Goal: Task Accomplishment & Management: Manage account settings

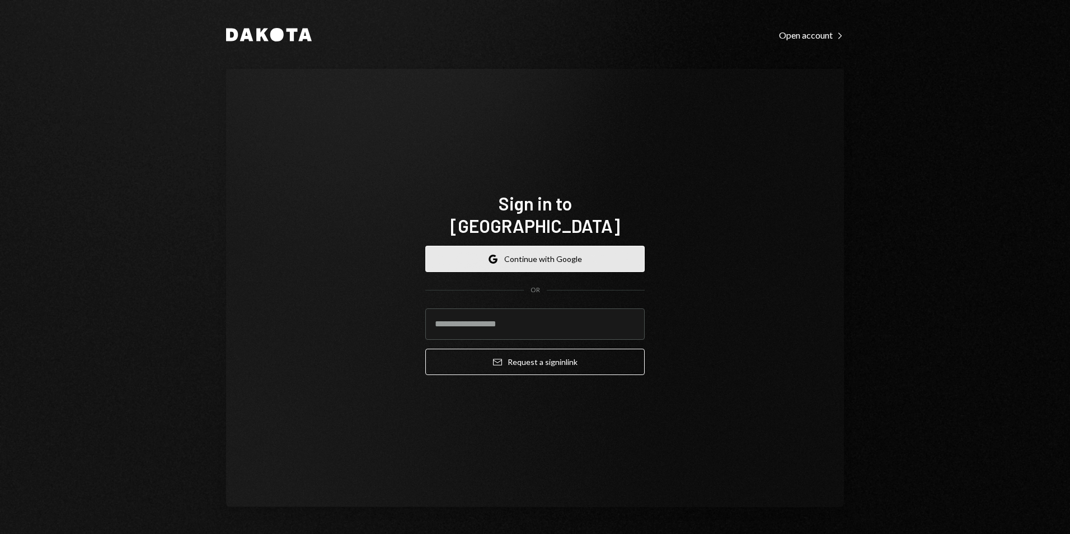
click at [518, 252] on button "Google Continue with Google" at bounding box center [534, 259] width 219 height 26
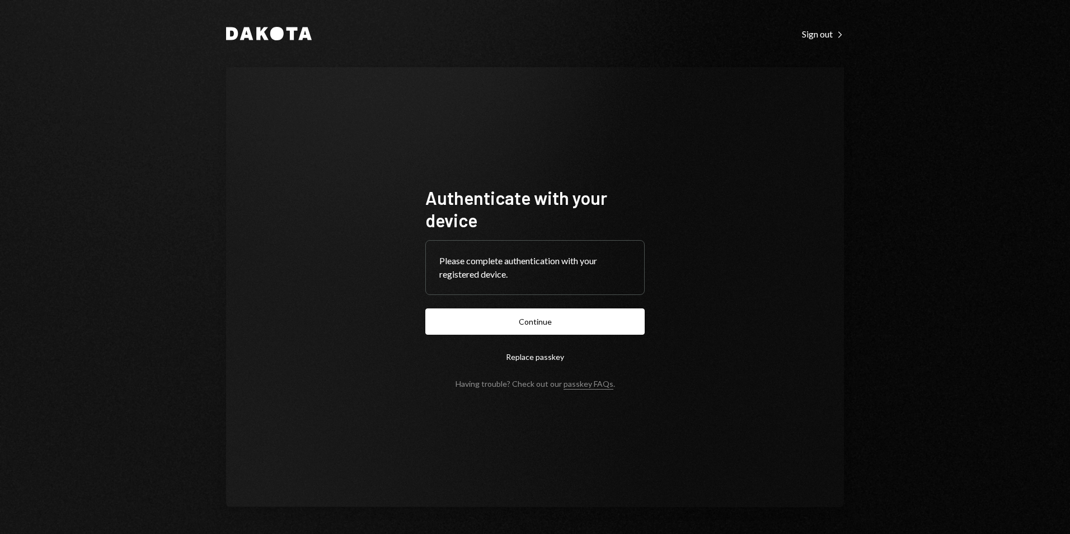
click at [626, 324] on button "Continue" at bounding box center [534, 321] width 219 height 26
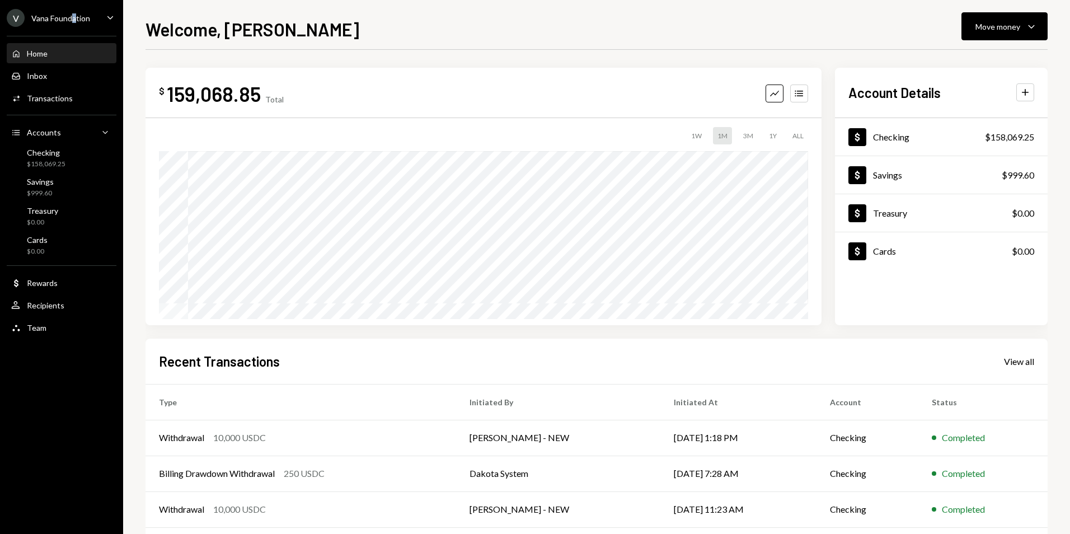
click at [75, 13] on div "Vana Foundation" at bounding box center [60, 18] width 59 height 10
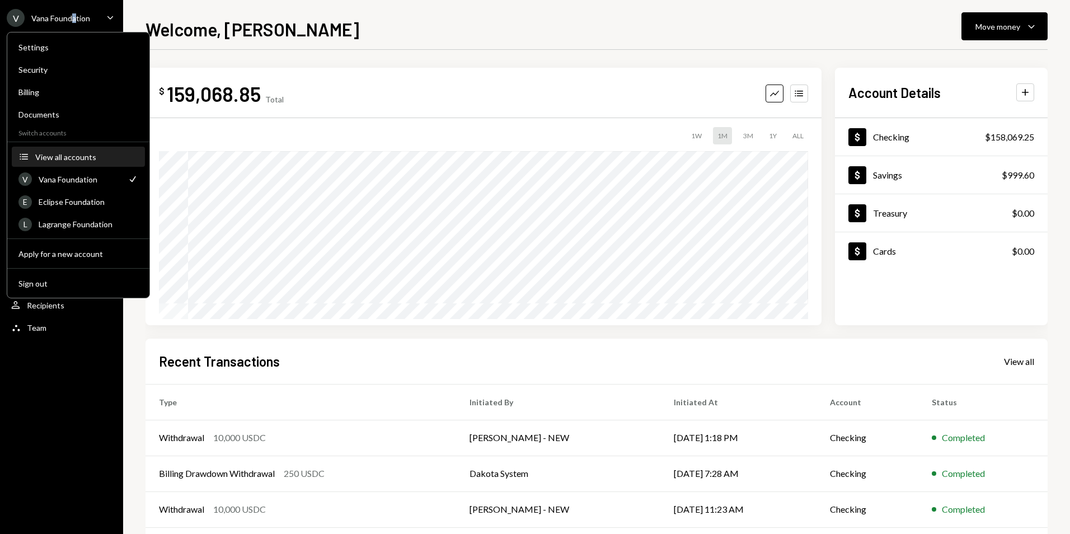
click at [71, 155] on div "View all accounts" at bounding box center [86, 157] width 103 height 10
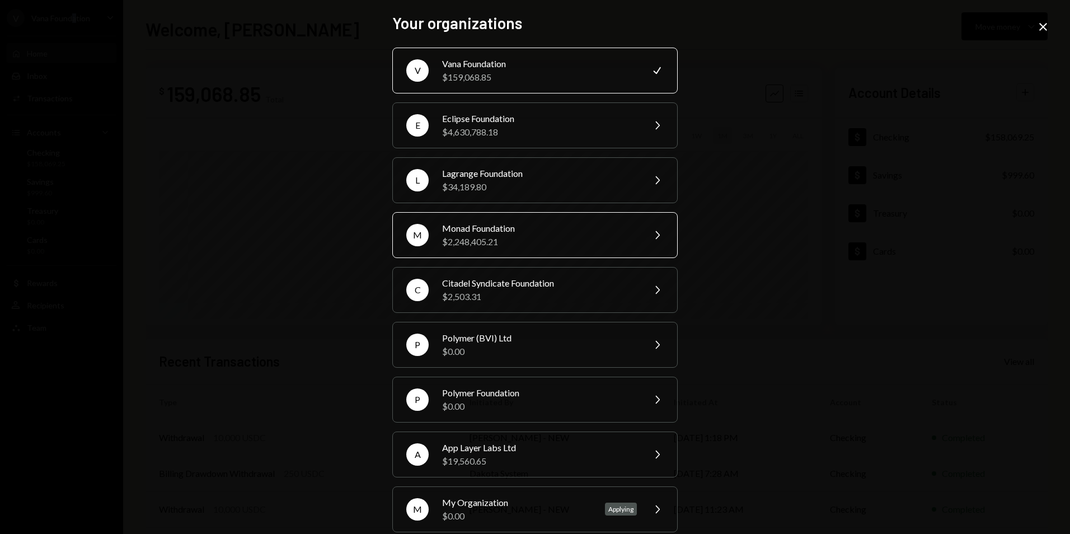
click at [475, 237] on div "$2,248,405.21" at bounding box center [539, 241] width 195 height 13
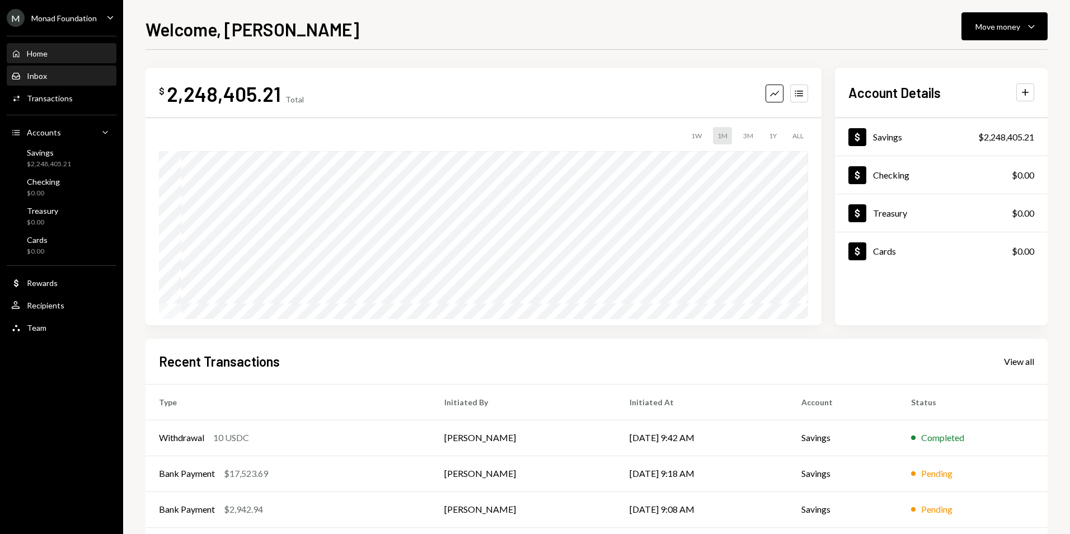
click at [70, 79] on div "Inbox Inbox" at bounding box center [61, 76] width 101 height 10
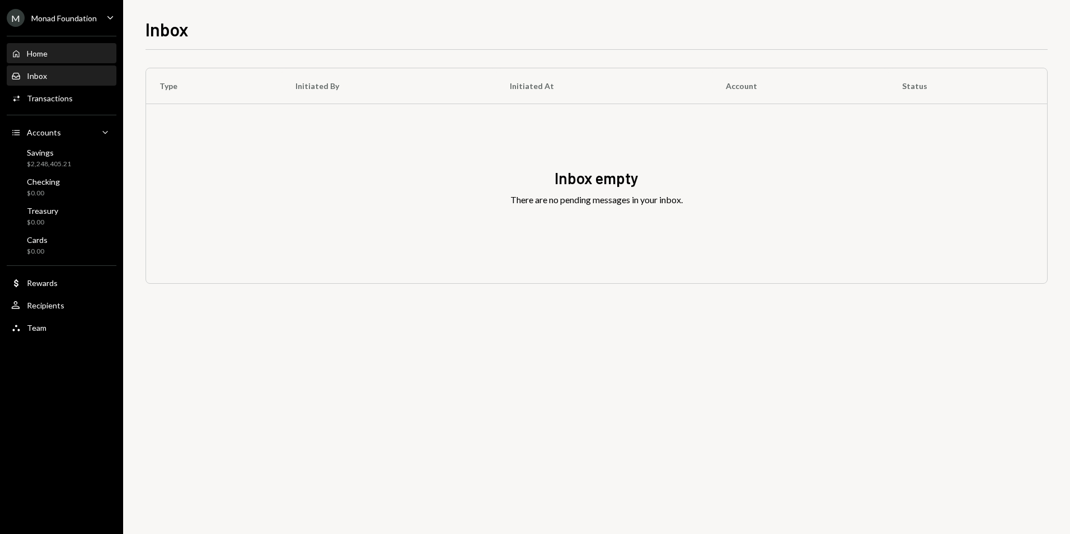
click at [50, 57] on div "Home Home" at bounding box center [61, 54] width 101 height 10
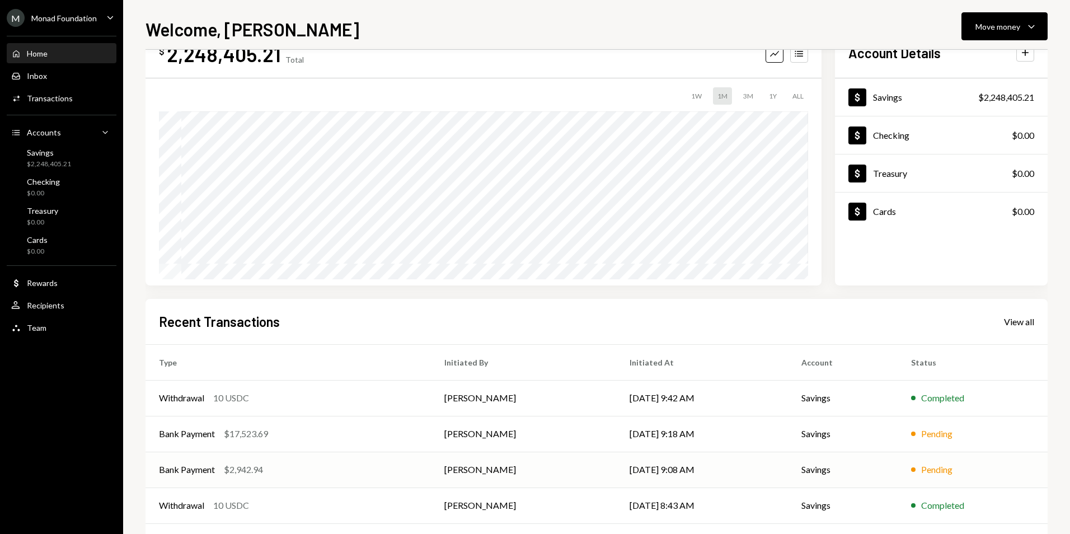
scroll to position [87, 0]
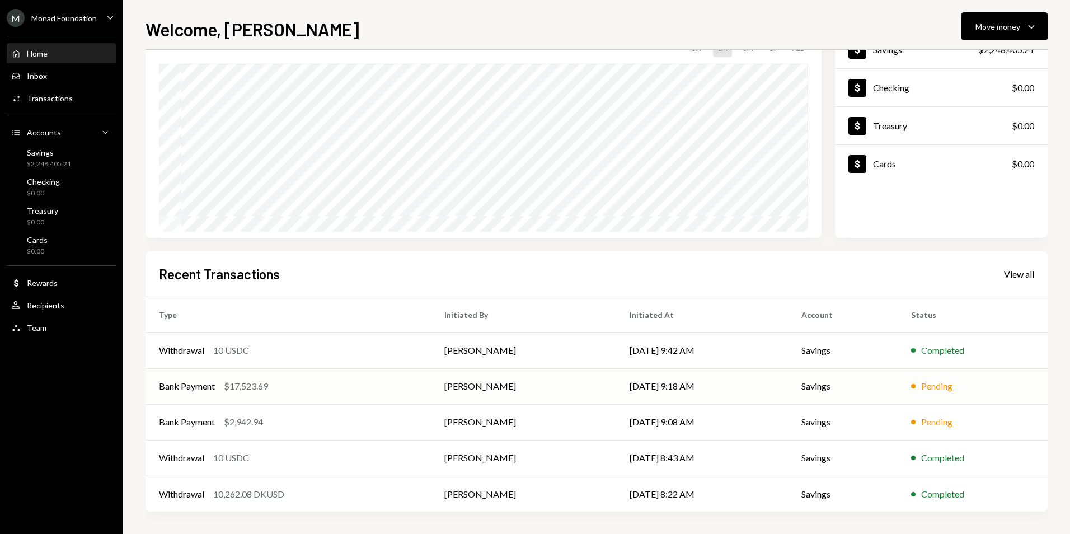
click at [429, 391] on td "Bank Payment $17,523.69" at bounding box center [288, 386] width 285 height 36
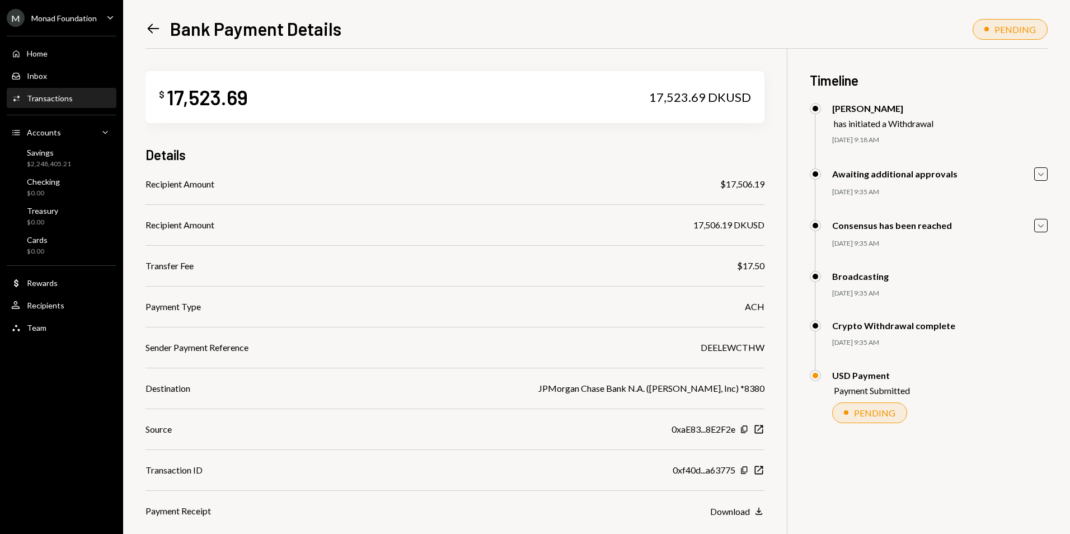
click at [157, 30] on icon "Left Arrow" at bounding box center [154, 29] width 16 height 16
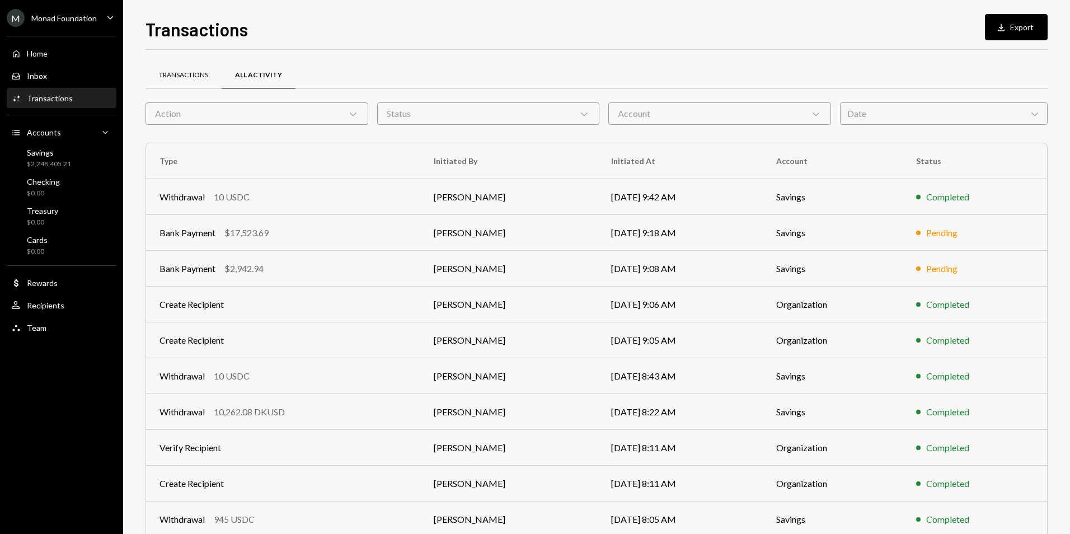
click at [193, 73] on div "Transactions" at bounding box center [183, 76] width 49 height 10
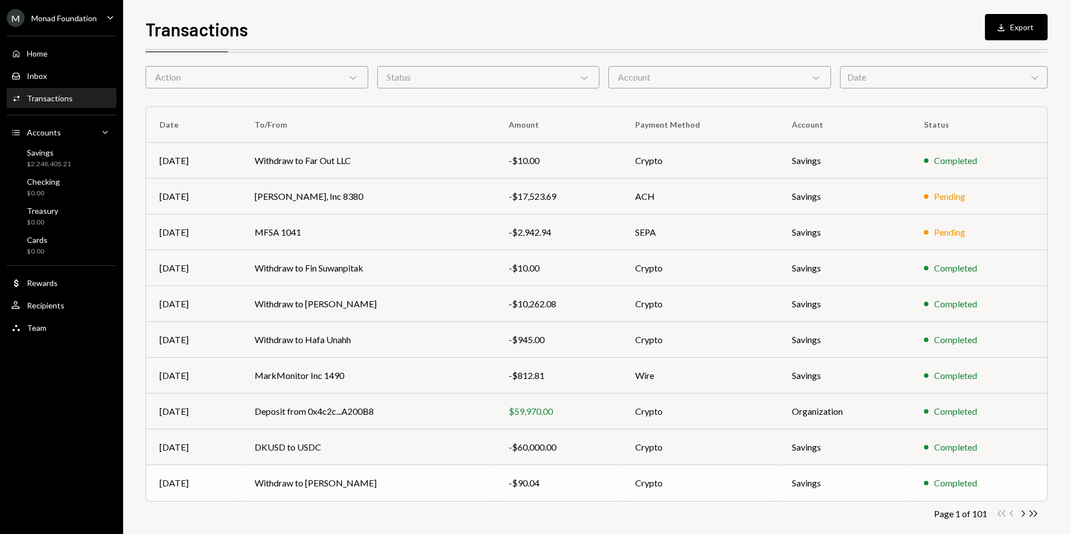
scroll to position [50, 0]
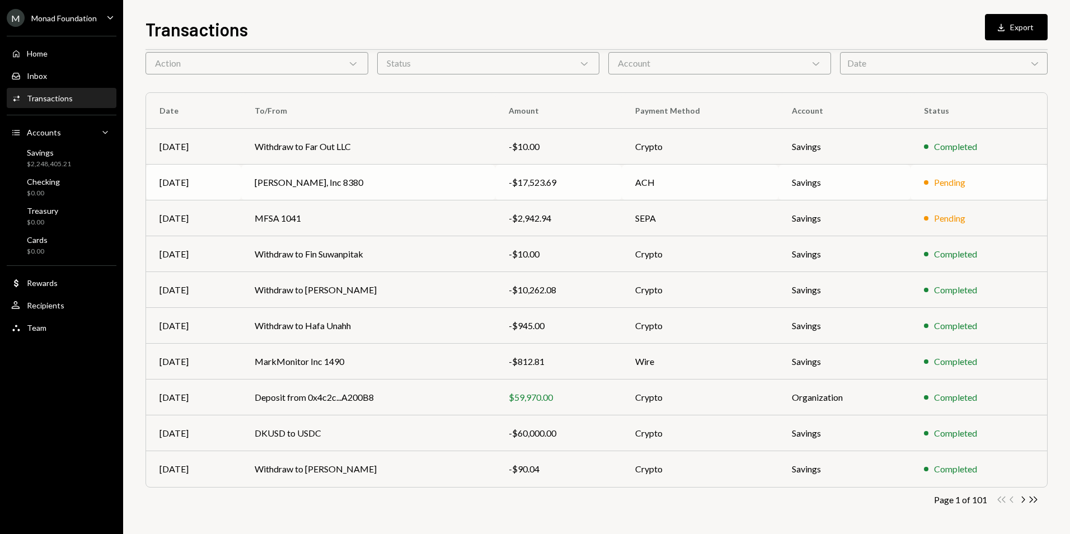
click at [430, 176] on td "[PERSON_NAME], Inc 8380" at bounding box center [368, 183] width 254 height 36
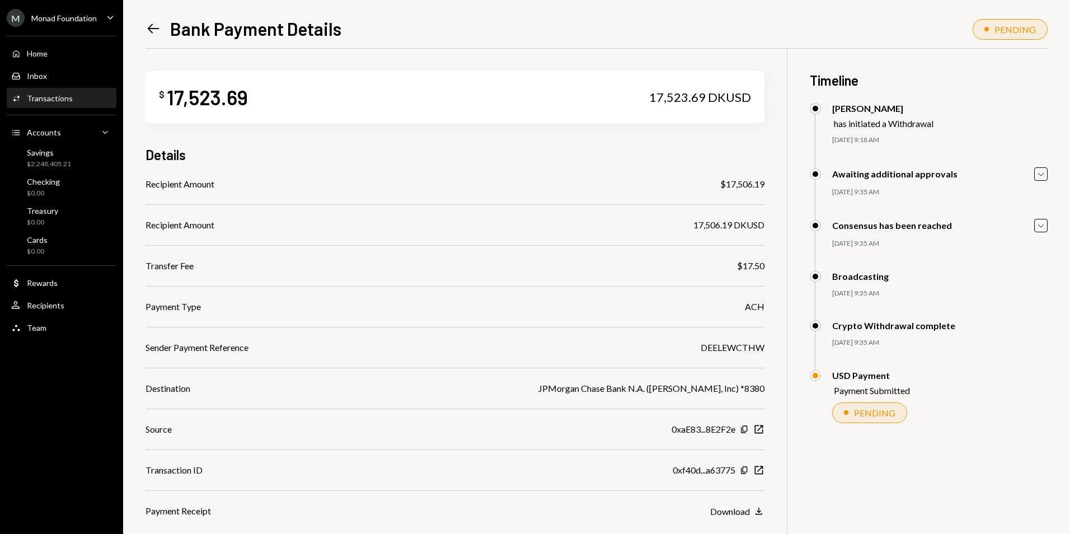
click at [142, 26] on div "Left Arrow Bank Payment Details PENDING $ 17,523.69 17,523.69 DKUSD Details Rec…" at bounding box center [596, 267] width 947 height 534
click at [149, 27] on icon at bounding box center [154, 29] width 12 height 10
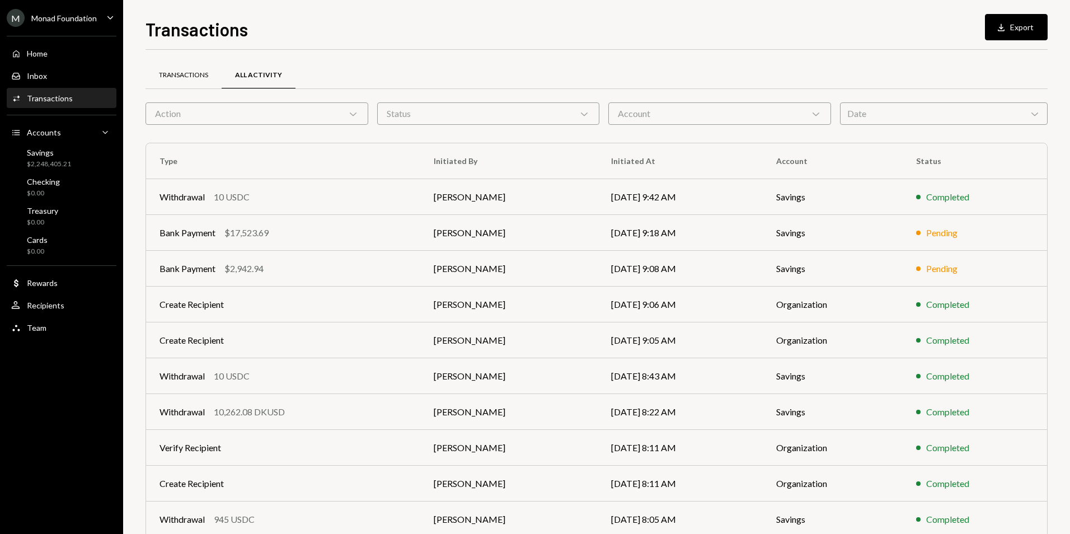
click at [182, 79] on div "Transactions" at bounding box center [183, 76] width 49 height 10
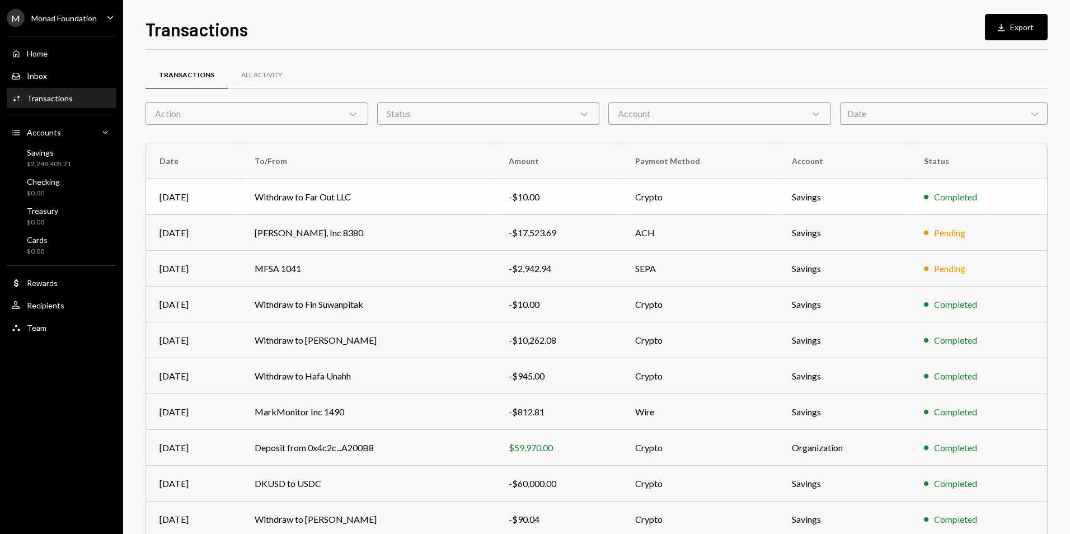
click at [406, 191] on td "Withdraw to Far Out LLC" at bounding box center [368, 197] width 254 height 36
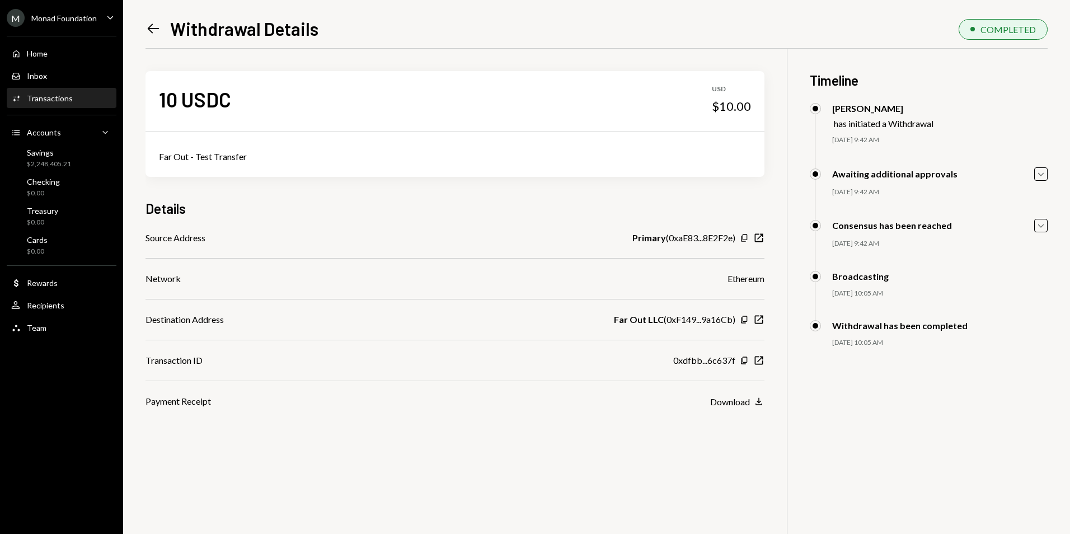
click at [154, 30] on icon "Left Arrow" at bounding box center [154, 29] width 16 height 16
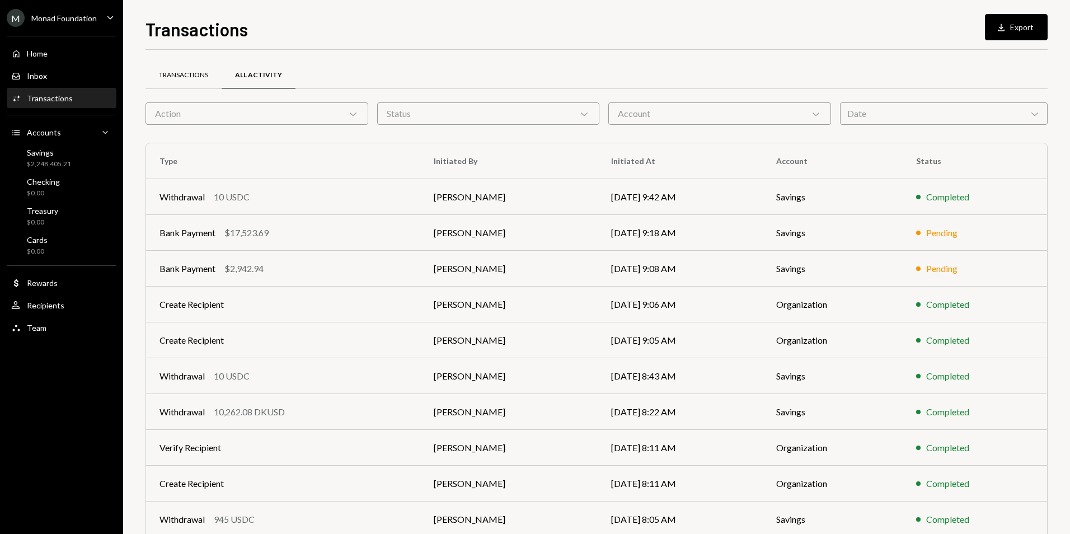
click at [181, 76] on div "Transactions" at bounding box center [183, 76] width 49 height 10
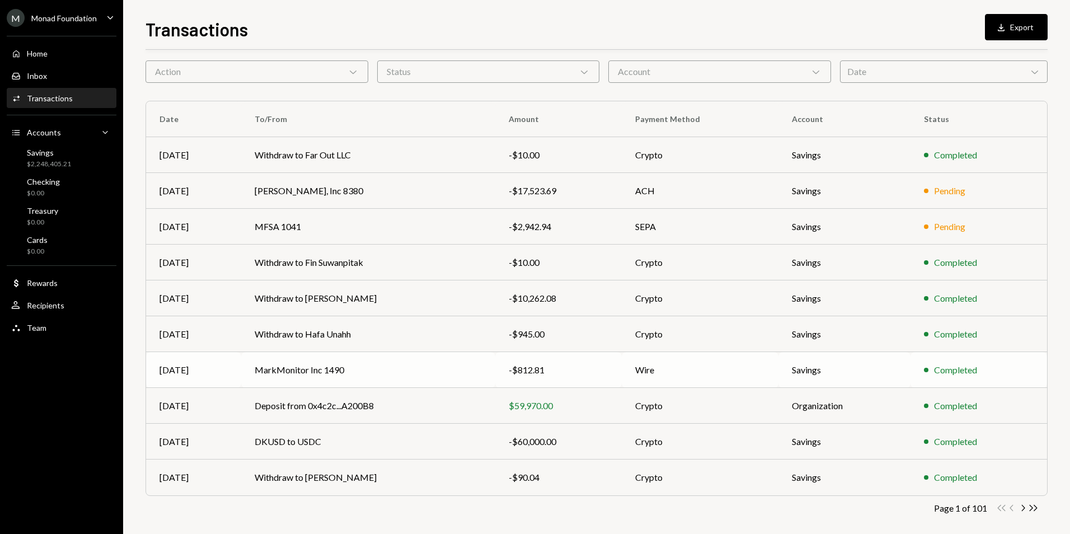
scroll to position [50, 0]
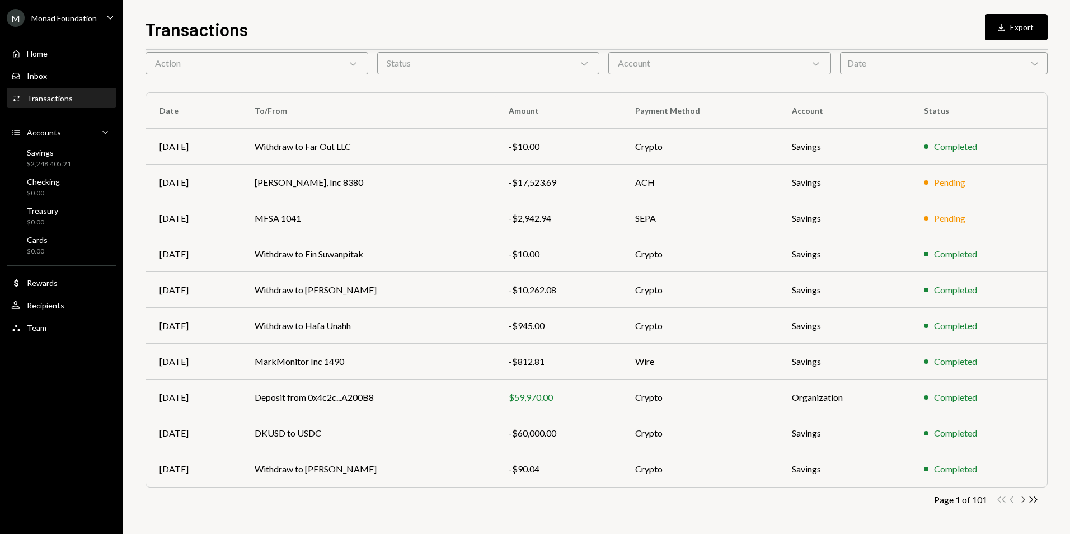
click at [1021, 500] on icon "Chevron Right" at bounding box center [1023, 499] width 11 height 11
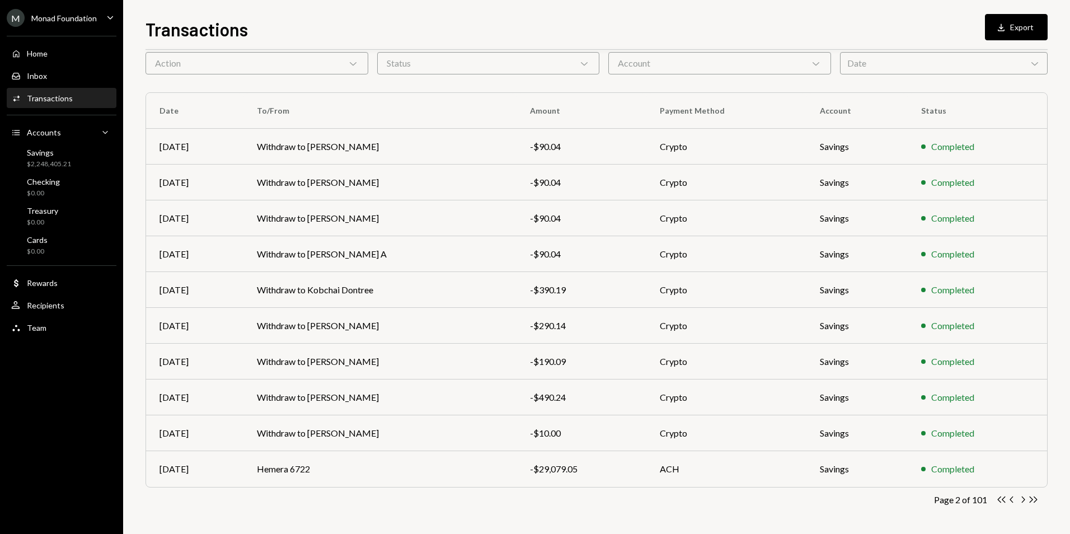
click at [1007, 500] on icon "Chevron Left" at bounding box center [1012, 499] width 11 height 11
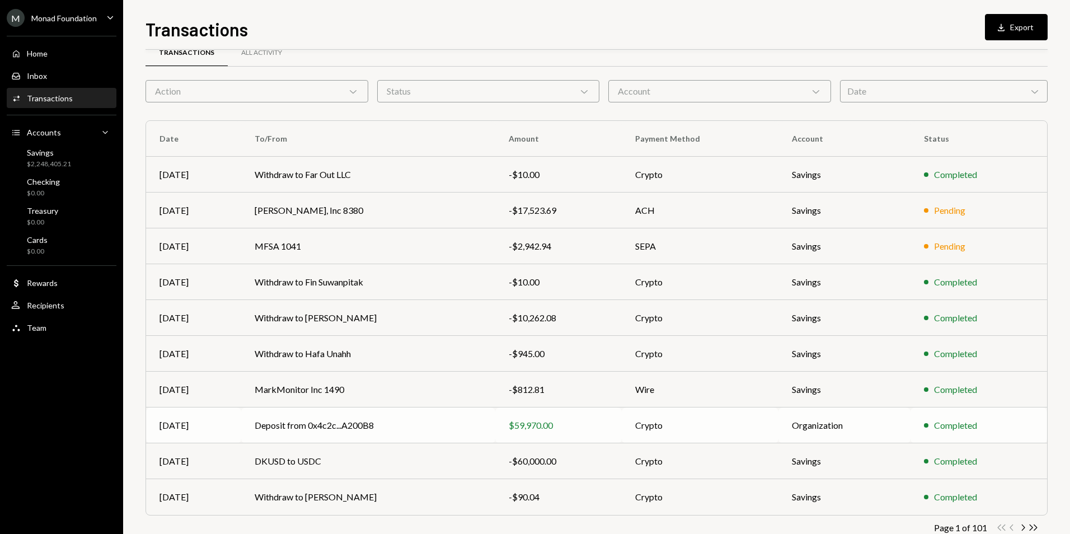
scroll to position [0, 0]
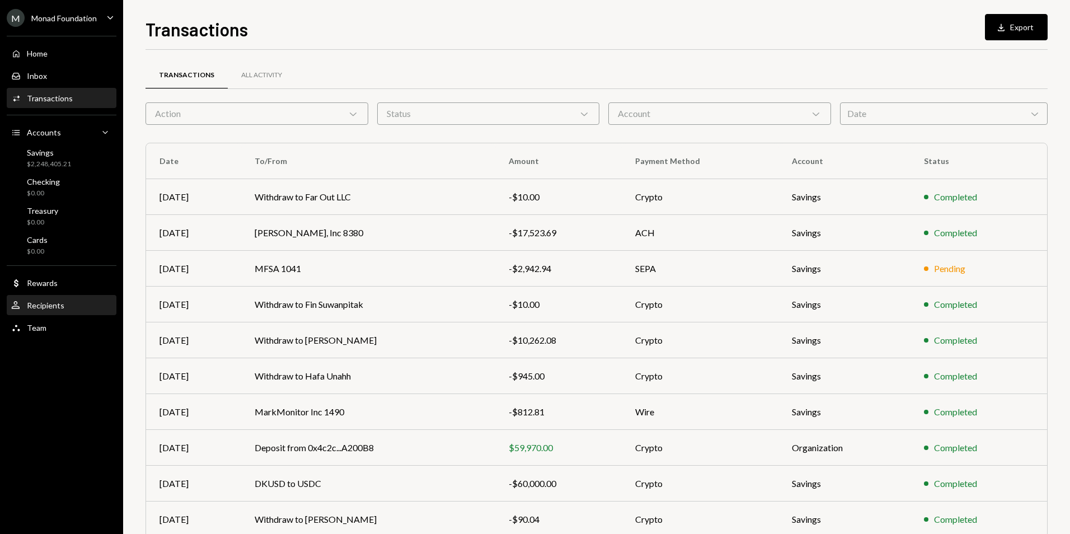
click at [62, 306] on div "Recipients" at bounding box center [45, 306] width 37 height 10
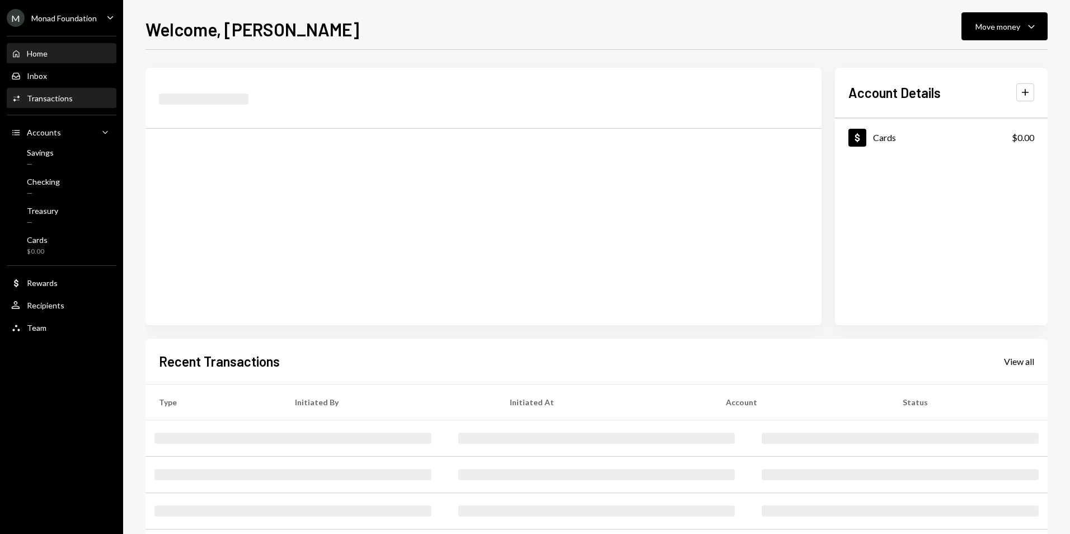
click at [56, 98] on div "Transactions" at bounding box center [50, 98] width 46 height 10
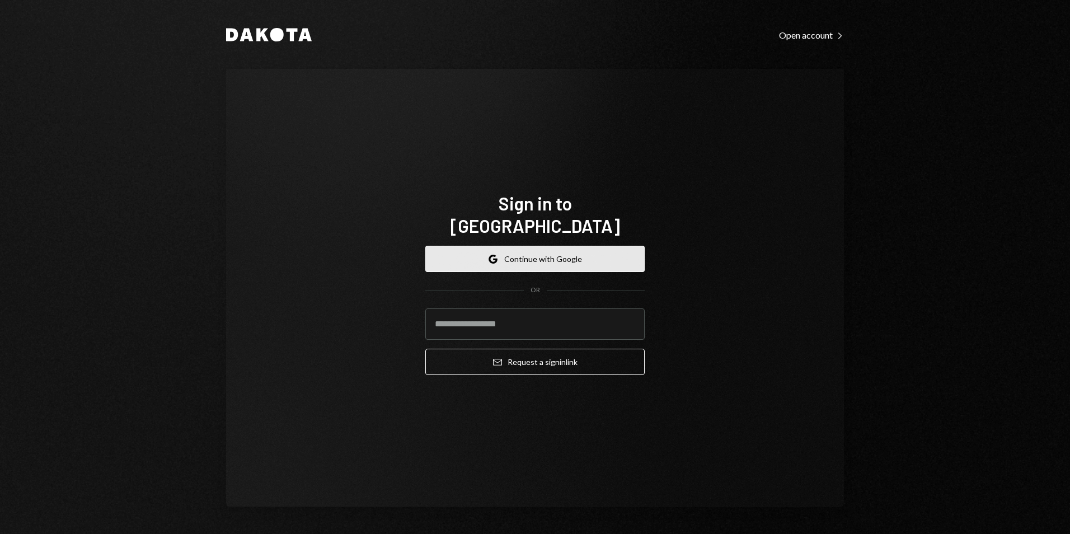
click at [598, 246] on button "Google Continue with Google" at bounding box center [534, 259] width 219 height 26
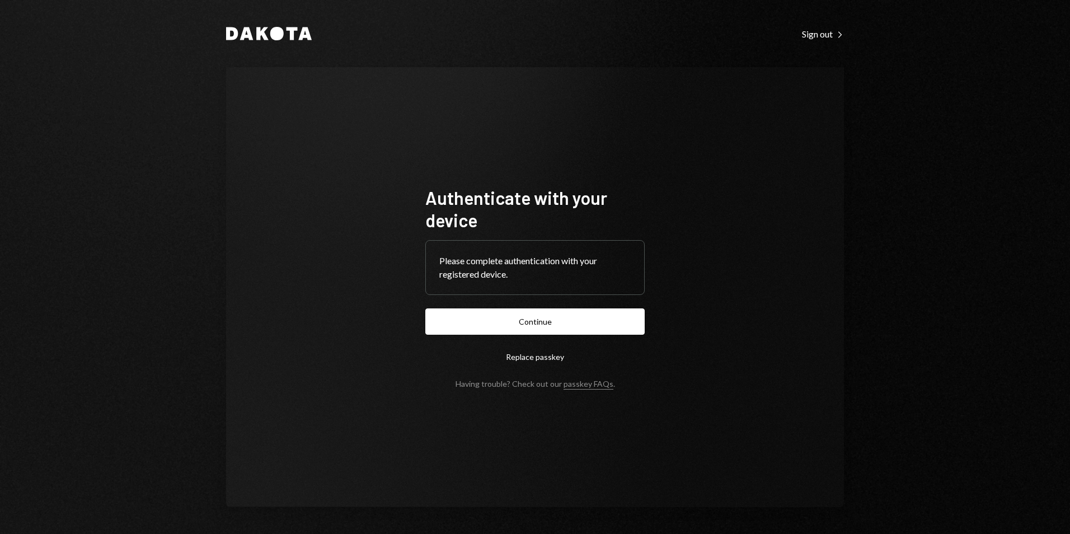
click at [604, 327] on button "Continue" at bounding box center [534, 321] width 219 height 26
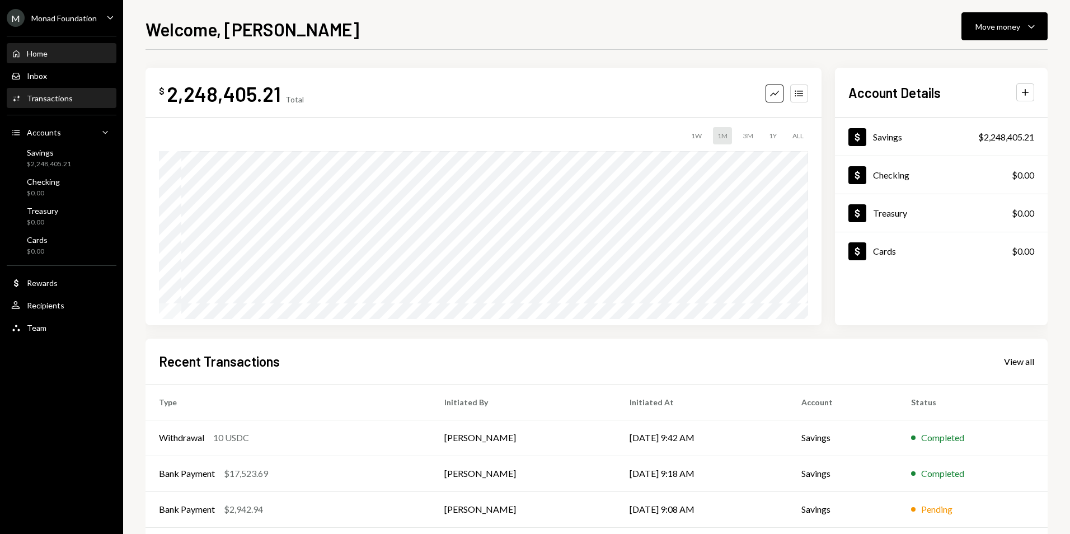
click at [48, 97] on div "Transactions" at bounding box center [50, 98] width 46 height 10
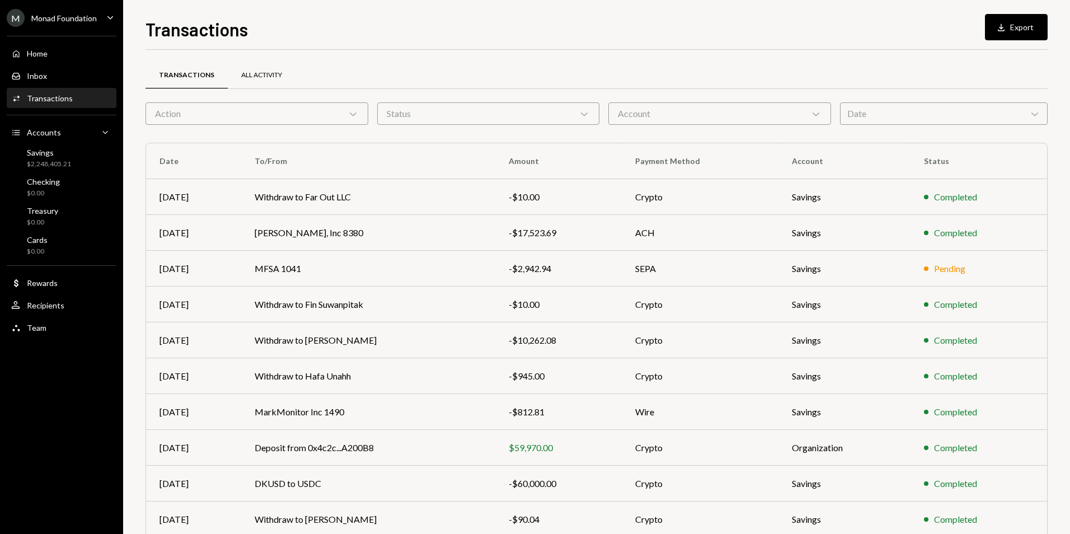
click at [253, 72] on div "All Activity" at bounding box center [261, 76] width 41 height 10
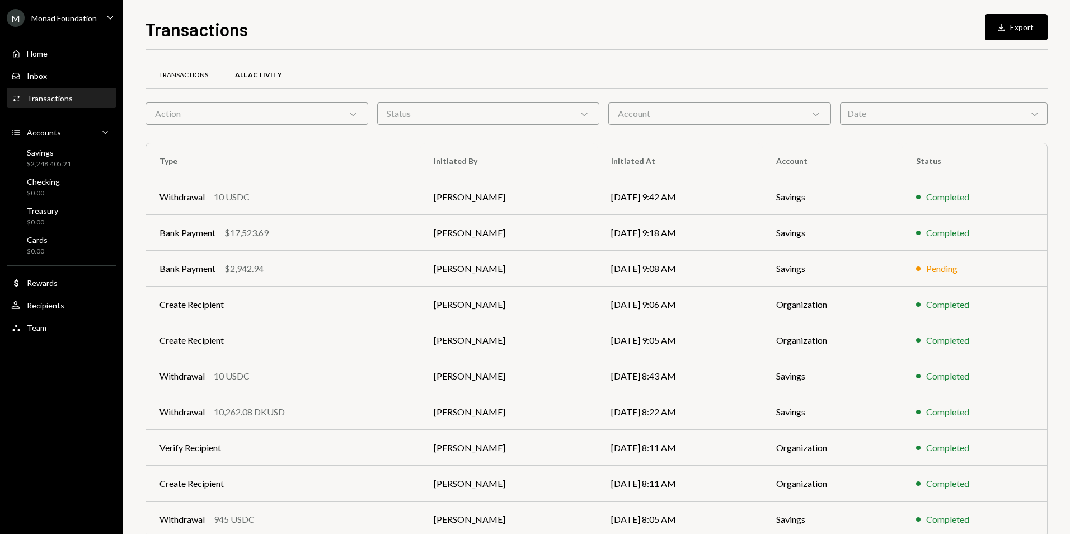
click at [195, 72] on div "Transactions" at bounding box center [183, 76] width 49 height 10
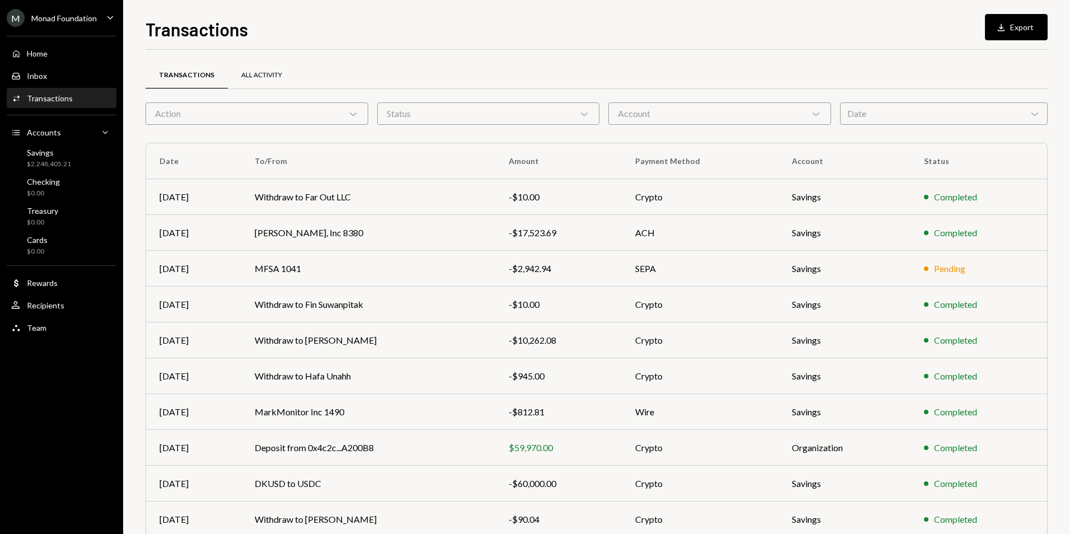
click at [261, 71] on div "All Activity" at bounding box center [261, 76] width 41 height 10
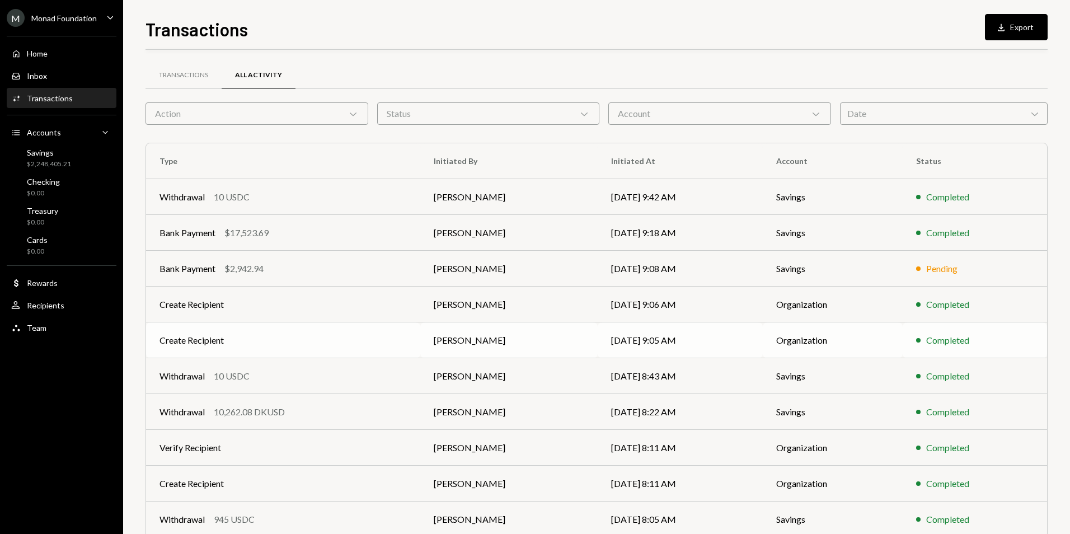
scroll to position [50, 0]
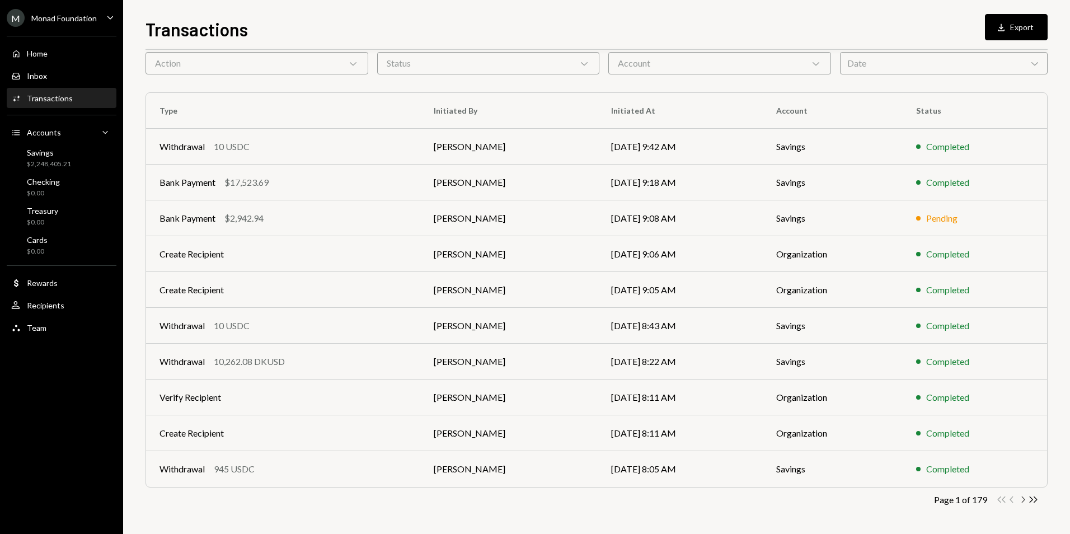
click at [1022, 500] on icon "Chevron Right" at bounding box center [1023, 499] width 11 height 11
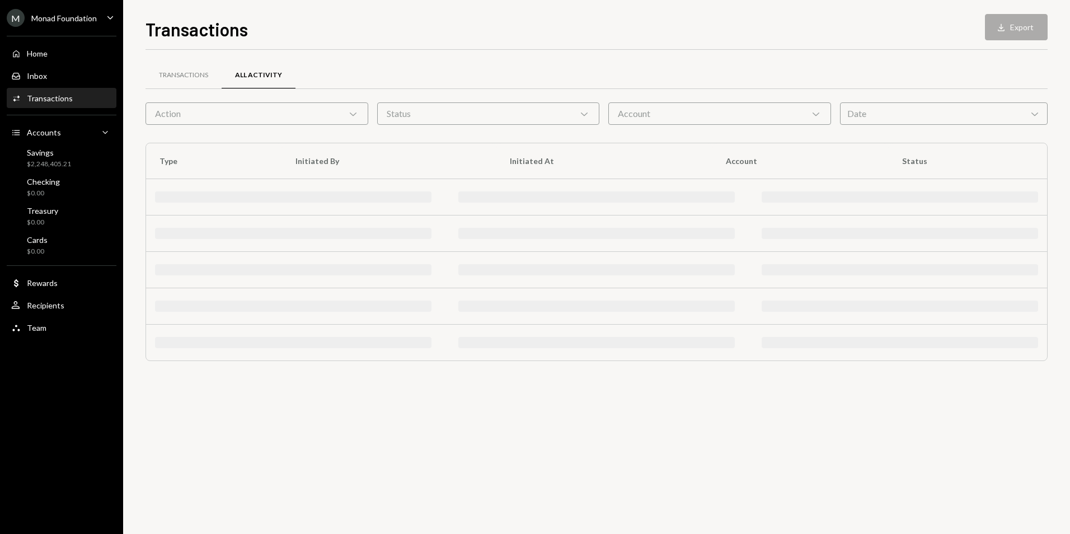
scroll to position [0, 0]
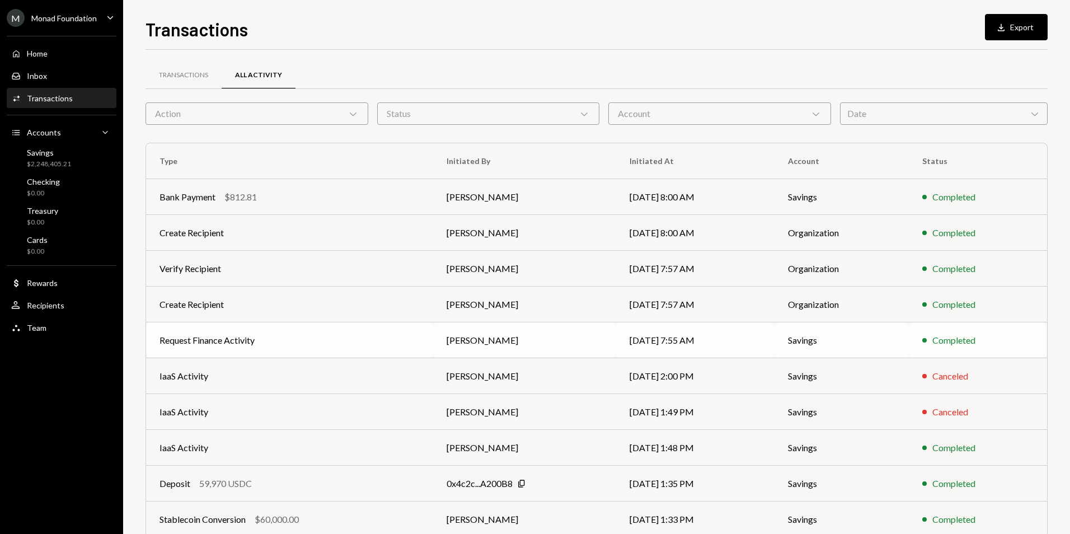
click at [343, 334] on td "Request Finance Activity" at bounding box center [289, 340] width 287 height 36
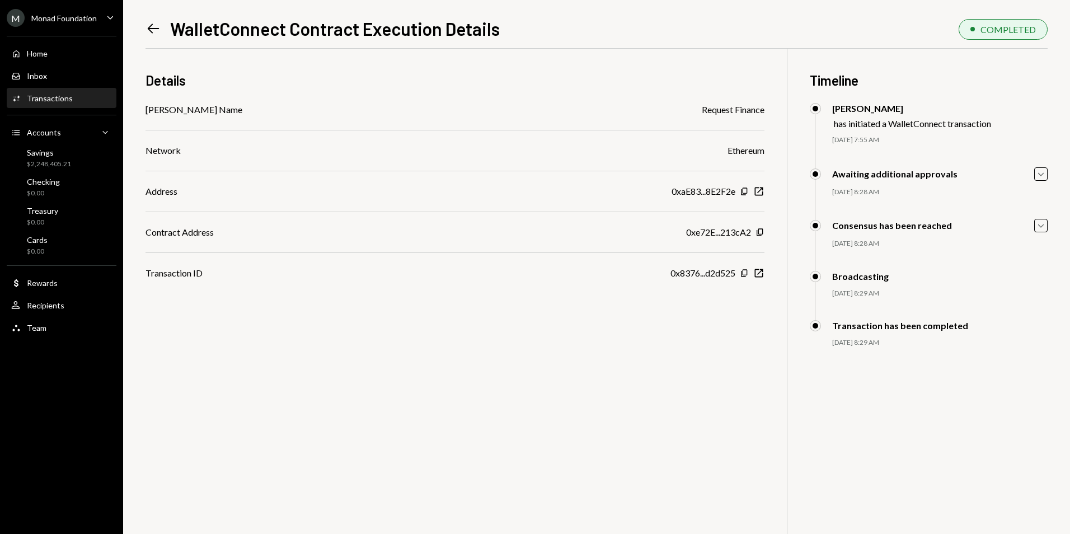
drag, startPoint x: 39, startPoint y: 14, endPoint x: 44, endPoint y: 16, distance: 6.0
click at [40, 14] on div "Monad Foundation" at bounding box center [63, 18] width 65 height 10
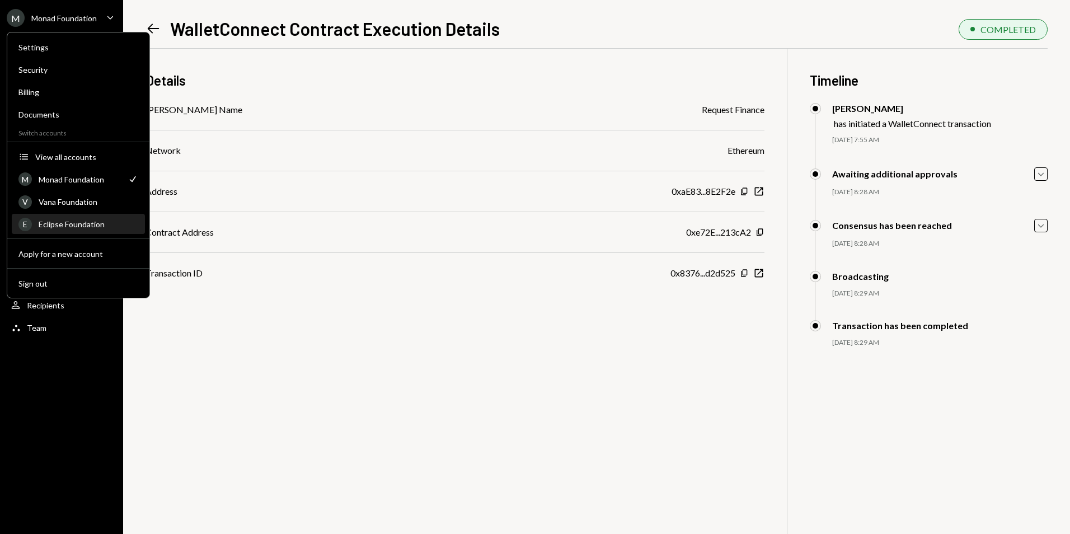
click at [63, 231] on div "E Eclipse Foundation" at bounding box center [78, 224] width 120 height 19
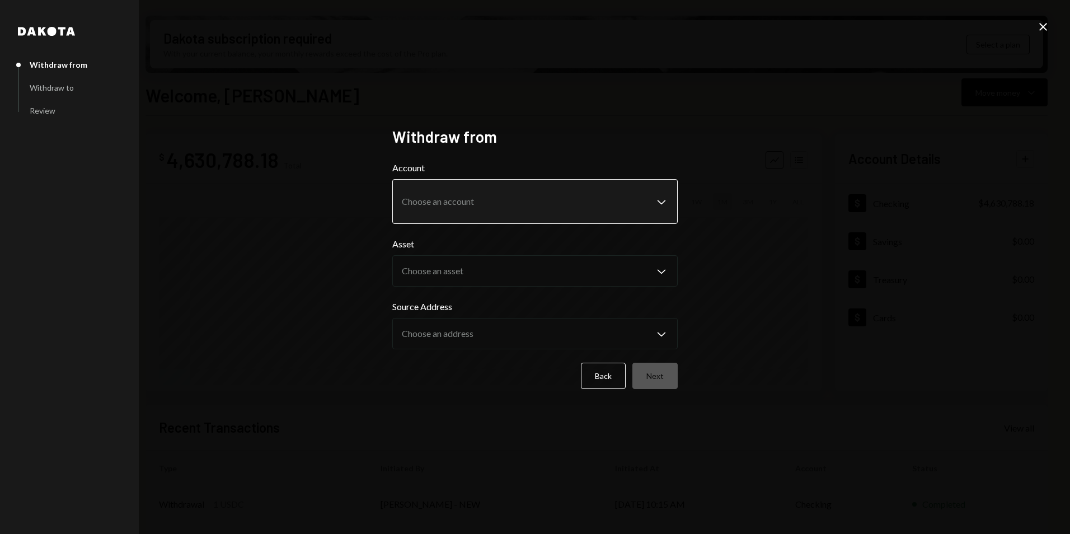
click at [458, 201] on body "E Eclipse Foundati... Caret Down Home Home Inbox Inbox Activities Transactions …" at bounding box center [535, 267] width 1070 height 534
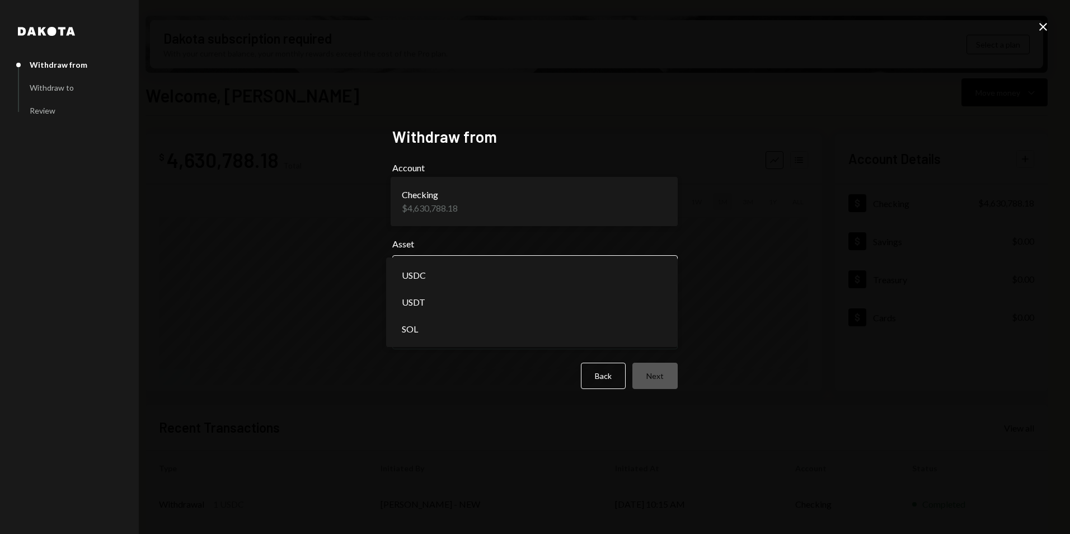
click at [459, 269] on body "E Eclipse Foundati... Caret Down Home Home Inbox Inbox Activities Transactions …" at bounding box center [535, 267] width 1070 height 534
select select "****"
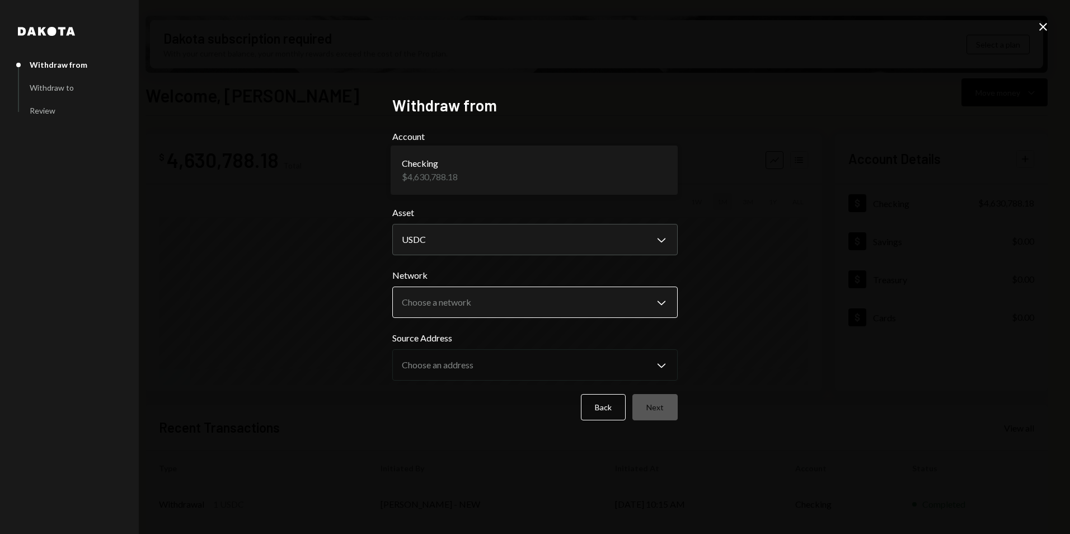
click at [434, 307] on body "E Eclipse Foundati... Caret Down Home Home Inbox Inbox Activities Transactions …" at bounding box center [535, 267] width 1070 height 534
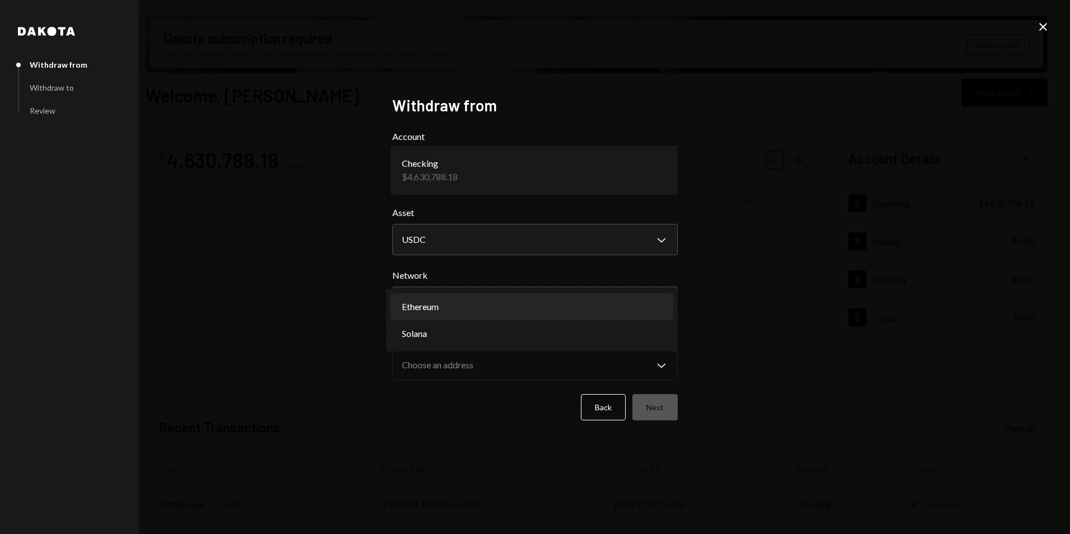
select select "**********"
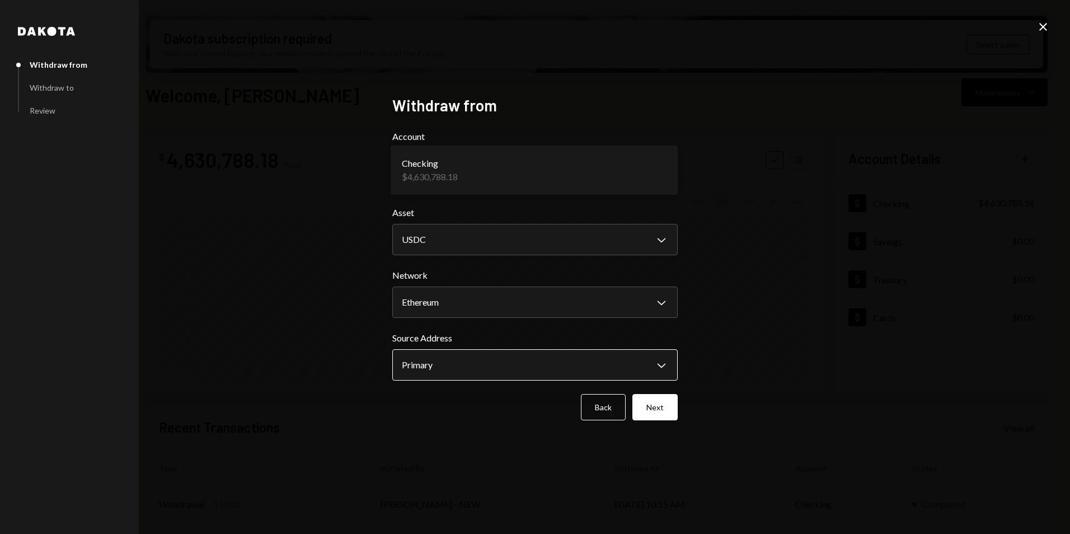
click at [435, 364] on body "E Eclipse Foundati... Caret Down Home Home Inbox Inbox Activities Transactions …" at bounding box center [535, 267] width 1070 height 534
click at [796, 358] on div "**********" at bounding box center [535, 267] width 1070 height 534
click at [660, 406] on button "Next" at bounding box center [654, 407] width 45 height 26
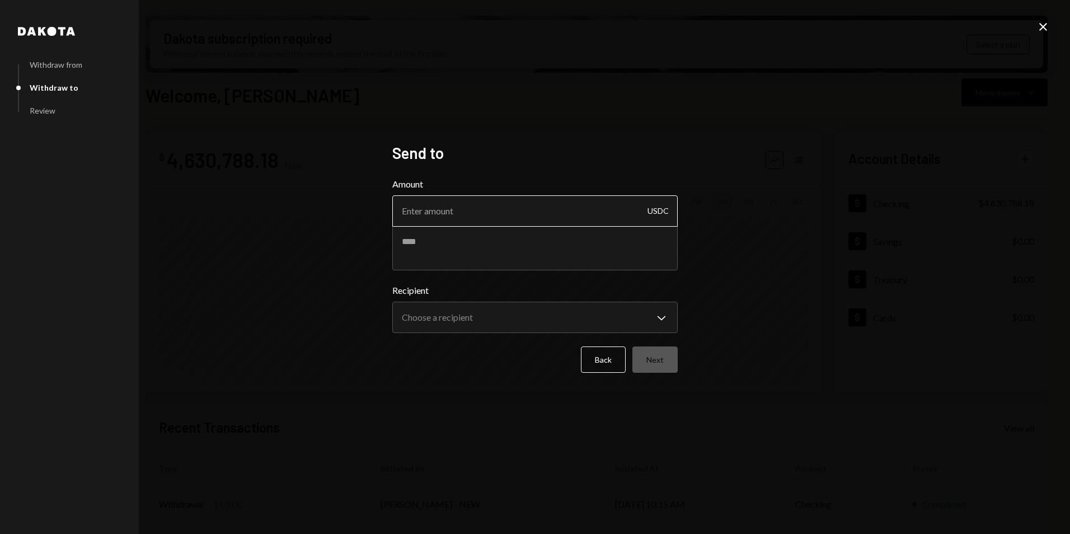
click at [485, 222] on input "Amount" at bounding box center [534, 210] width 285 height 31
type input "249999"
type textarea "*******"
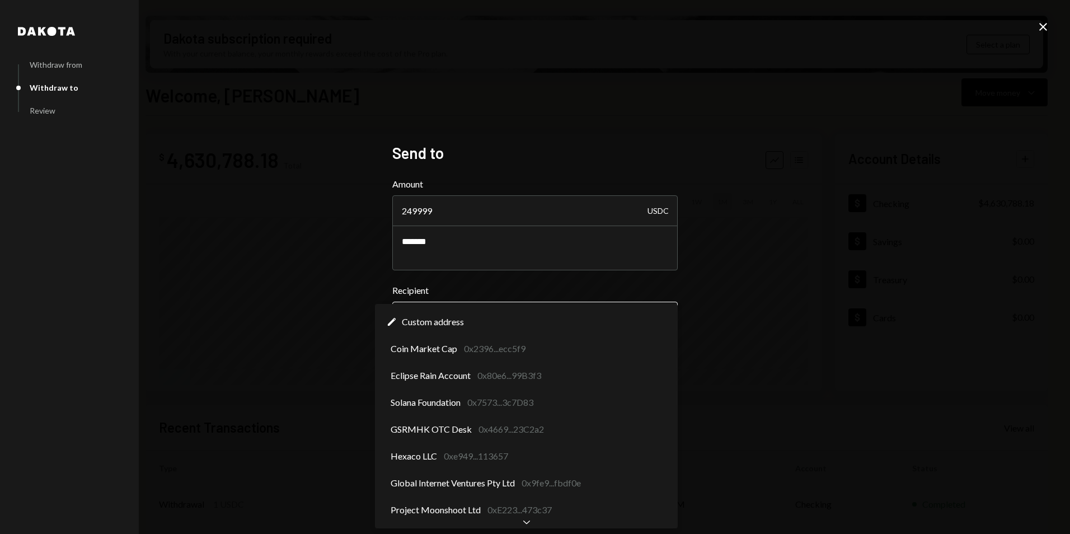
click at [535, 321] on body "E Eclipse Foundati... Caret Down Home Home Inbox Inbox Activities Transactions …" at bounding box center [535, 267] width 1070 height 534
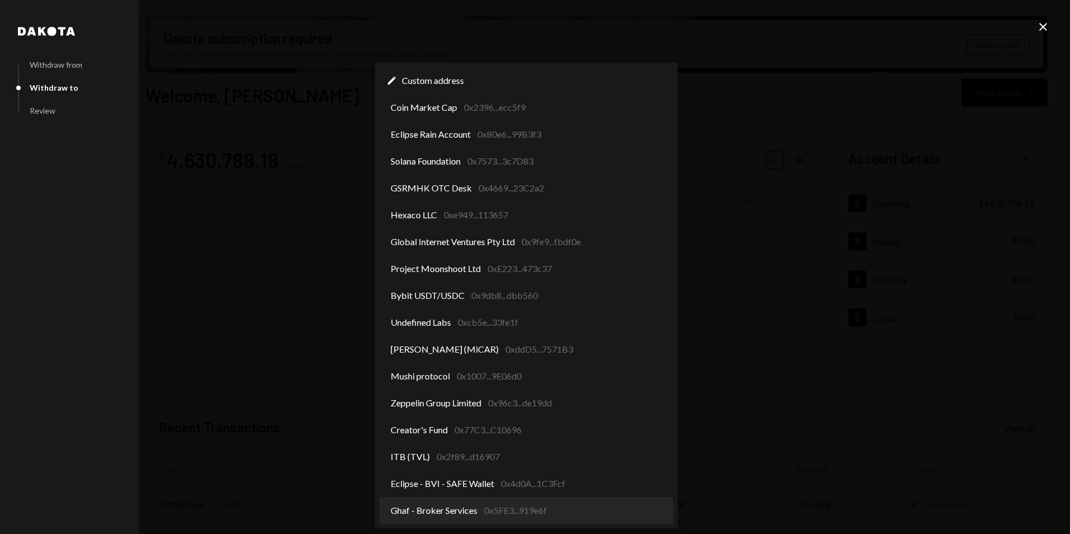
select select "**********"
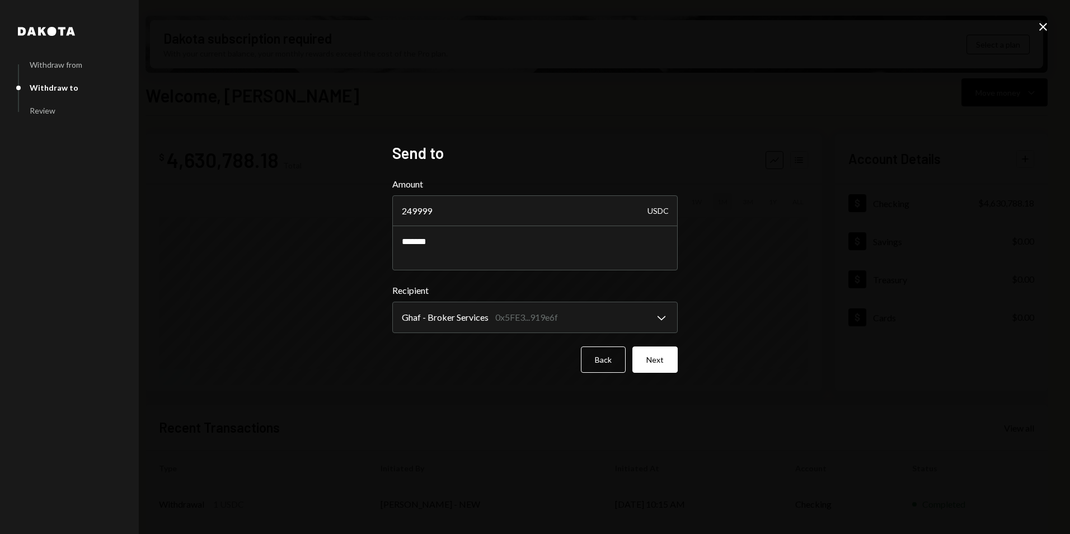
click at [654, 358] on button "Next" at bounding box center [654, 359] width 45 height 26
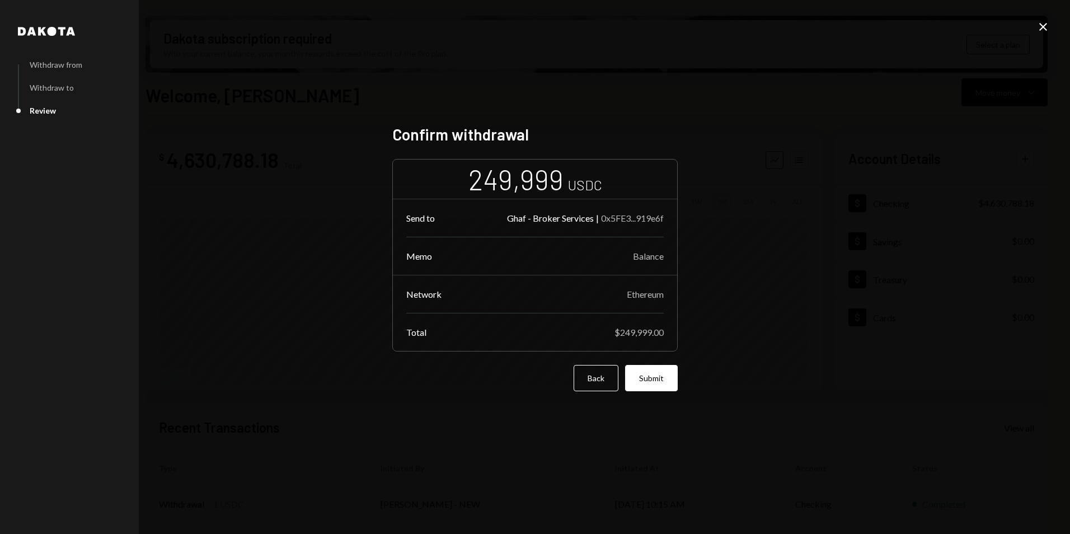
drag, startPoint x: 649, startPoint y: 378, endPoint x: 649, endPoint y: 372, distance: 6.2
click at [649, 378] on button "Submit" at bounding box center [651, 378] width 53 height 26
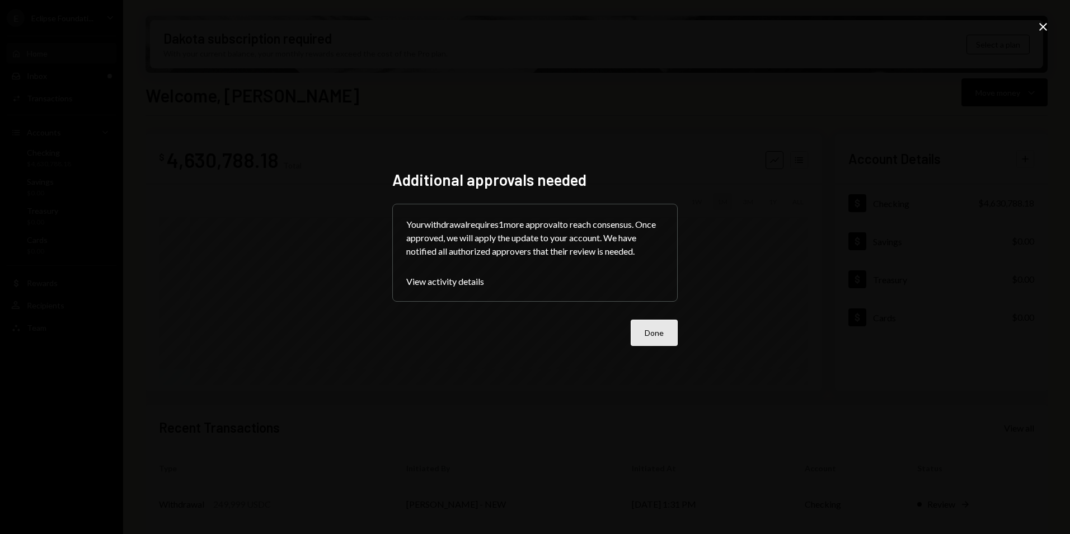
click at [653, 333] on button "Done" at bounding box center [654, 333] width 47 height 26
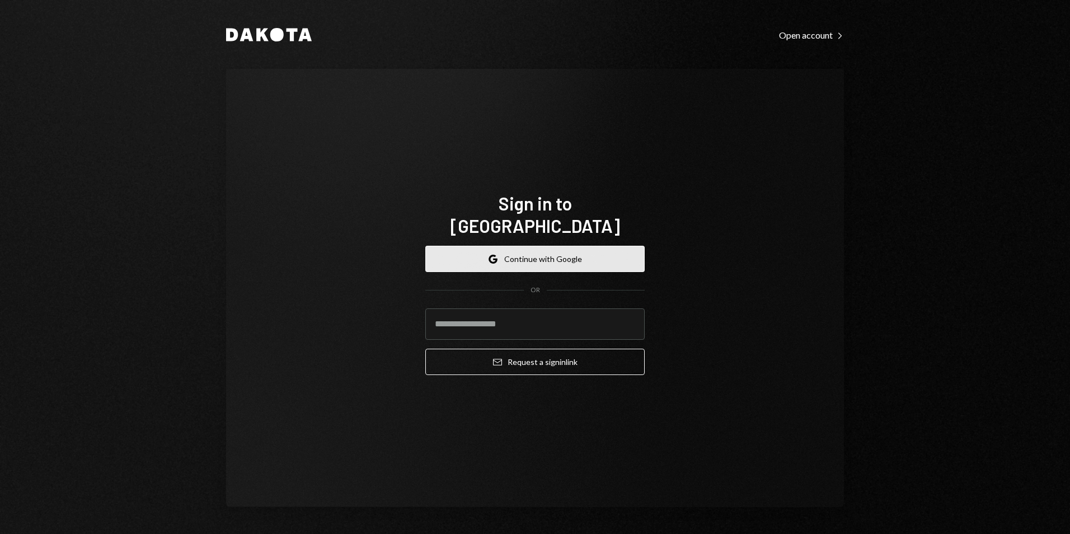
click at [574, 246] on button "Google Continue with Google" at bounding box center [534, 259] width 219 height 26
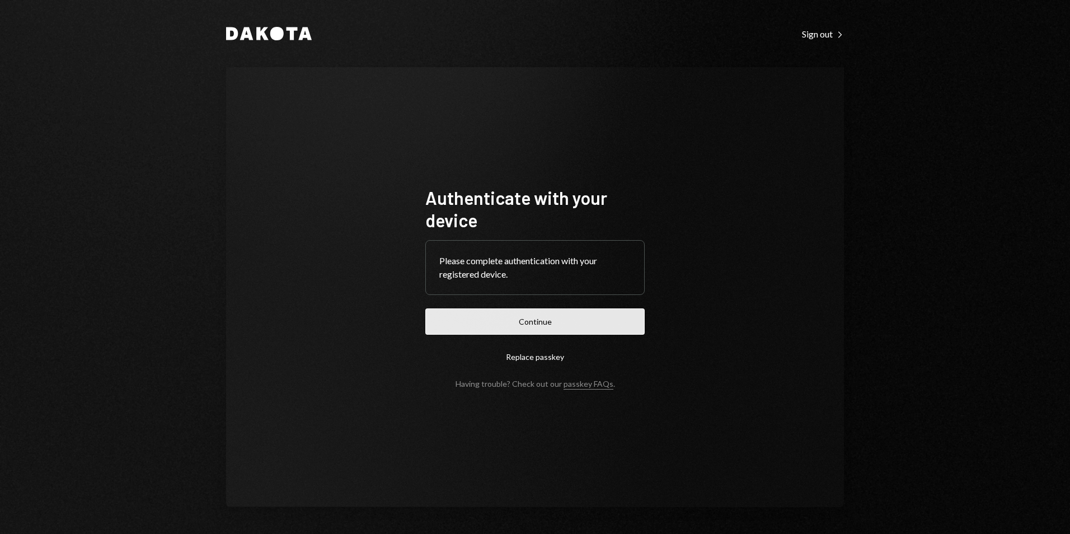
click at [559, 335] on form "Authenticate with your device Please complete authentication with your register…" at bounding box center [534, 287] width 219 height 202
click at [565, 326] on button "Continue" at bounding box center [534, 321] width 219 height 26
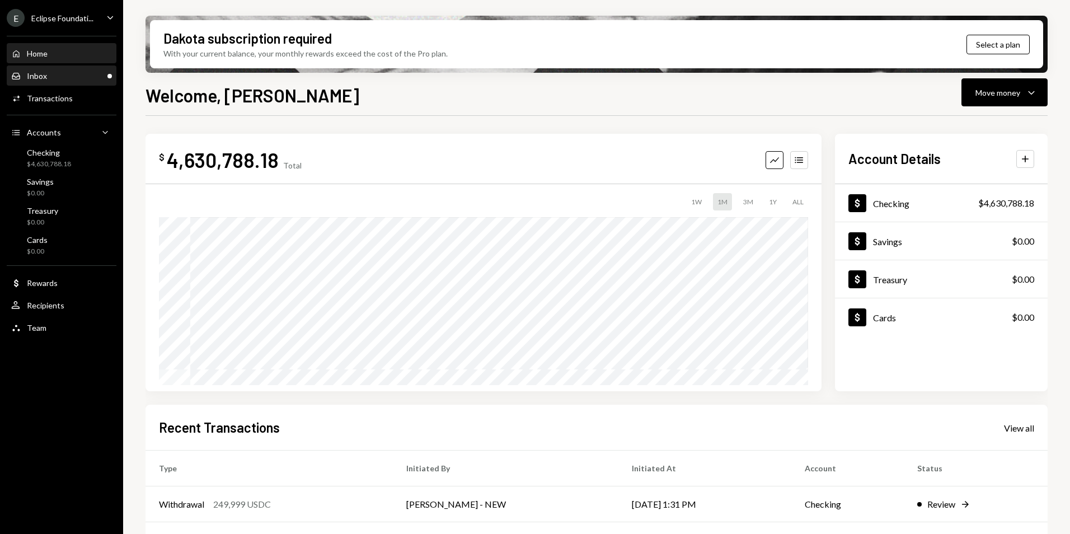
click at [86, 73] on div "Inbox Inbox" at bounding box center [61, 76] width 101 height 10
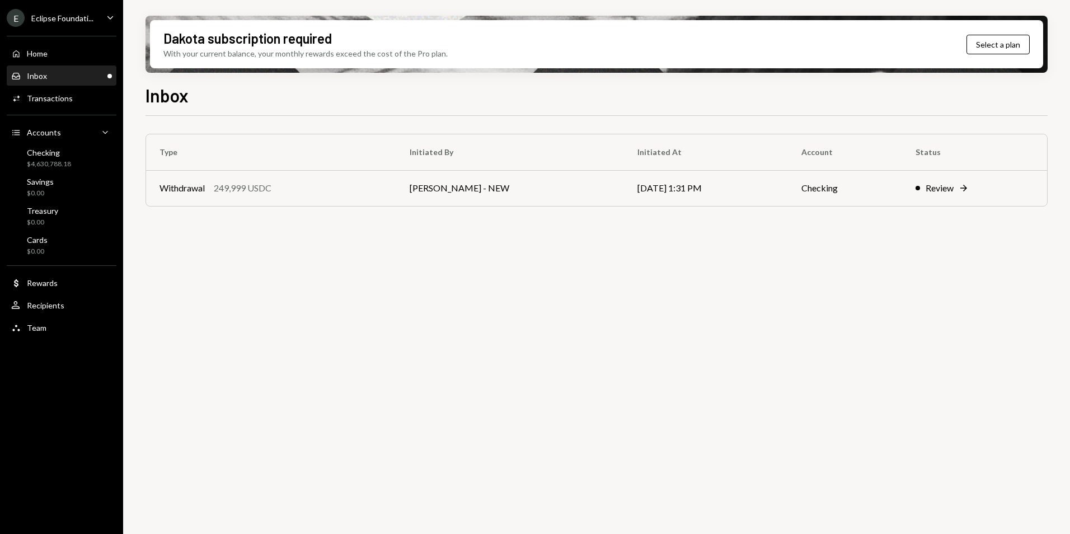
click at [58, 30] on div "Home Home Inbox Inbox Activities Transactions Accounts Accounts Caret Down Chec…" at bounding box center [61, 184] width 123 height 311
click at [59, 18] on div "Eclipse Foundati..." at bounding box center [62, 18] width 62 height 10
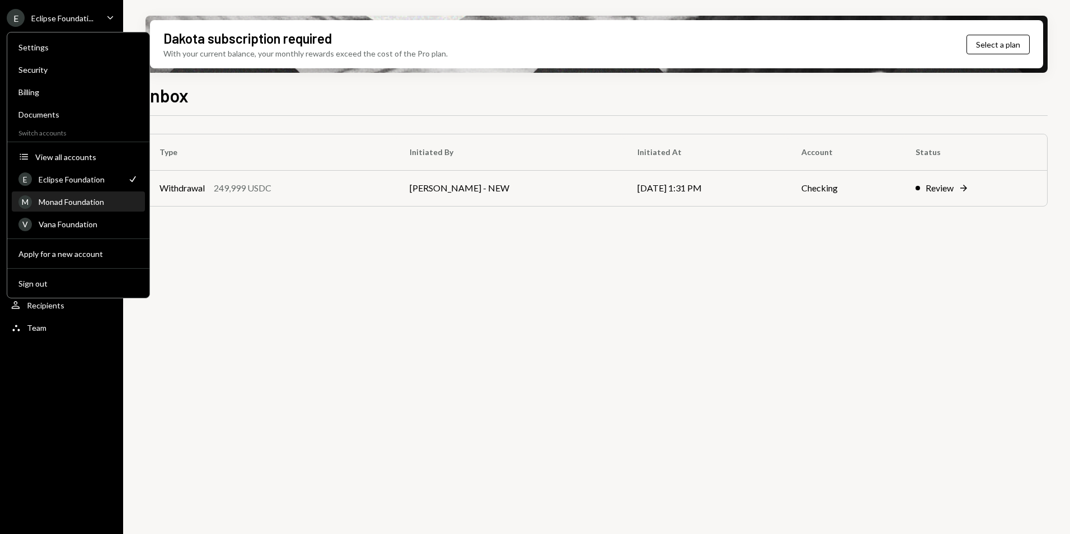
click at [51, 199] on div "Monad Foundation" at bounding box center [89, 202] width 100 height 10
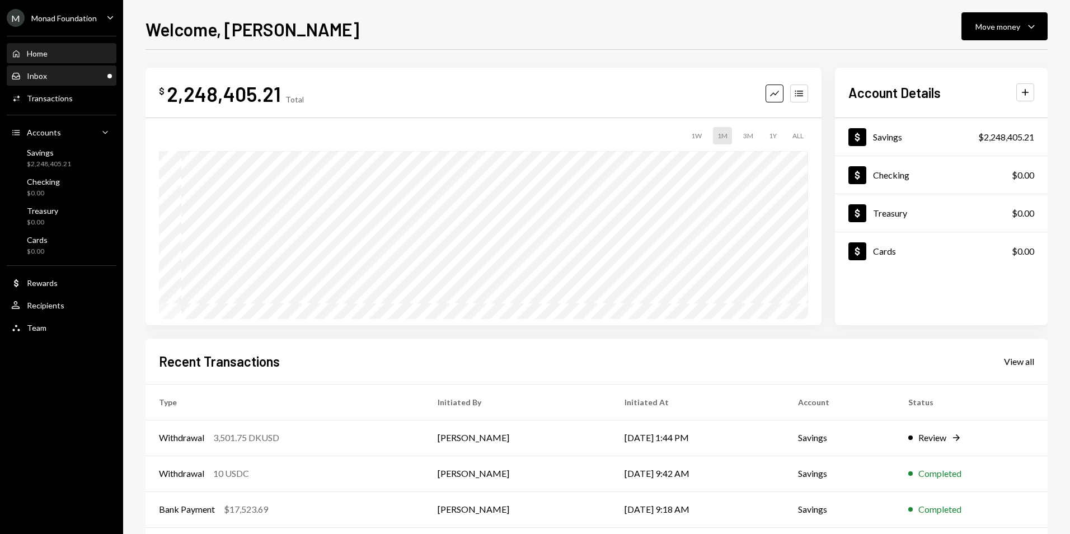
click at [53, 73] on div "Inbox Inbox" at bounding box center [61, 76] width 101 height 10
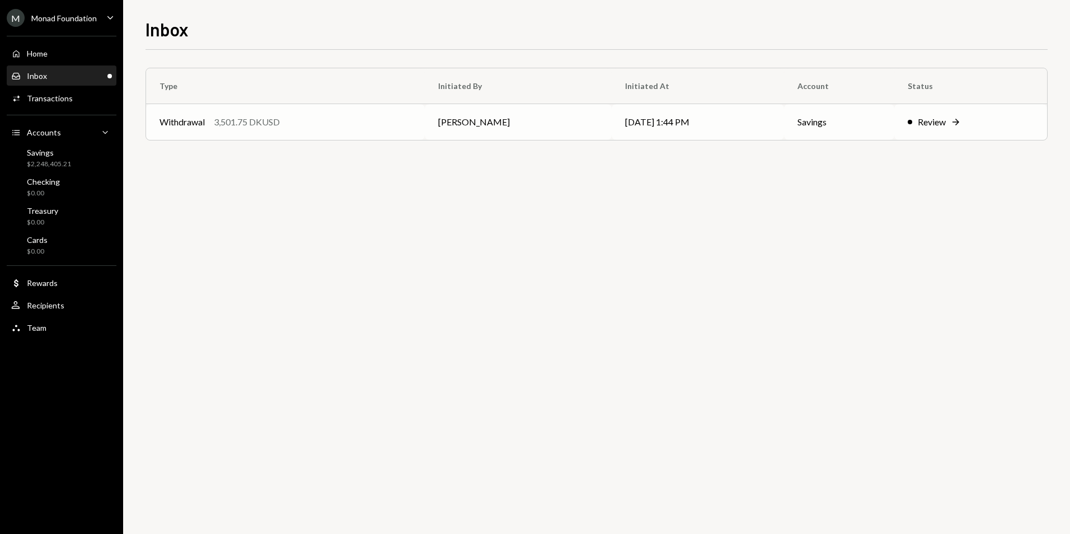
click at [283, 106] on td "Withdrawal 3,501.75 DKUSD" at bounding box center [285, 122] width 279 height 36
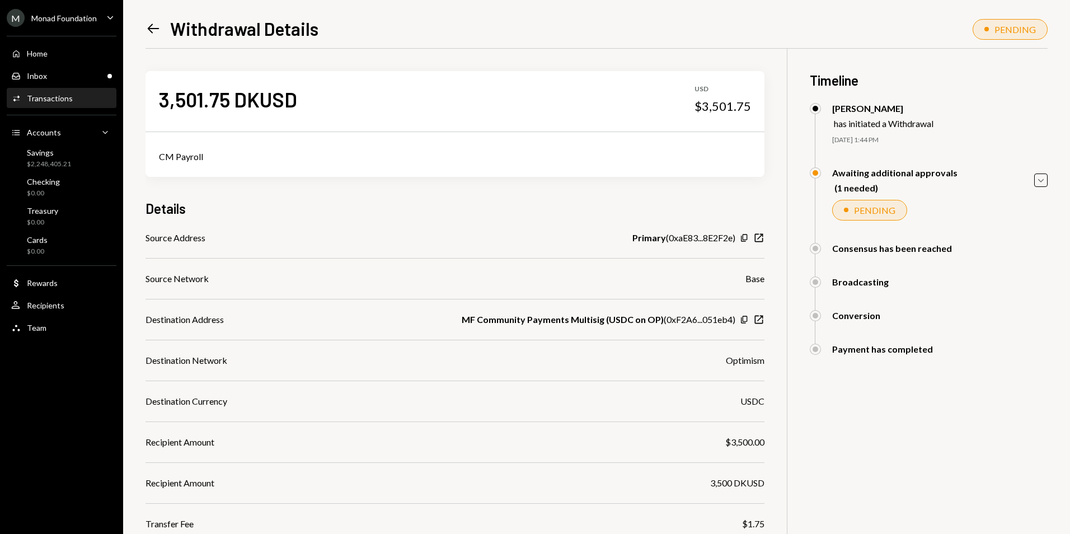
click at [1030, 174] on div "Awaiting additional approvals (1 needed) Caret Down" at bounding box center [929, 180] width 238 height 26
click at [1036, 180] on icon "Caret Down" at bounding box center [1041, 180] width 12 height 12
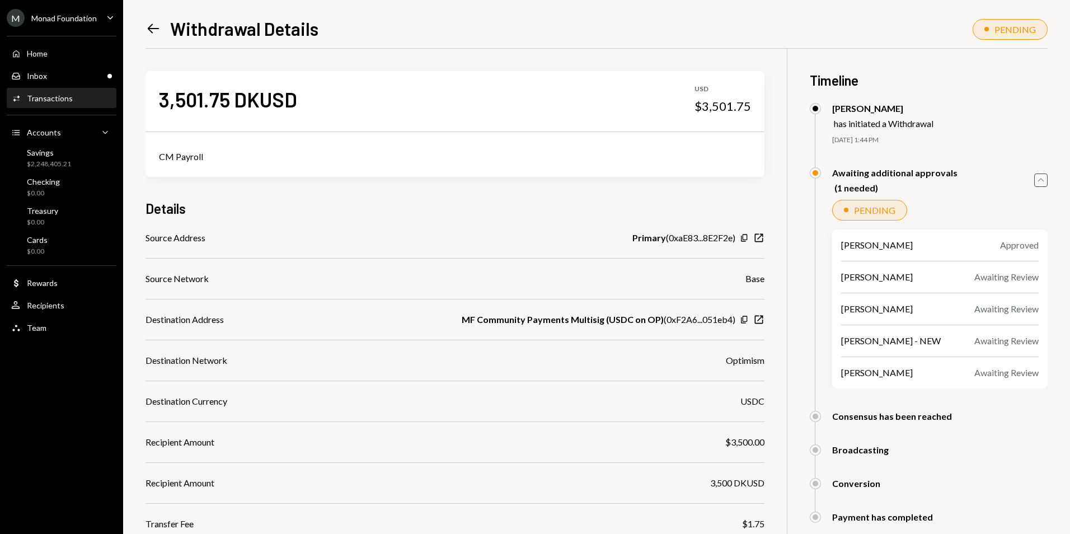
click at [1034, 181] on div "Caret Up" at bounding box center [1040, 180] width 13 height 13
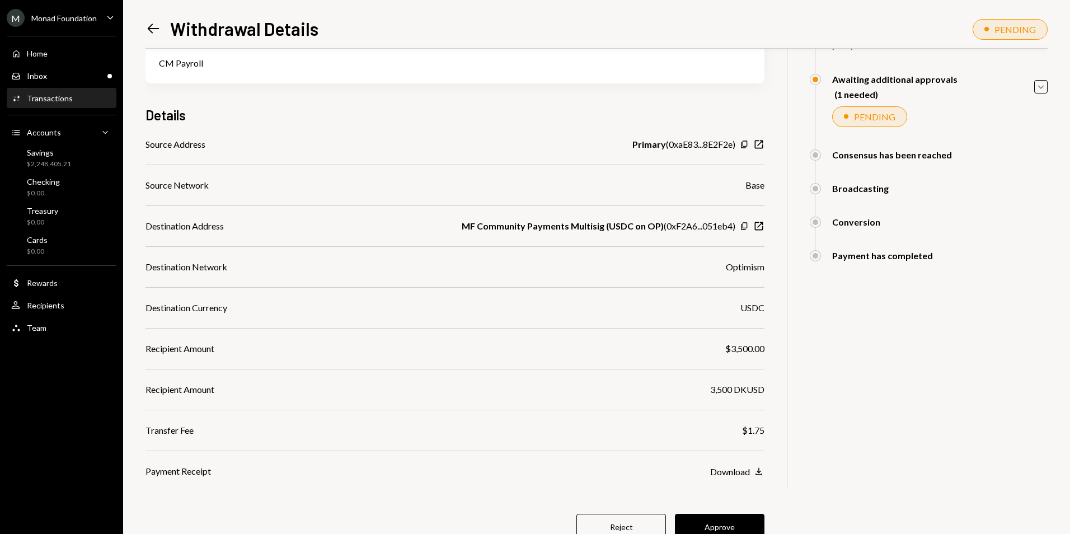
scroll to position [135, 0]
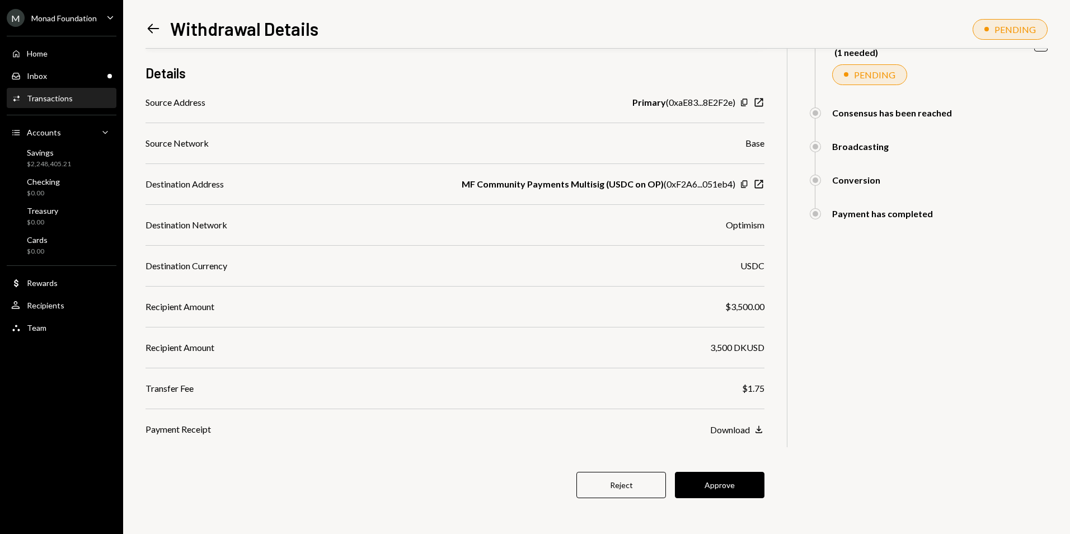
click at [723, 493] on button "Approve" at bounding box center [720, 485] width 90 height 26
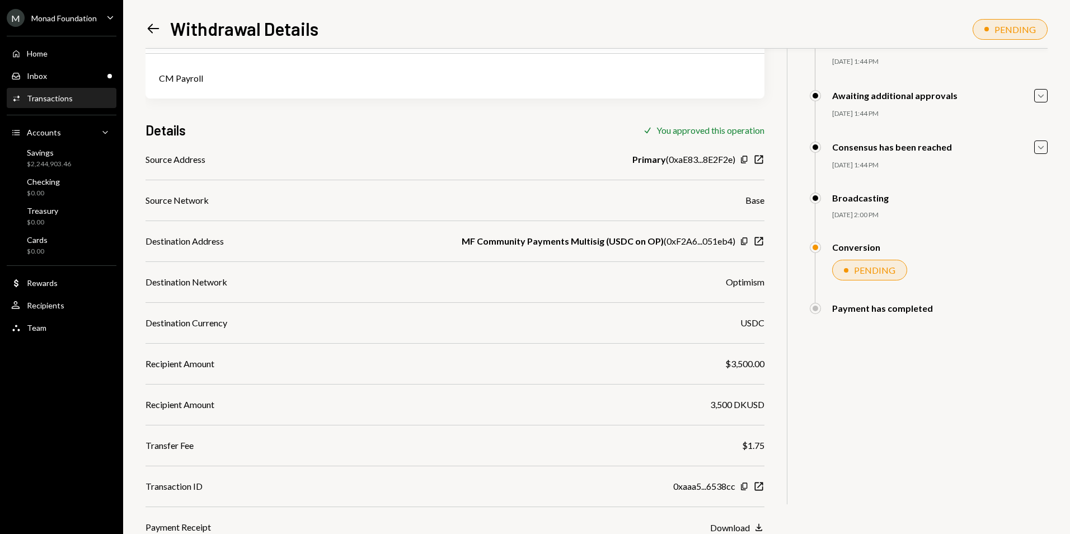
scroll to position [78, 0]
click at [90, 81] on div "Inbox Inbox" at bounding box center [61, 76] width 101 height 19
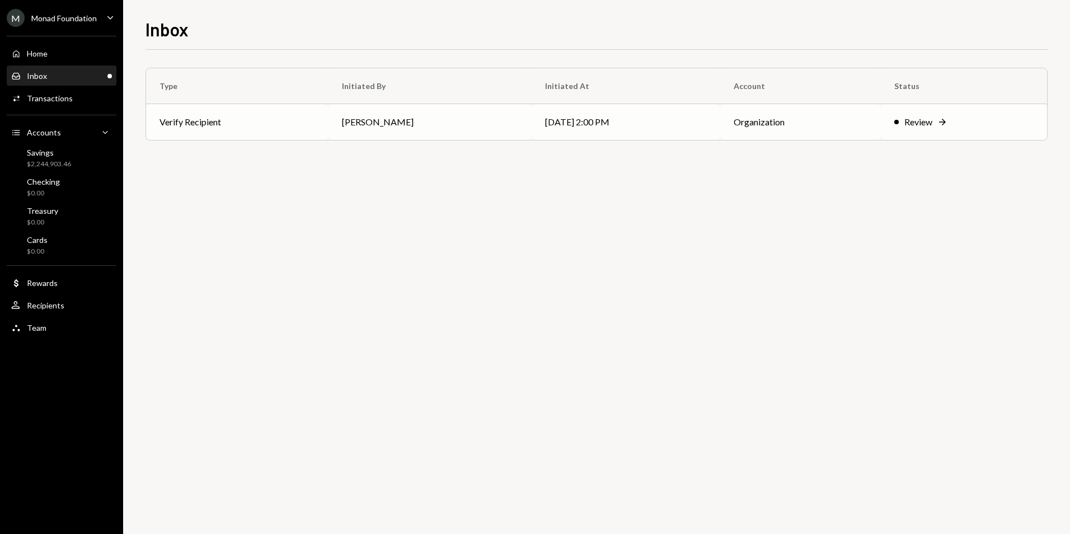
click at [565, 122] on td "[DATE] 2:00 PM" at bounding box center [626, 122] width 188 height 36
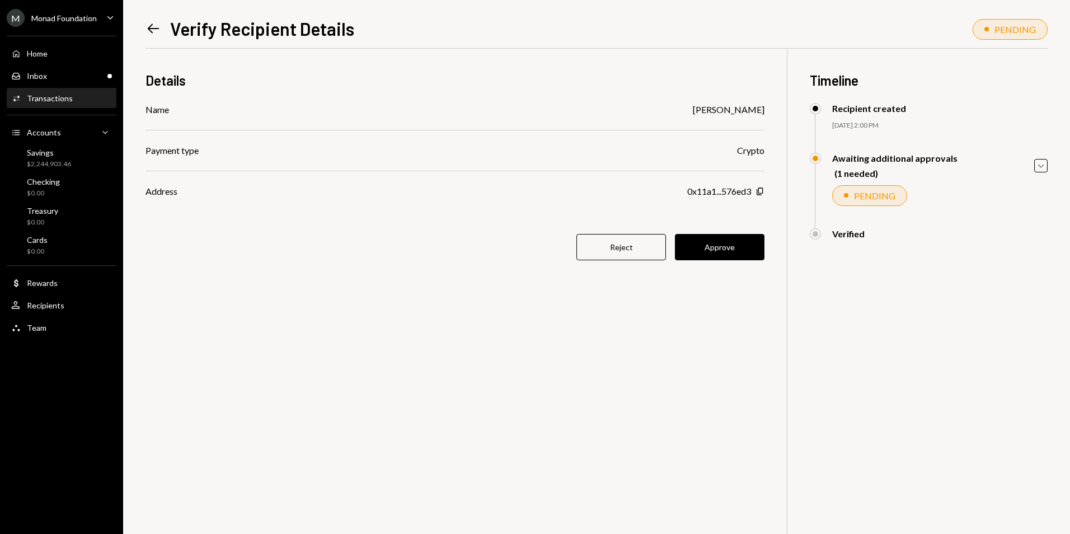
click at [706, 252] on button "Approve" at bounding box center [720, 247] width 90 height 26
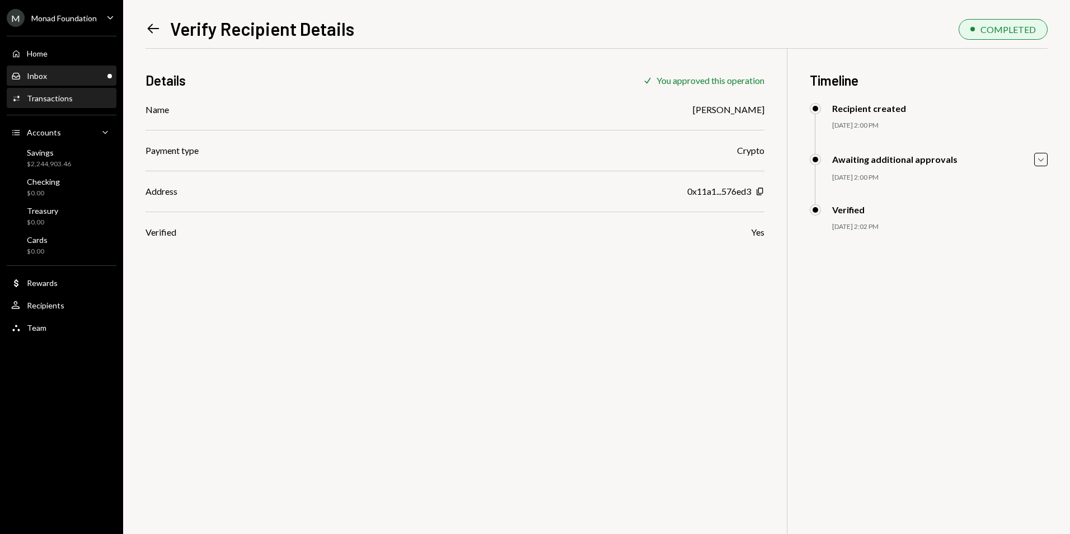
click at [71, 82] on div "Inbox Inbox" at bounding box center [61, 76] width 101 height 19
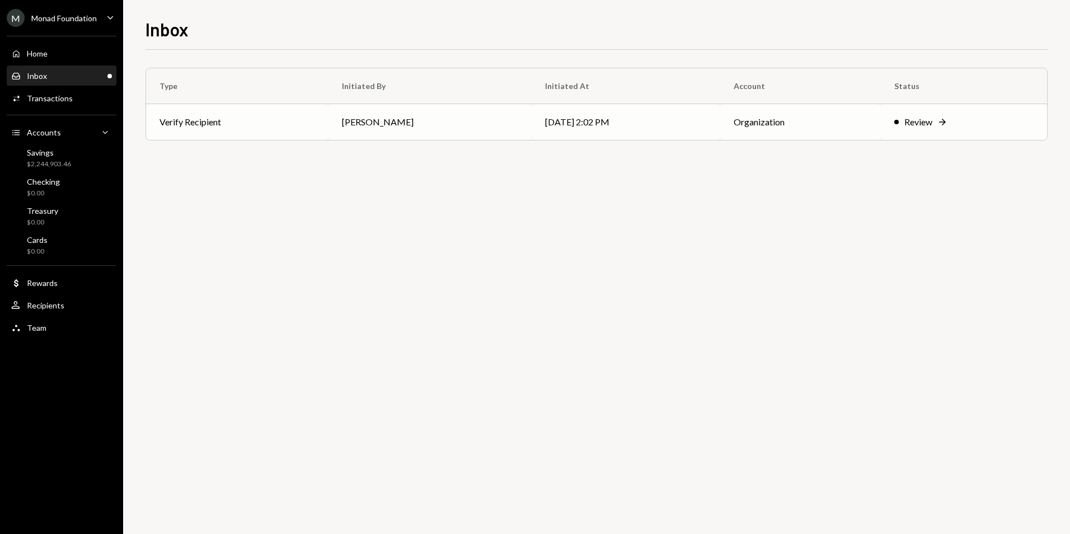
click at [443, 123] on td "[PERSON_NAME]" at bounding box center [430, 122] width 203 height 36
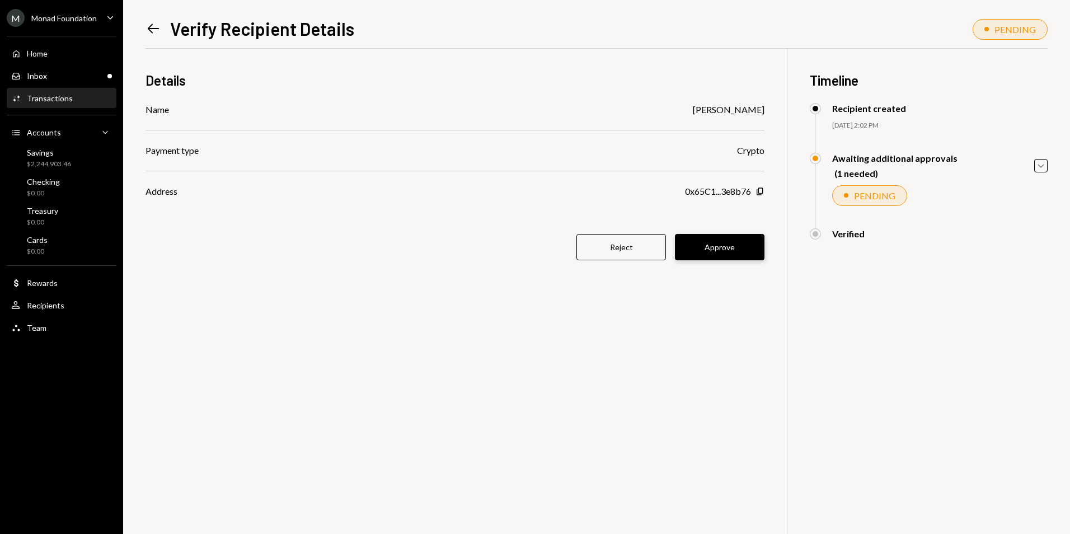
click at [720, 250] on button "Approve" at bounding box center [720, 247] width 90 height 26
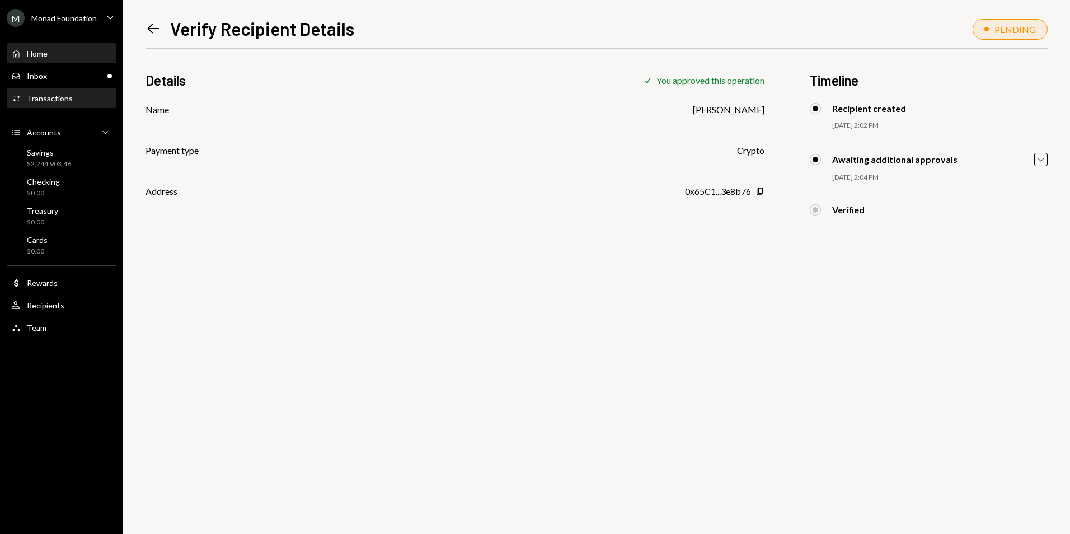
click at [76, 54] on div "Home Home" at bounding box center [61, 54] width 101 height 10
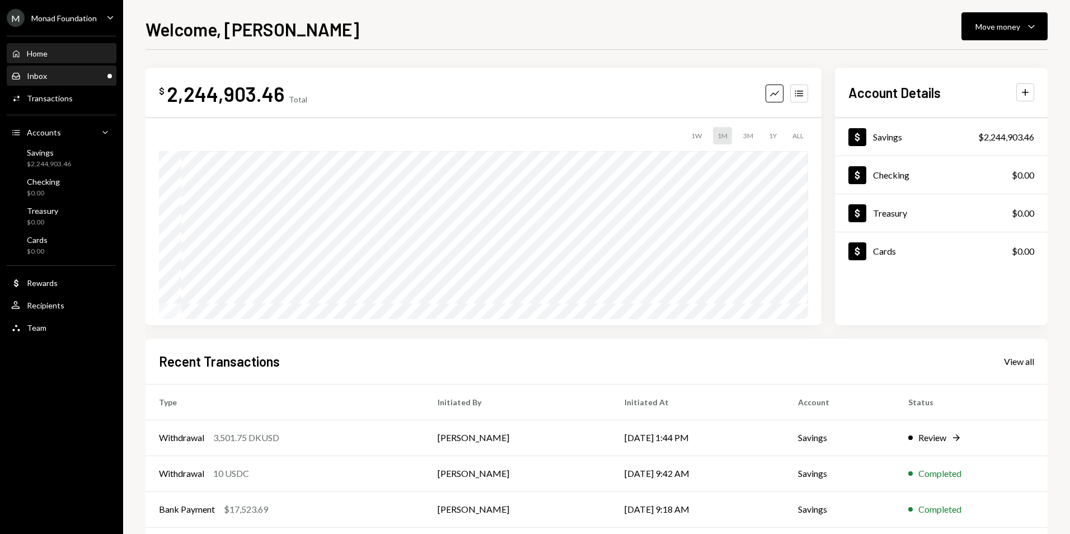
click at [78, 80] on div "Inbox Inbox" at bounding box center [61, 76] width 101 height 10
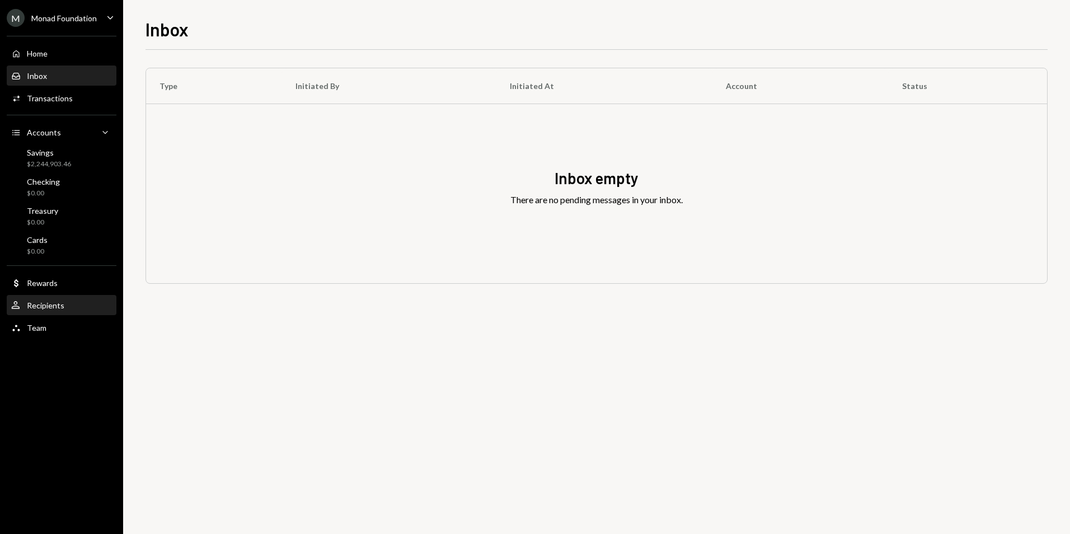
click at [71, 304] on div "User Recipients" at bounding box center [61, 306] width 101 height 10
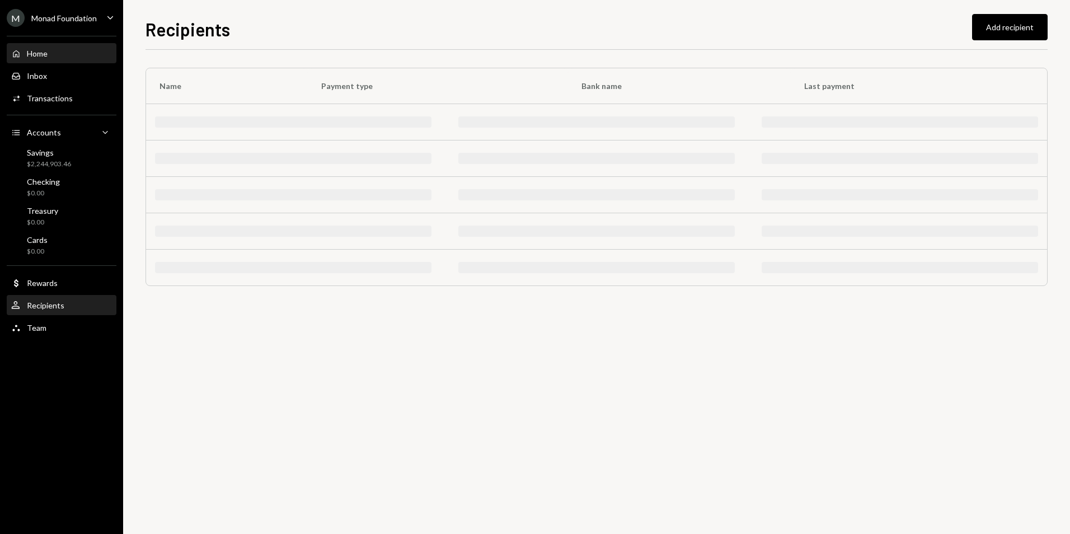
click at [52, 53] on div "Home Home" at bounding box center [61, 54] width 101 height 10
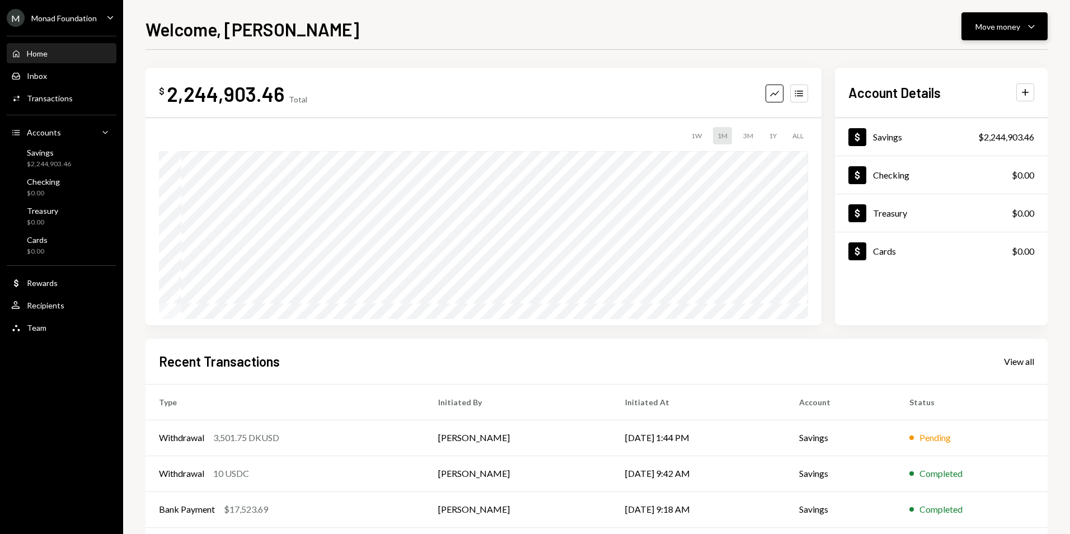
click at [999, 19] on button "Move money Caret Down" at bounding box center [1005, 26] width 86 height 28
click at [973, 64] on div "Send" at bounding box center [996, 60] width 82 height 12
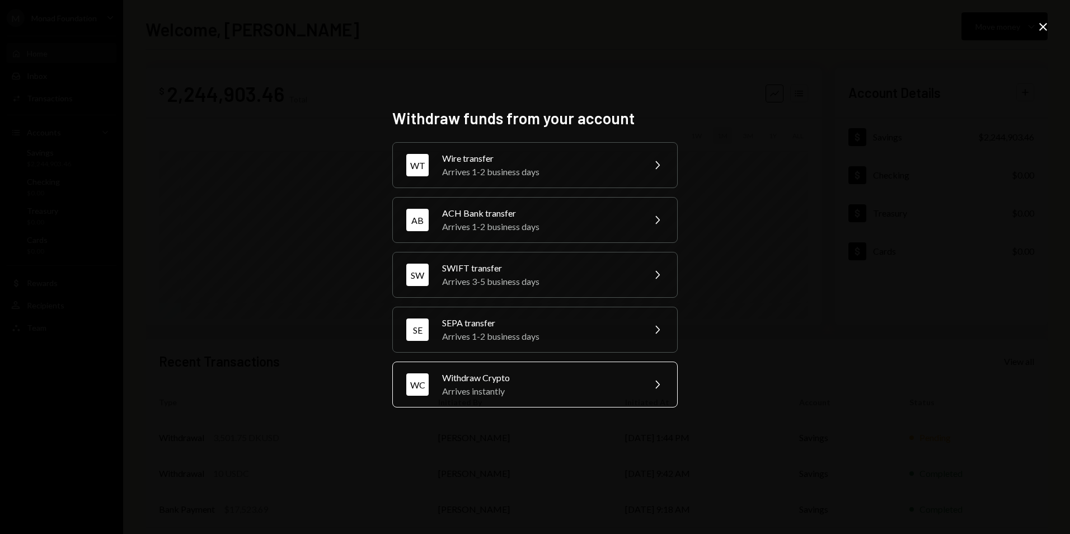
click at [504, 390] on div "Arrives instantly" at bounding box center [539, 391] width 195 height 13
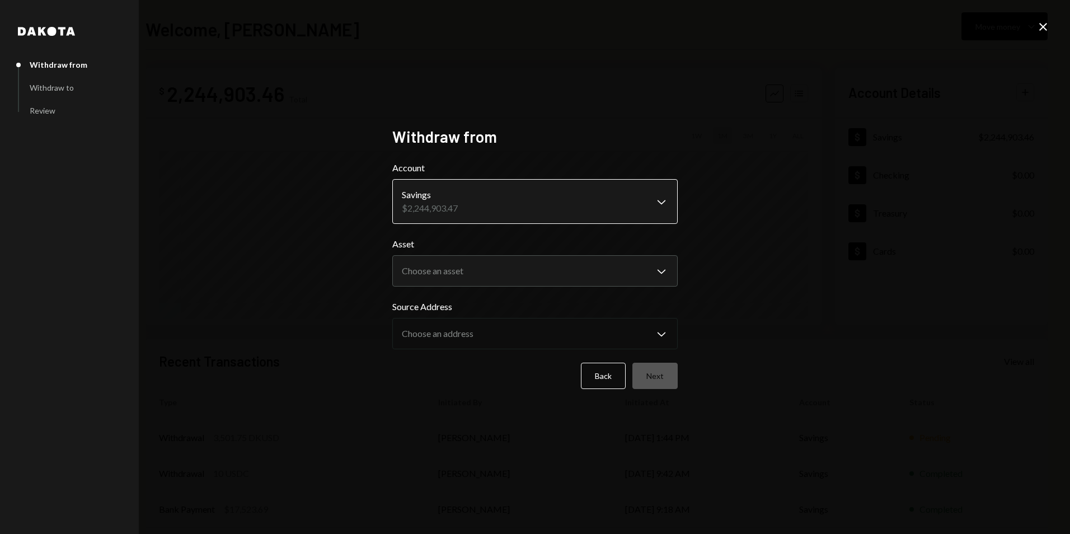
click at [479, 201] on body "**********" at bounding box center [535, 267] width 1070 height 534
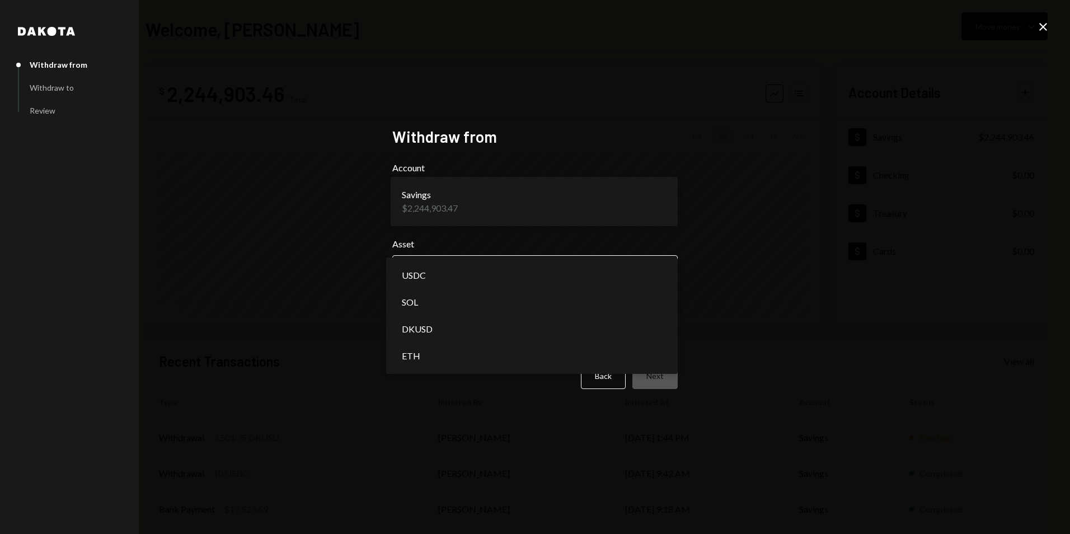
click at [478, 271] on body "**********" at bounding box center [535, 267] width 1070 height 534
select select "****"
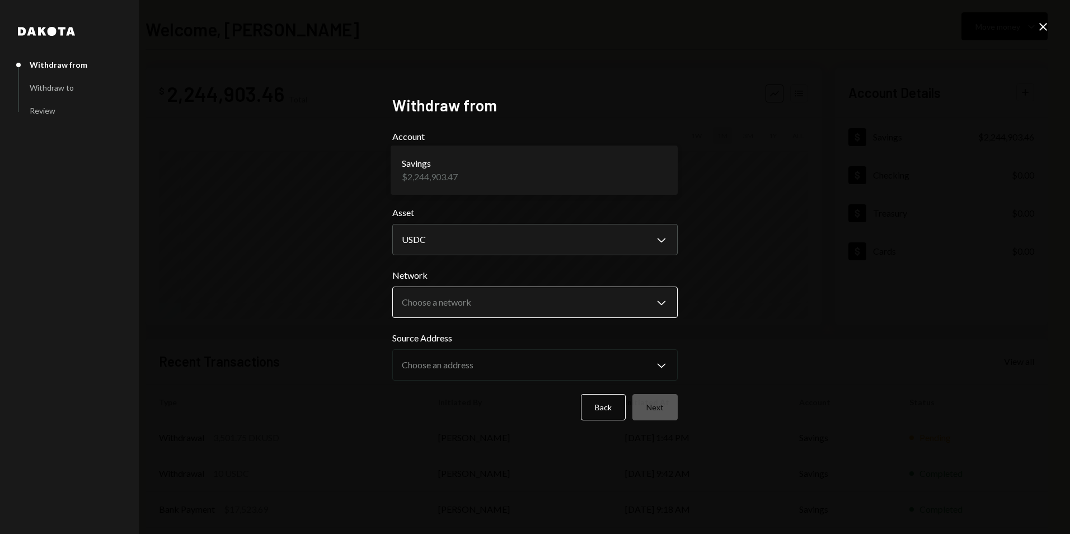
click at [422, 298] on body "**********" at bounding box center [535, 267] width 1070 height 534
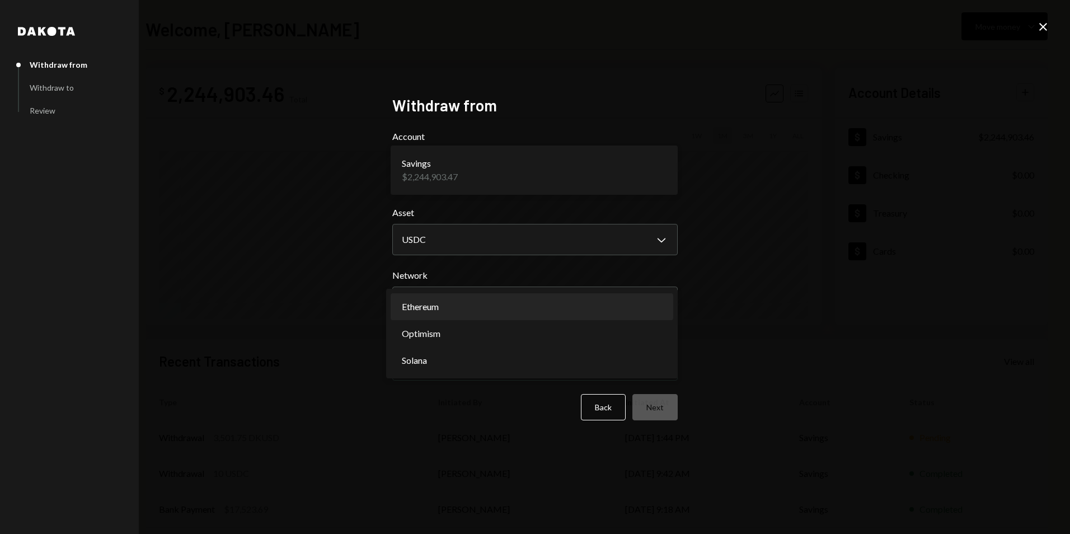
select select "**********"
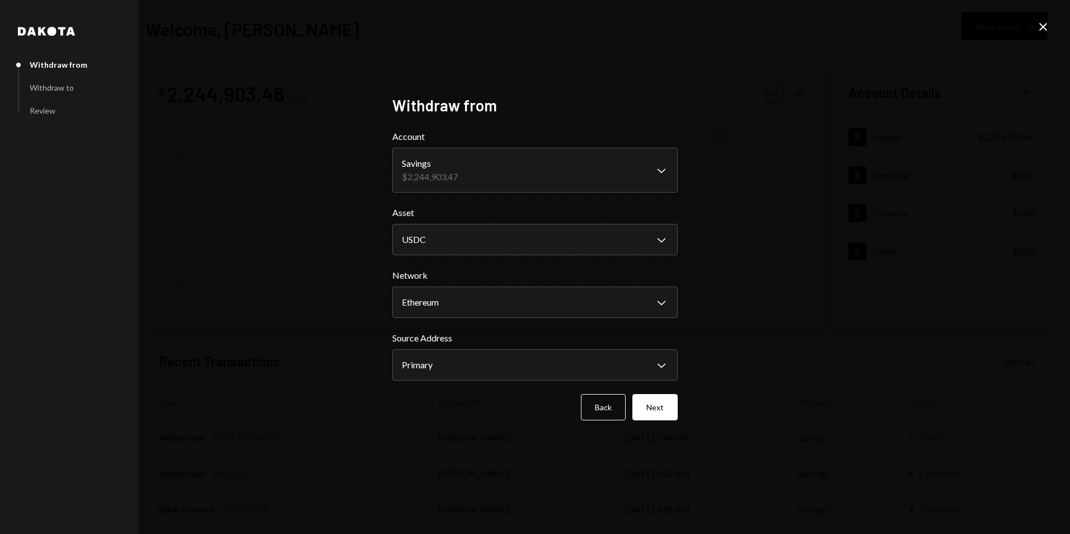
click at [668, 401] on button "Next" at bounding box center [654, 407] width 45 height 26
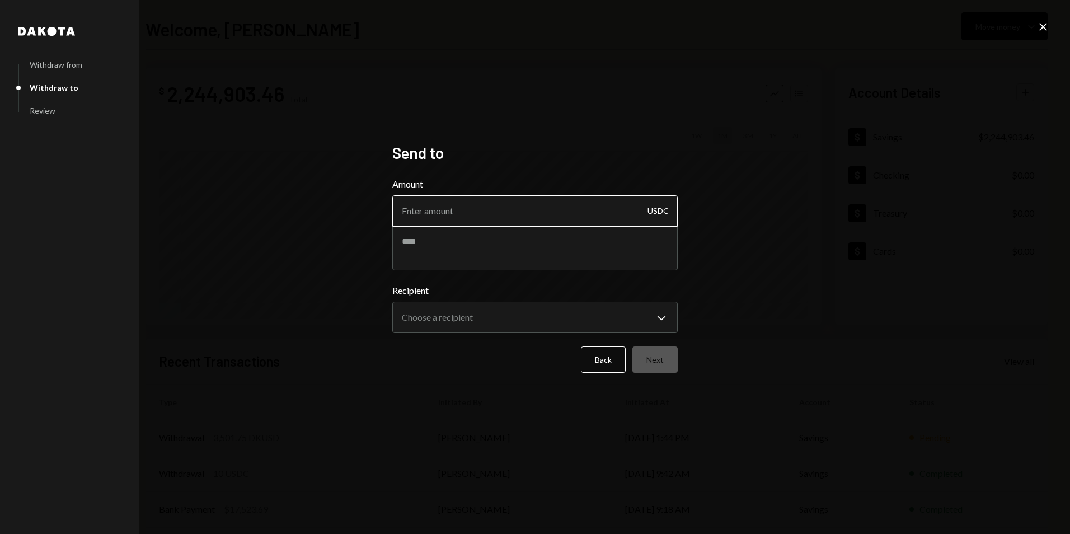
click at [423, 216] on input "Amount" at bounding box center [534, 210] width 285 height 31
type input "10"
type textarea "*"
type textarea "****"
click at [571, 314] on body "**********" at bounding box center [535, 267] width 1070 height 534
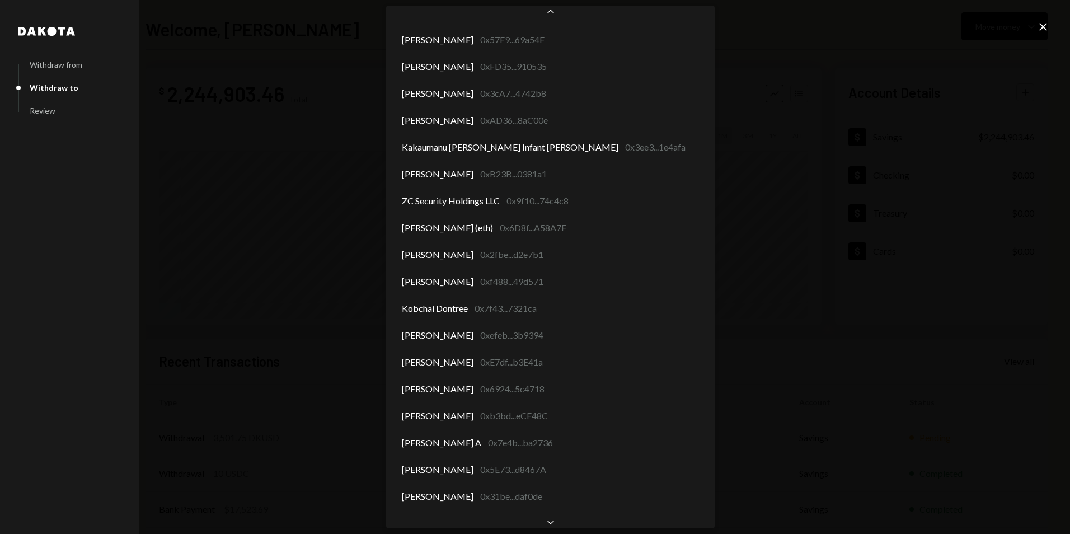
scroll to position [5947, 0]
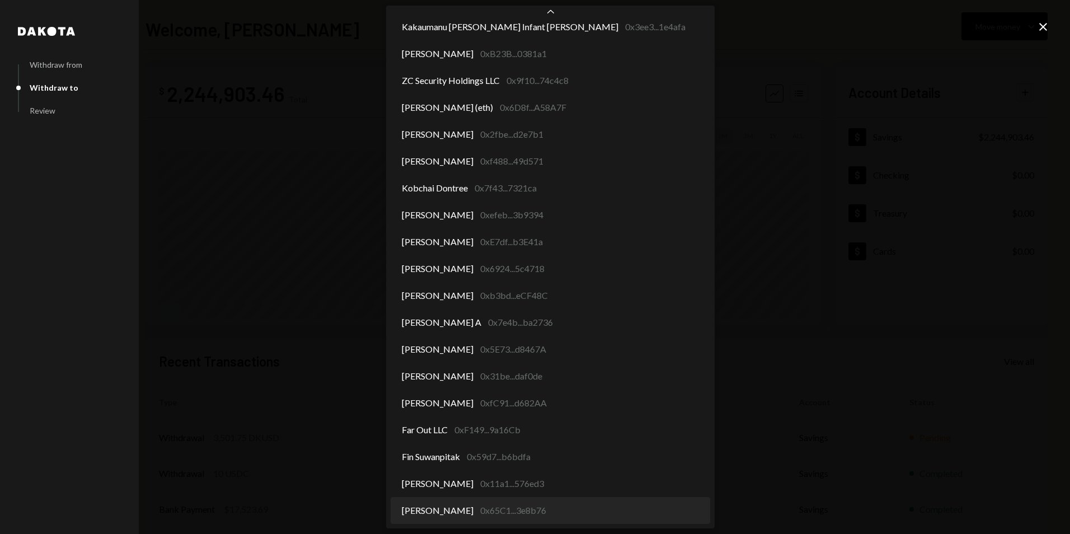
select select "**********"
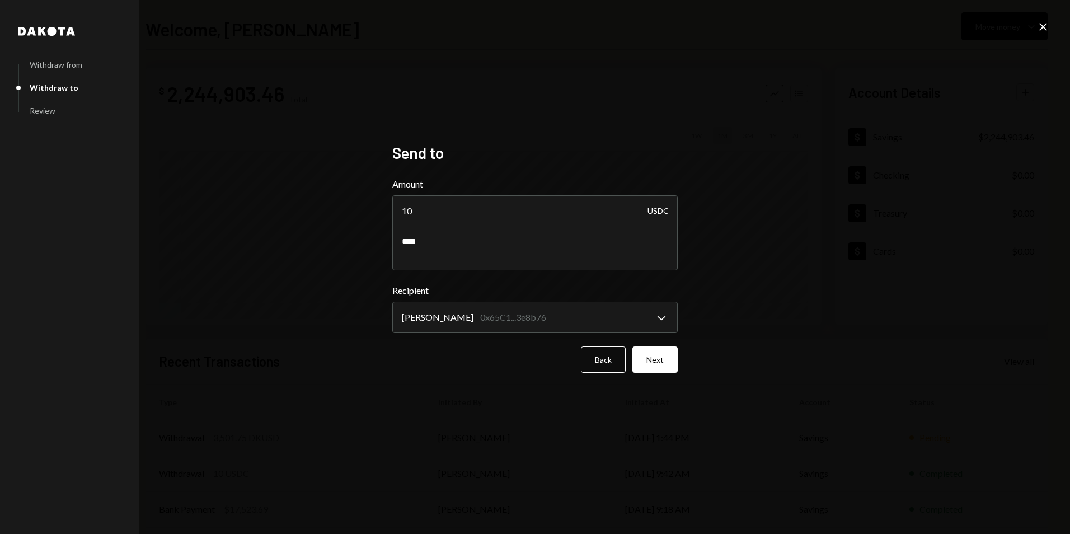
click at [670, 362] on button "Next" at bounding box center [654, 359] width 45 height 26
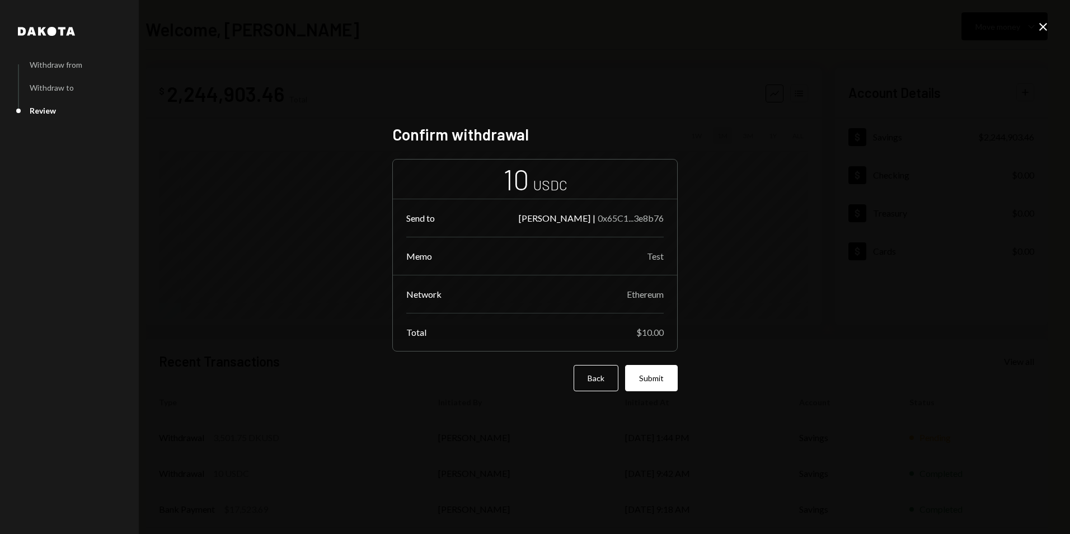
drag, startPoint x: 664, startPoint y: 373, endPoint x: 654, endPoint y: 376, distance: 10.1
click at [664, 374] on button "Submit" at bounding box center [651, 378] width 53 height 26
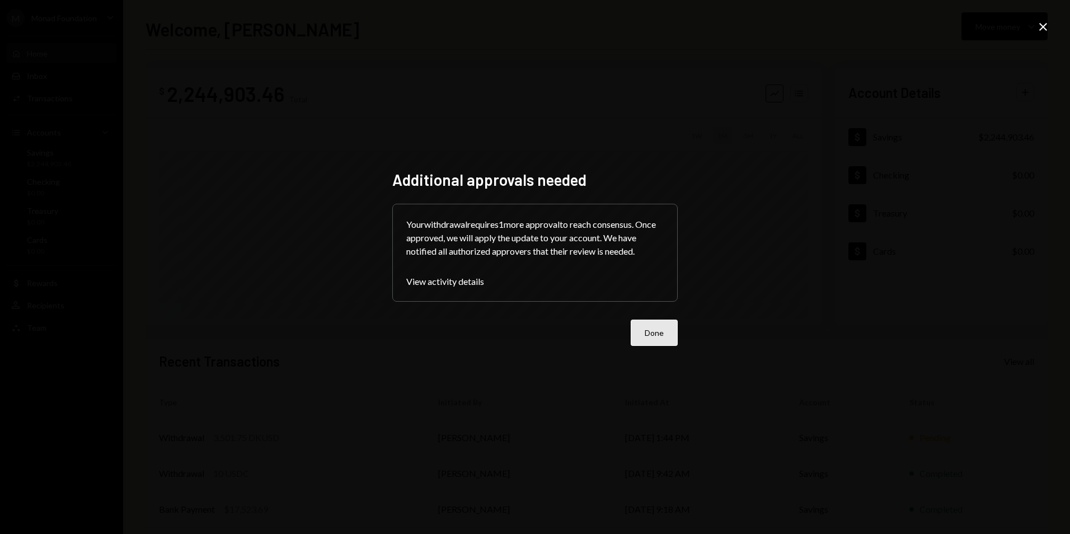
click at [653, 335] on button "Done" at bounding box center [654, 333] width 47 height 26
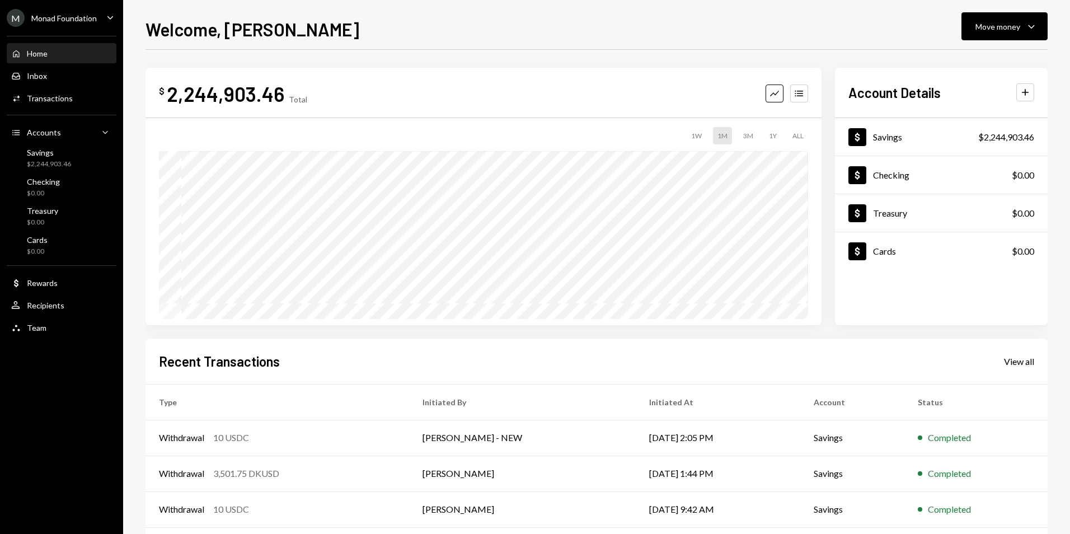
click at [56, 13] on div "Monad Foundation" at bounding box center [63, 18] width 65 height 10
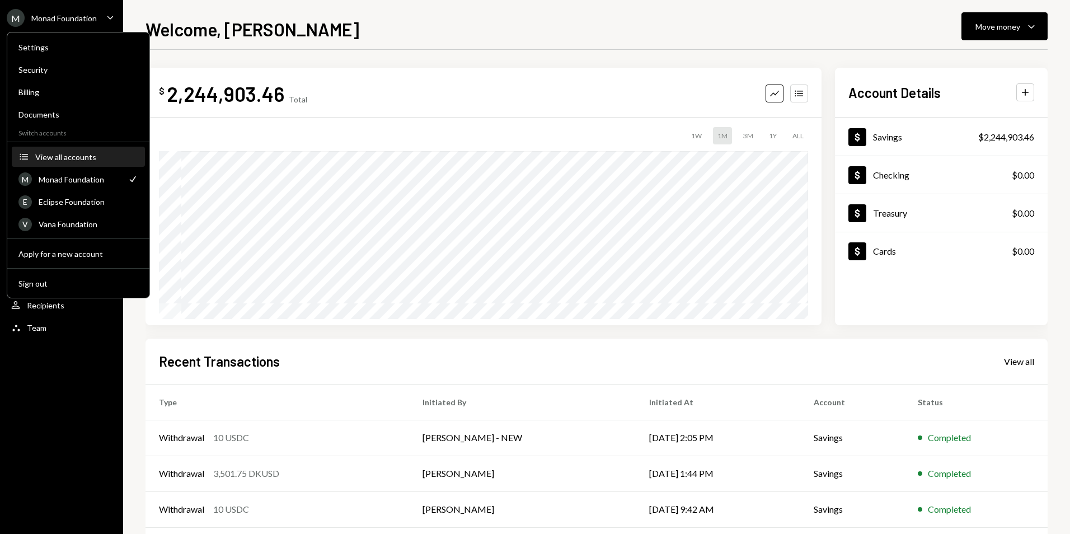
click at [75, 157] on div "View all accounts" at bounding box center [86, 157] width 103 height 10
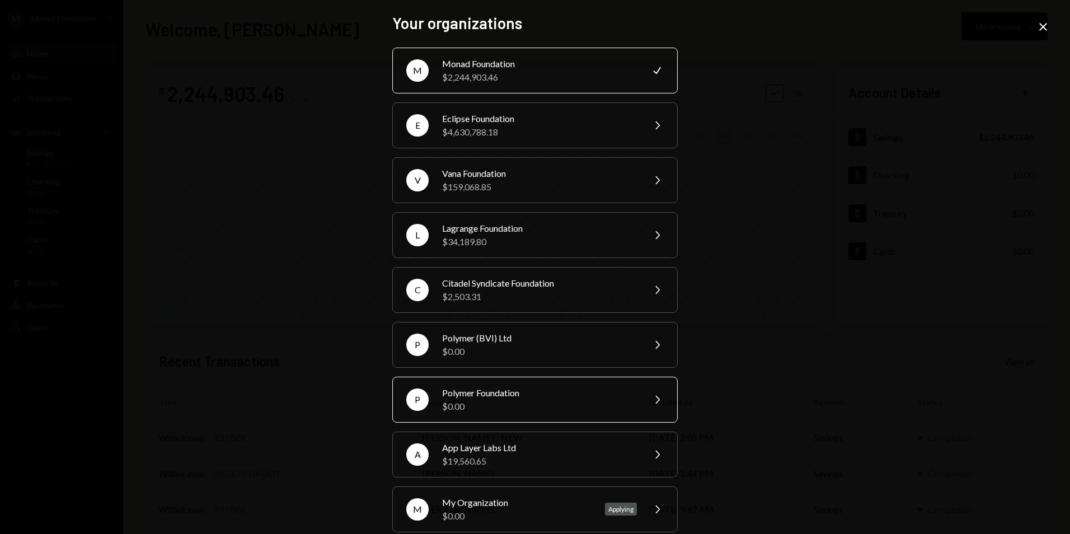
click at [531, 402] on div "$0.00" at bounding box center [539, 406] width 195 height 13
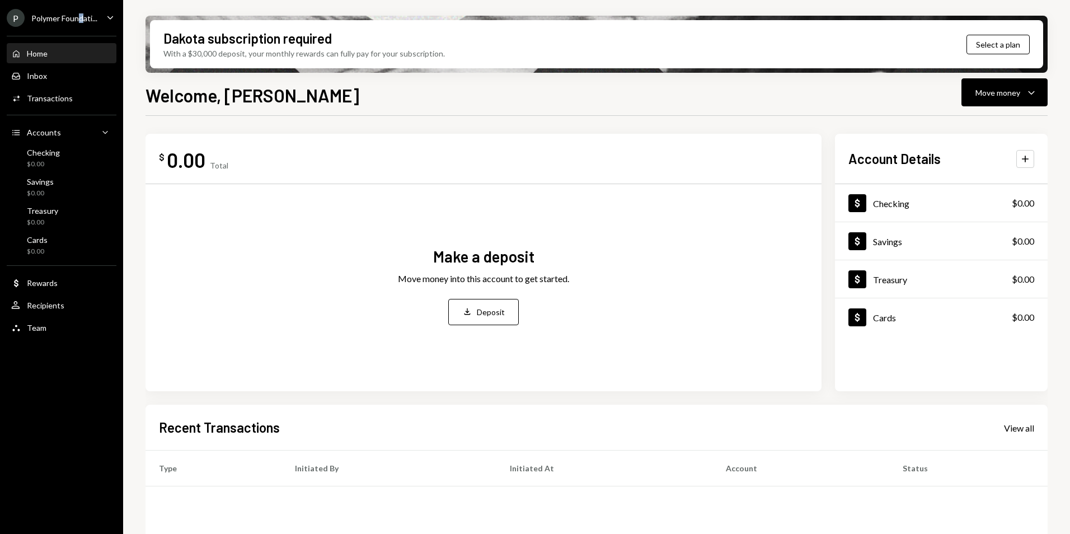
click at [82, 17] on div "Polymer Foundati..." at bounding box center [64, 18] width 66 height 10
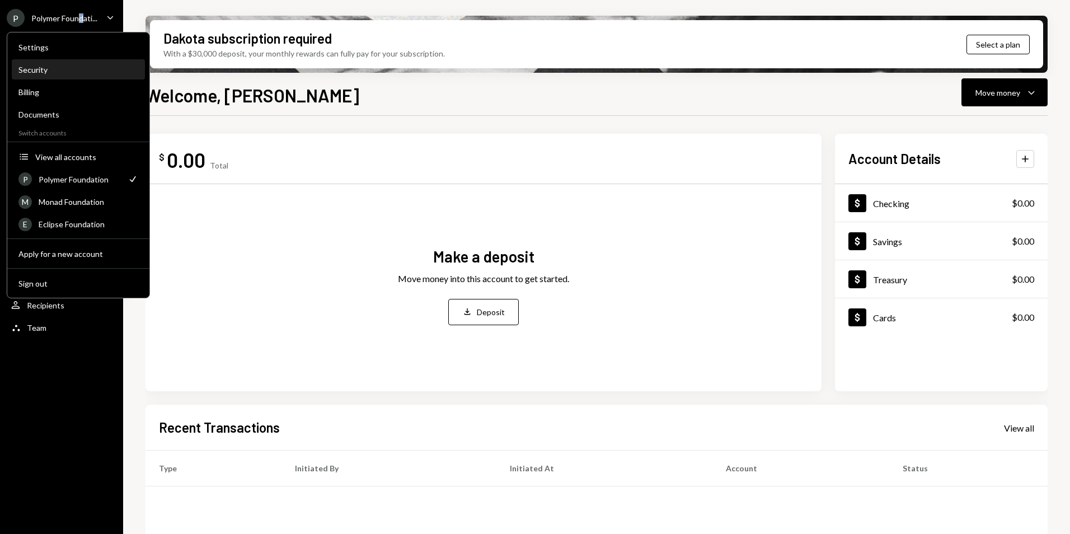
drag, startPoint x: 82, startPoint y: 17, endPoint x: 43, endPoint y: 69, distance: 64.7
click at [43, 69] on div "Security" at bounding box center [78, 70] width 120 height 10
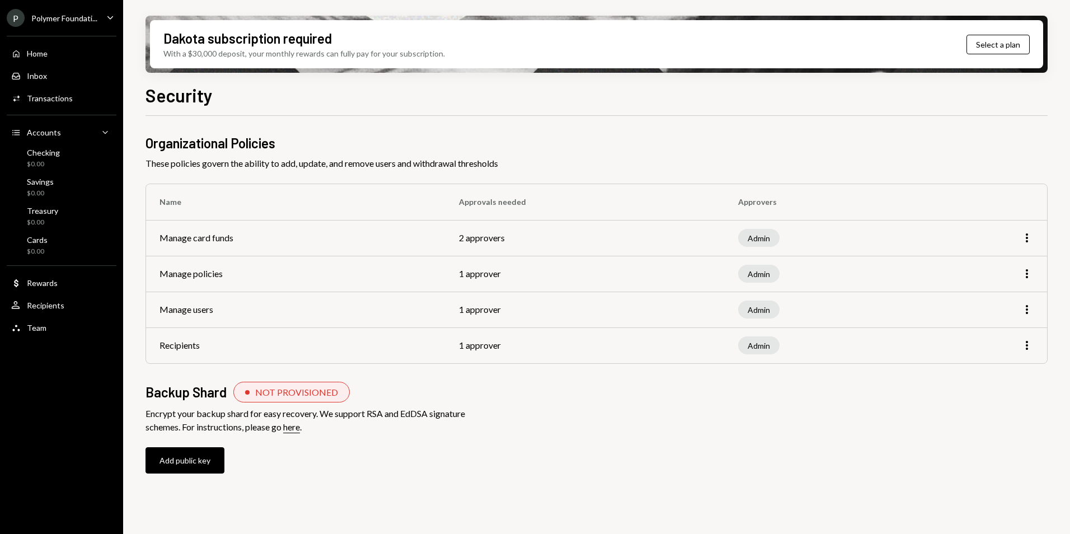
click at [60, 11] on div "P Polymer Foundati..." at bounding box center [52, 18] width 91 height 18
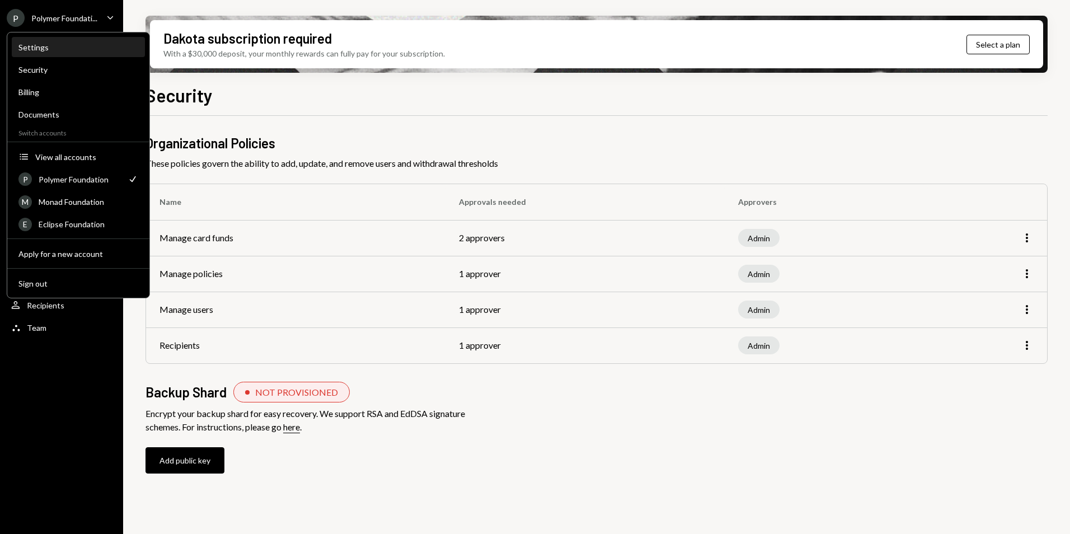
click at [54, 46] on div "Settings" at bounding box center [78, 48] width 120 height 10
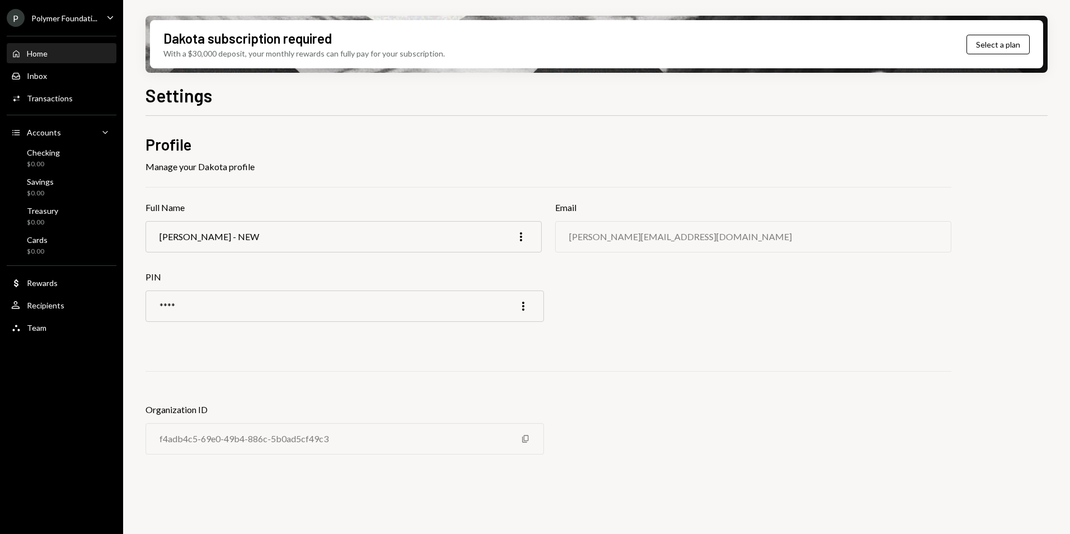
click at [46, 51] on div "Home" at bounding box center [37, 54] width 21 height 10
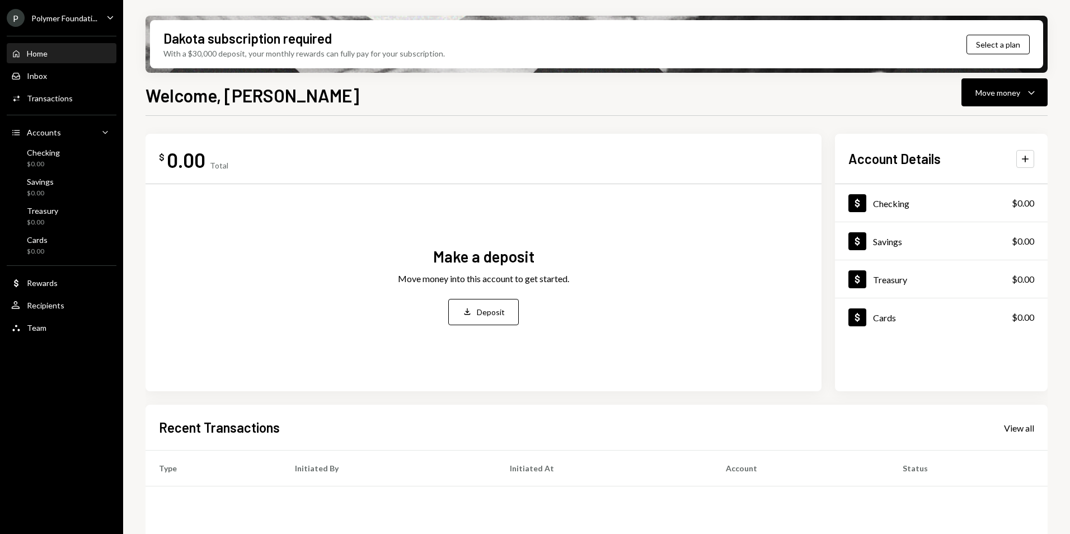
click at [60, 26] on div "P Polymer Foundati..." at bounding box center [52, 18] width 91 height 18
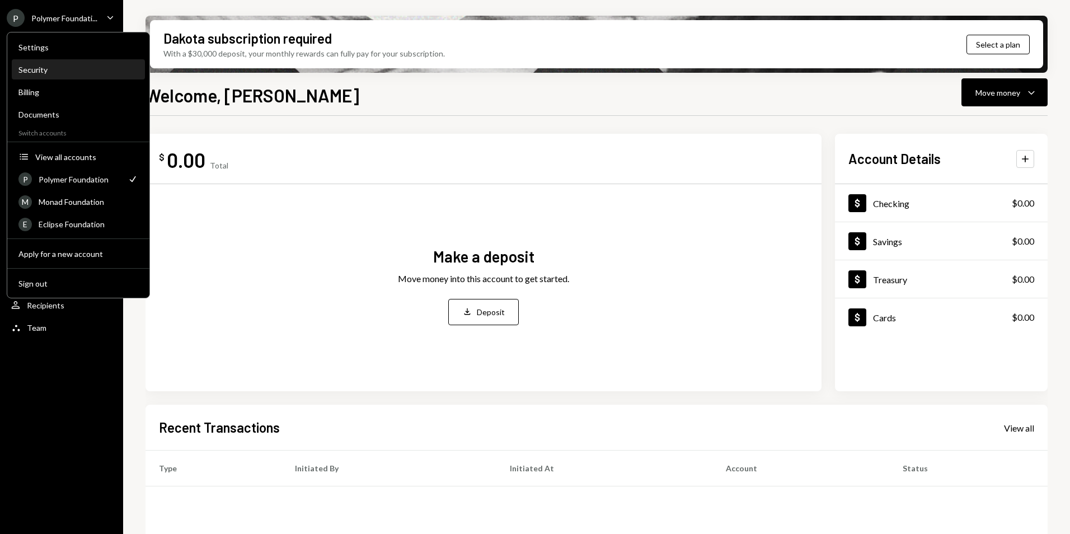
click at [54, 69] on div "Security" at bounding box center [78, 70] width 120 height 10
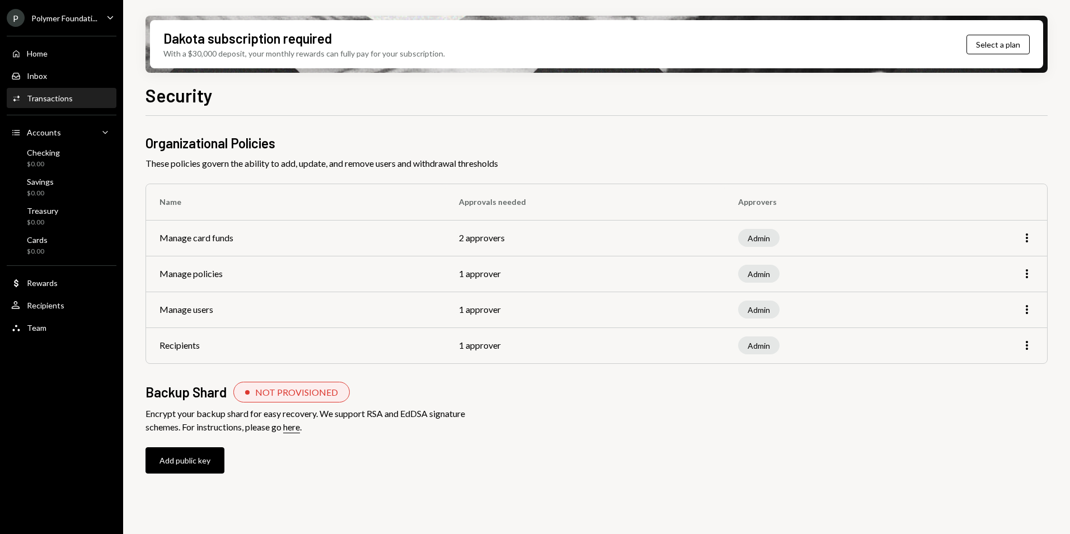
click at [52, 96] on div "Transactions" at bounding box center [50, 98] width 46 height 10
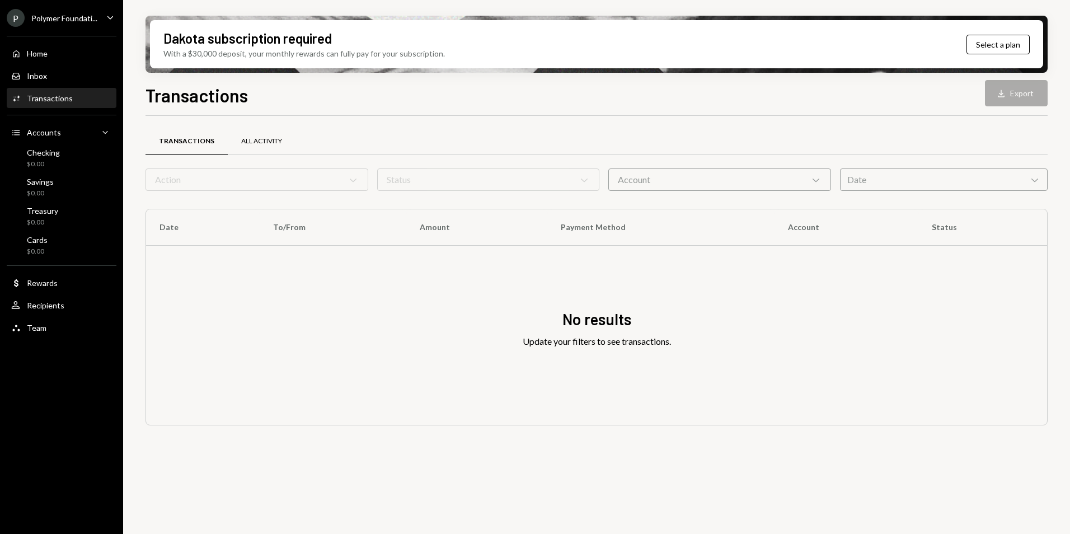
click at [257, 133] on div "All Activity" at bounding box center [262, 141] width 68 height 27
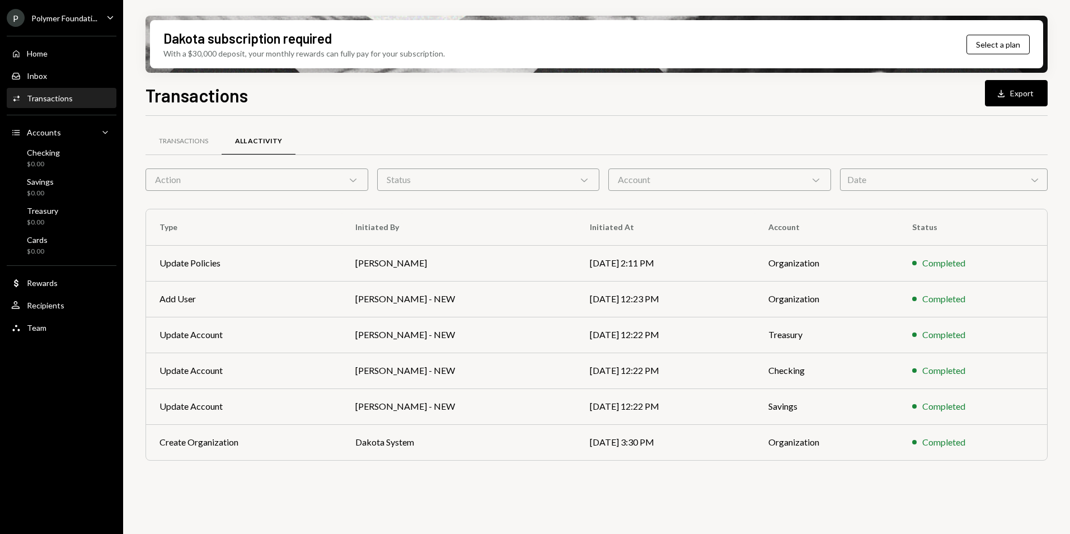
click at [40, 15] on div "Polymer Foundati..." at bounding box center [64, 18] width 66 height 10
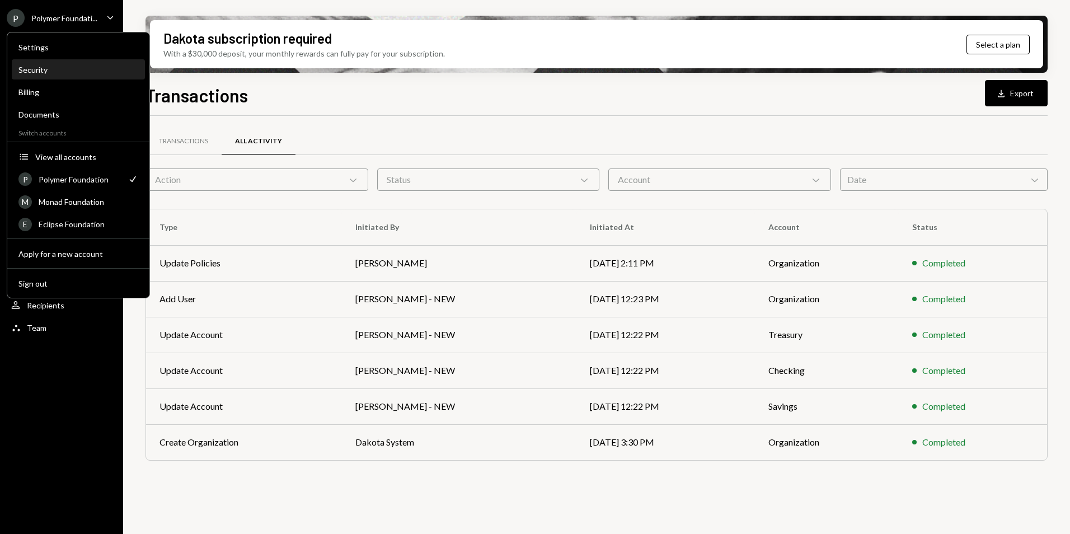
click at [57, 69] on div "Security" at bounding box center [78, 70] width 120 height 10
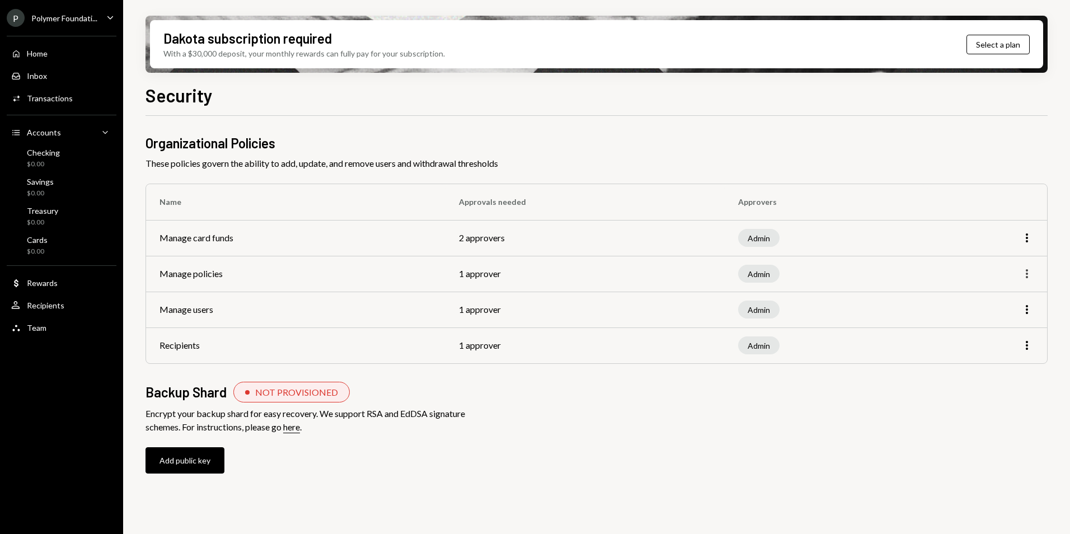
click at [1020, 271] on icon "More" at bounding box center [1026, 273] width 13 height 13
click at [1026, 274] on icon "button" at bounding box center [1027, 273] width 2 height 9
click at [988, 298] on div "Edit" at bounding box center [1001, 298] width 56 height 20
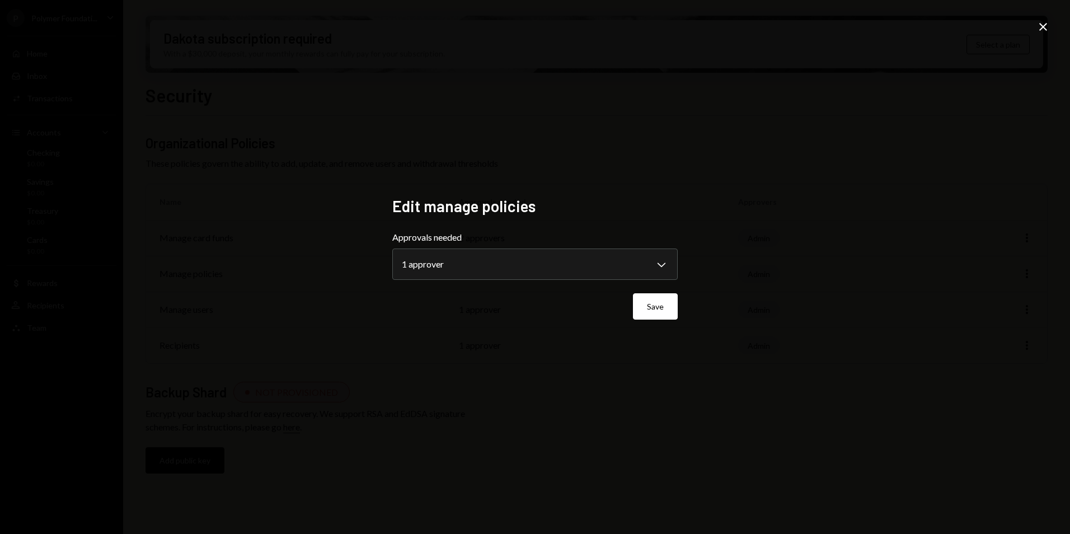
click at [1045, 32] on icon "Close" at bounding box center [1043, 26] width 13 height 13
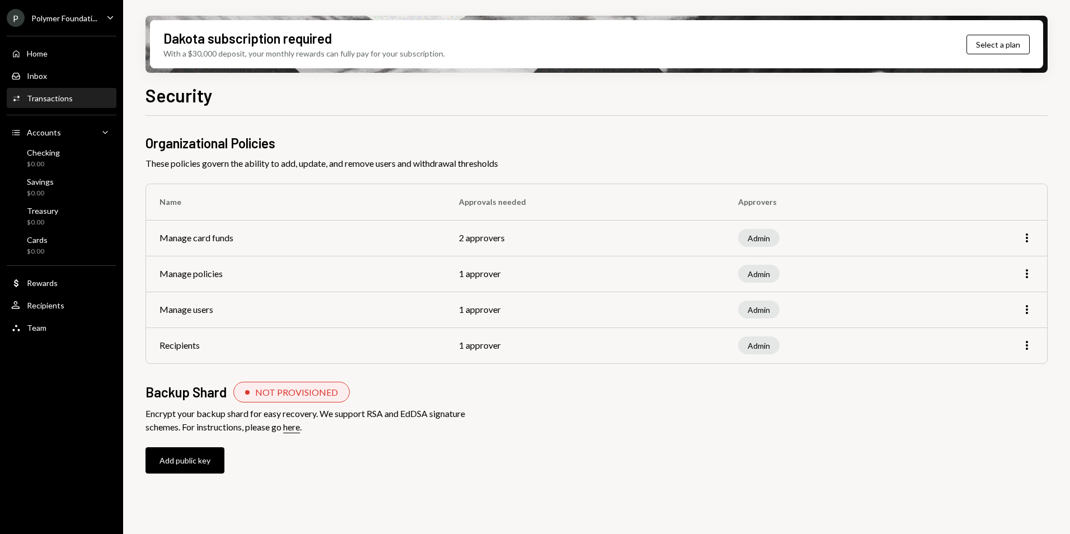
click at [67, 102] on div "Transactions" at bounding box center [50, 98] width 46 height 10
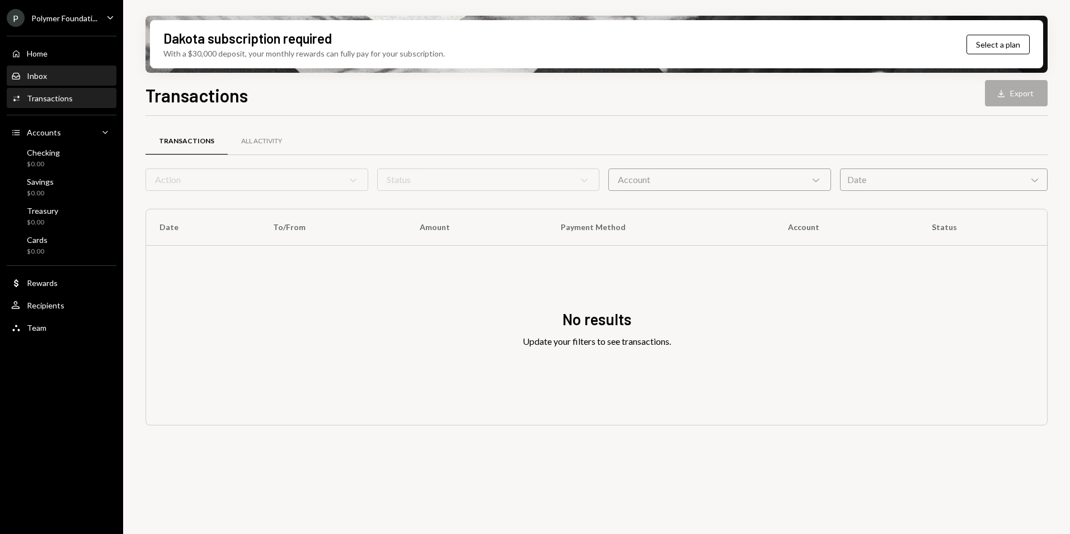
click at [63, 75] on div "Inbox Inbox" at bounding box center [61, 76] width 101 height 10
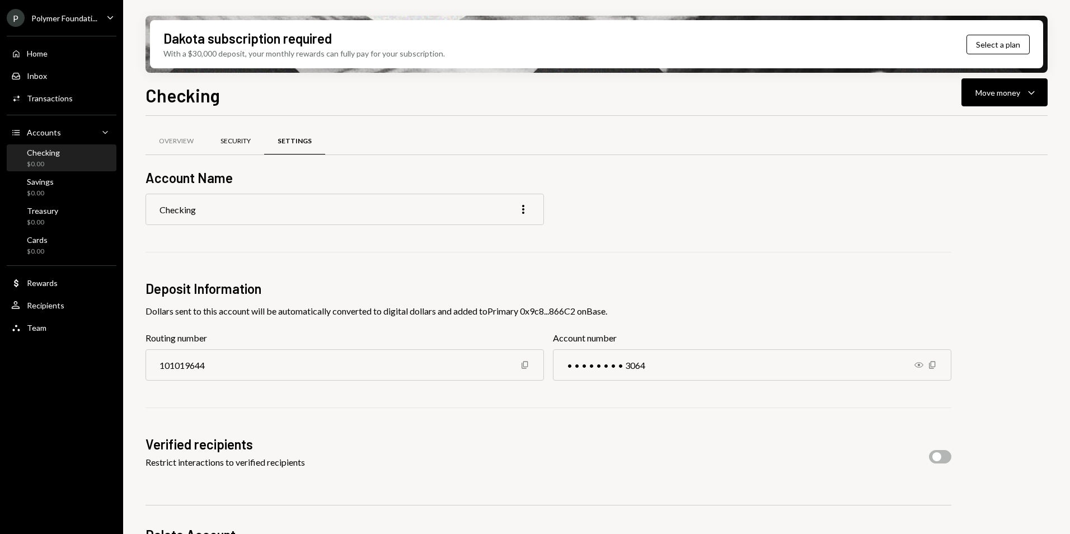
click at [228, 138] on div "Security" at bounding box center [236, 142] width 30 height 10
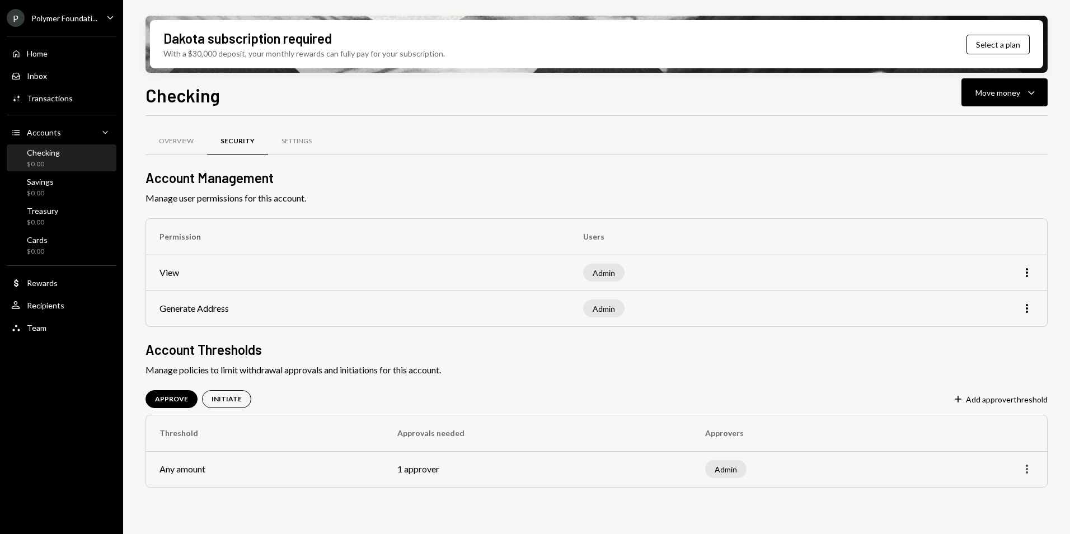
click at [1026, 470] on icon "button" at bounding box center [1027, 469] width 2 height 9
click at [996, 496] on div "Edit" at bounding box center [1001, 493] width 56 height 20
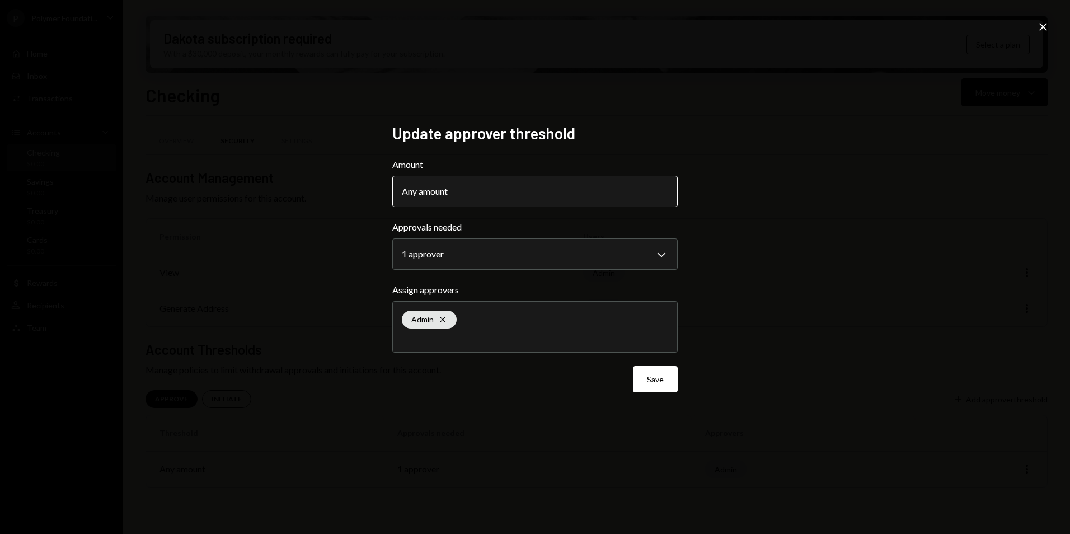
click at [489, 190] on button "Any amount" at bounding box center [534, 191] width 285 height 31
click at [426, 183] on button "Any amount" at bounding box center [534, 191] width 285 height 31
click at [430, 185] on div "Any amount" at bounding box center [428, 191] width 53 height 13
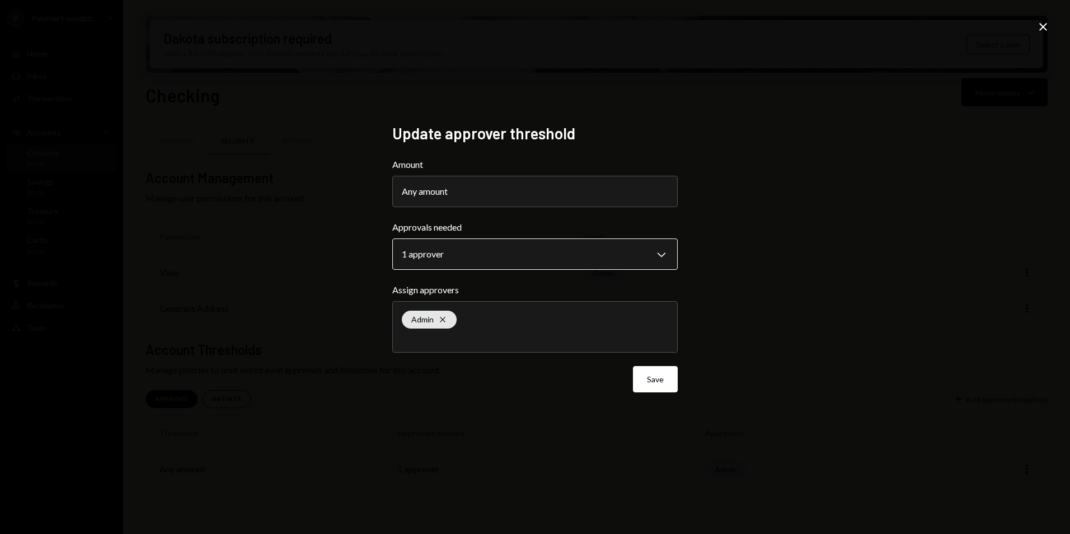
click at [551, 261] on body "**********" at bounding box center [535, 267] width 1070 height 534
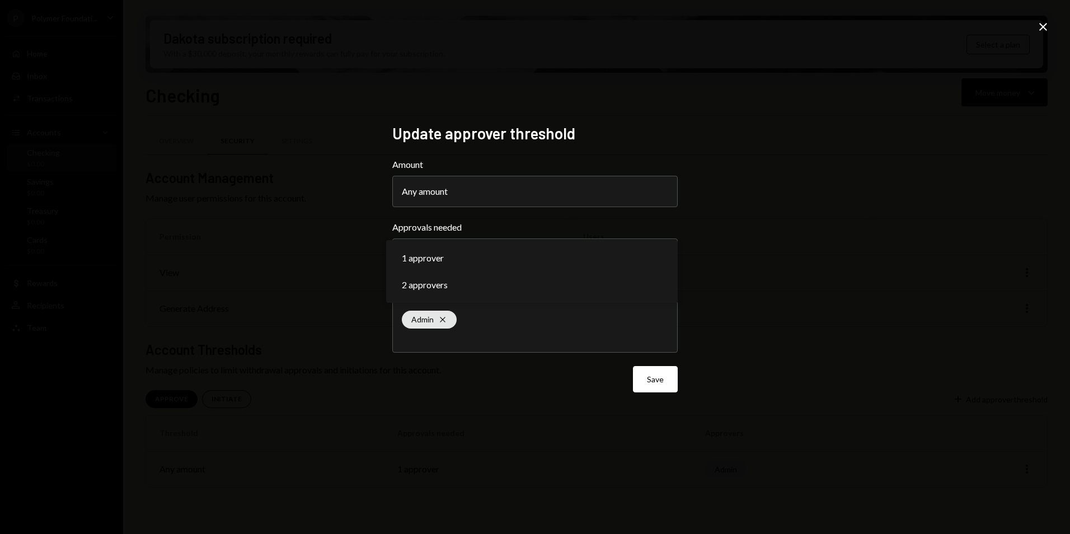
click at [861, 231] on div "**********" at bounding box center [535, 267] width 1070 height 534
click at [476, 184] on button "Any amount" at bounding box center [534, 191] width 285 height 31
click at [425, 191] on div "Any amount" at bounding box center [428, 191] width 53 height 13
click at [425, 190] on div "Any amount" at bounding box center [428, 191] width 53 height 13
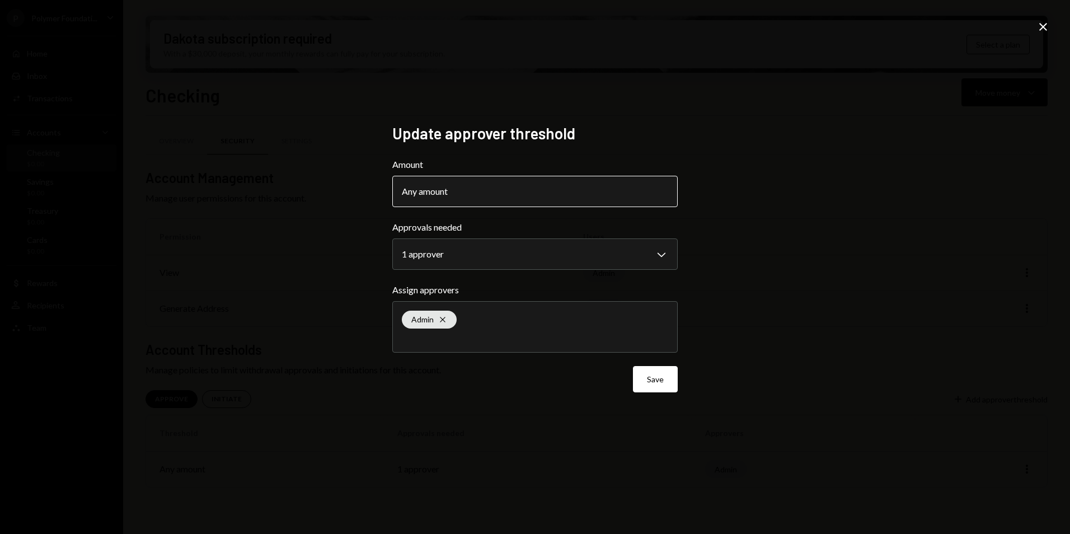
click at [426, 190] on div "Any amount" at bounding box center [428, 191] width 53 height 13
click at [427, 189] on div "Any amount" at bounding box center [428, 191] width 53 height 13
click at [653, 255] on body "**********" at bounding box center [535, 267] width 1070 height 534
click at [503, 185] on button "Any amount" at bounding box center [534, 191] width 285 height 31
click at [502, 182] on button "Any amount" at bounding box center [534, 191] width 285 height 31
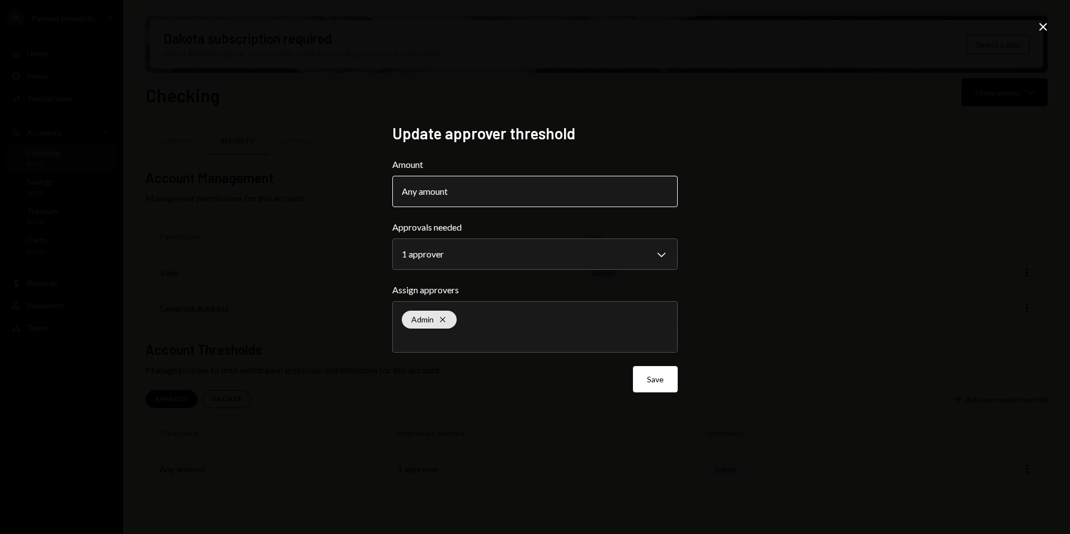
click at [495, 186] on button "Any amount" at bounding box center [534, 191] width 285 height 31
click at [471, 189] on button "Any amount" at bounding box center [534, 191] width 285 height 31
click at [1037, 27] on icon "Close" at bounding box center [1043, 26] width 13 height 13
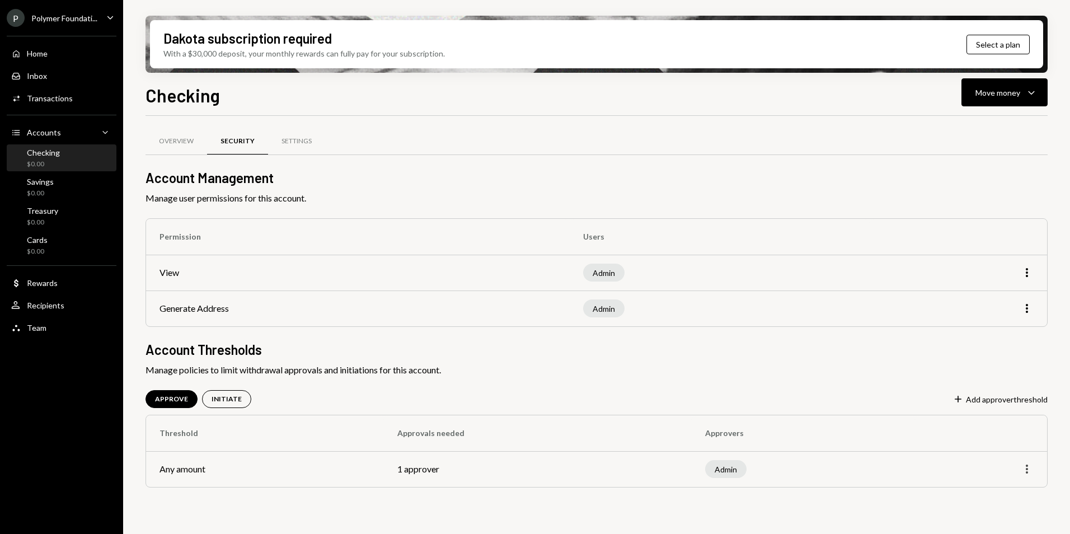
click at [1022, 466] on icon "More" at bounding box center [1026, 468] width 13 height 13
click at [221, 402] on div "INITIATE" at bounding box center [227, 400] width 30 height 10
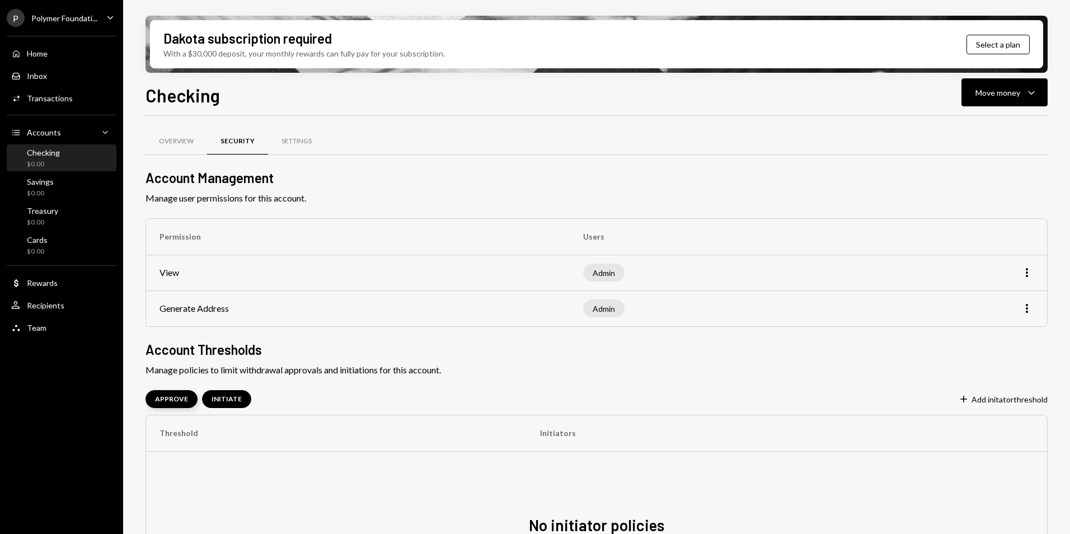
click at [180, 395] on div "APPROVE" at bounding box center [171, 400] width 33 height 10
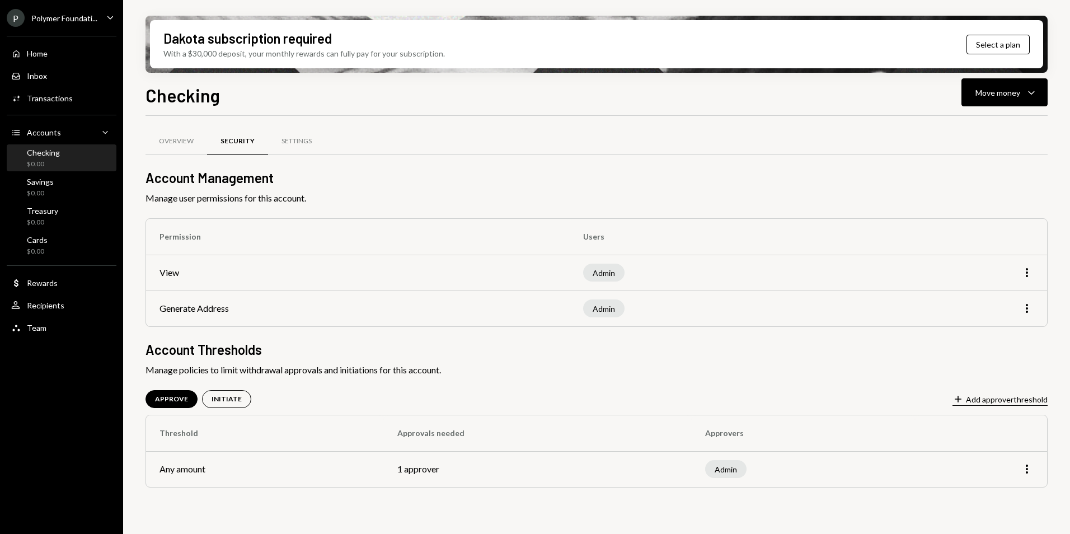
click at [983, 399] on button "Plus Add approver threshold" at bounding box center [1000, 399] width 95 height 12
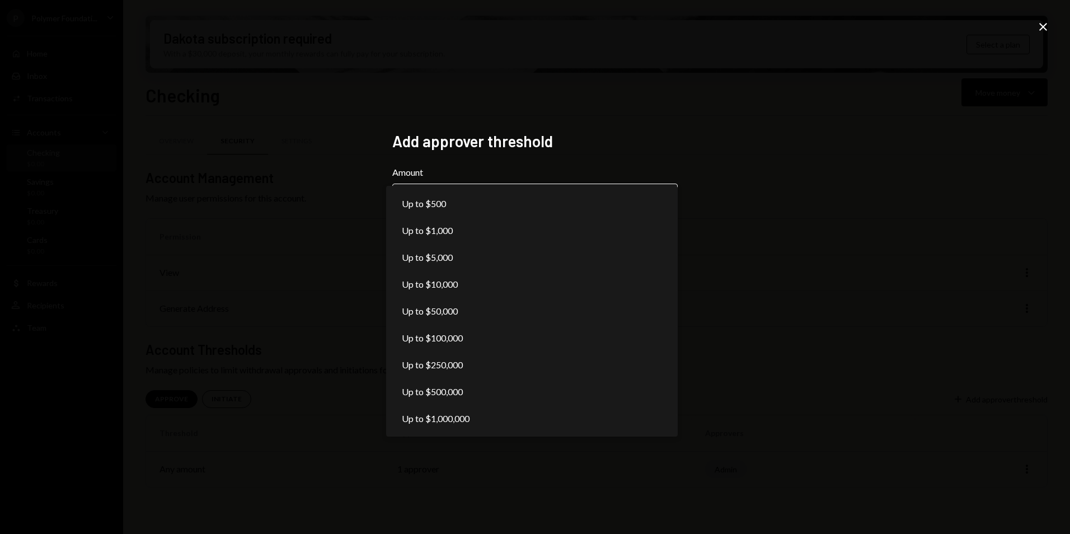
click at [503, 198] on body "**********" at bounding box center [535, 267] width 1070 height 534
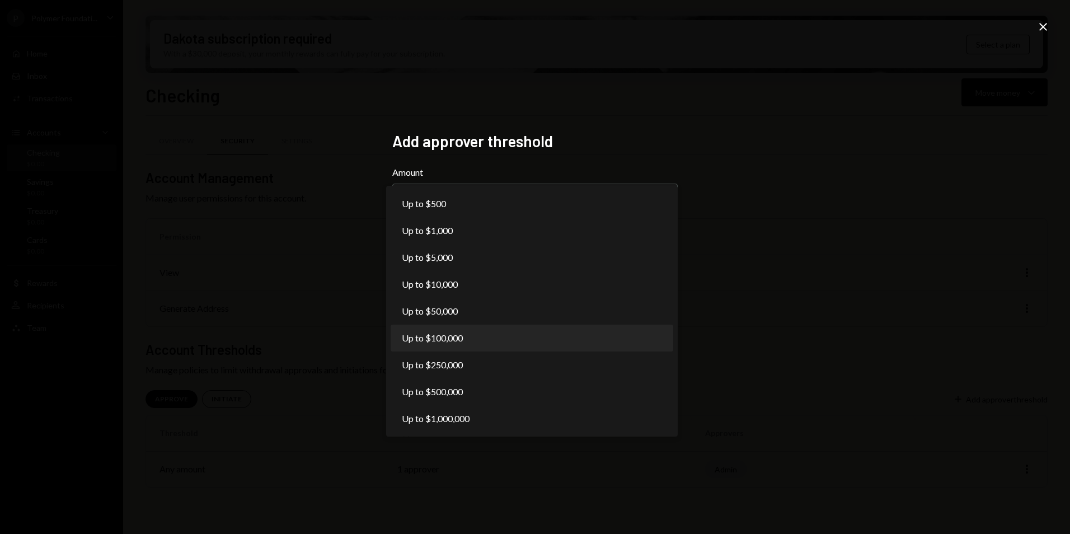
select select "******"
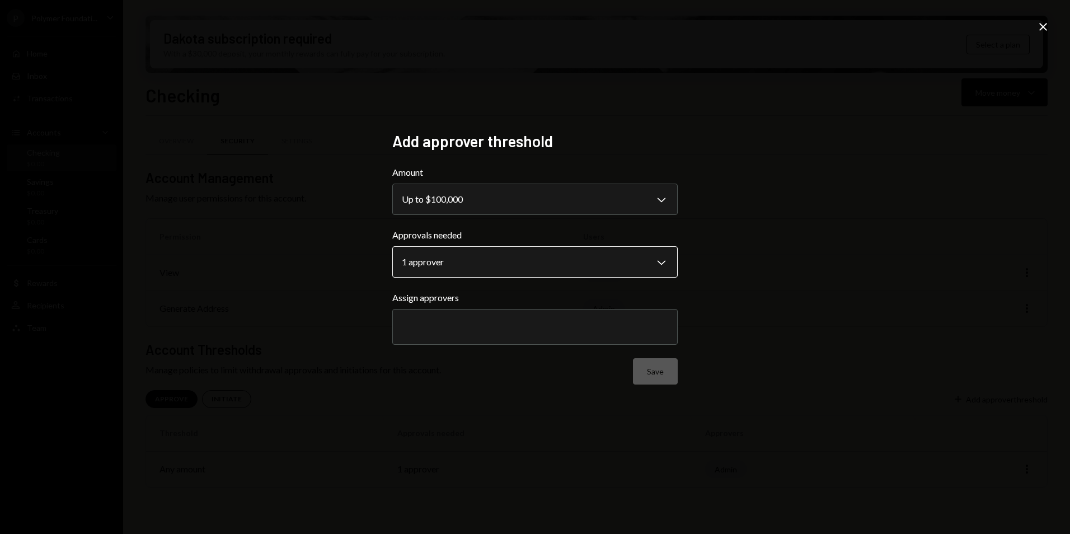
click at [473, 252] on body "**********" at bounding box center [535, 267] width 1070 height 534
select select "*"
click at [445, 319] on div at bounding box center [535, 327] width 266 height 28
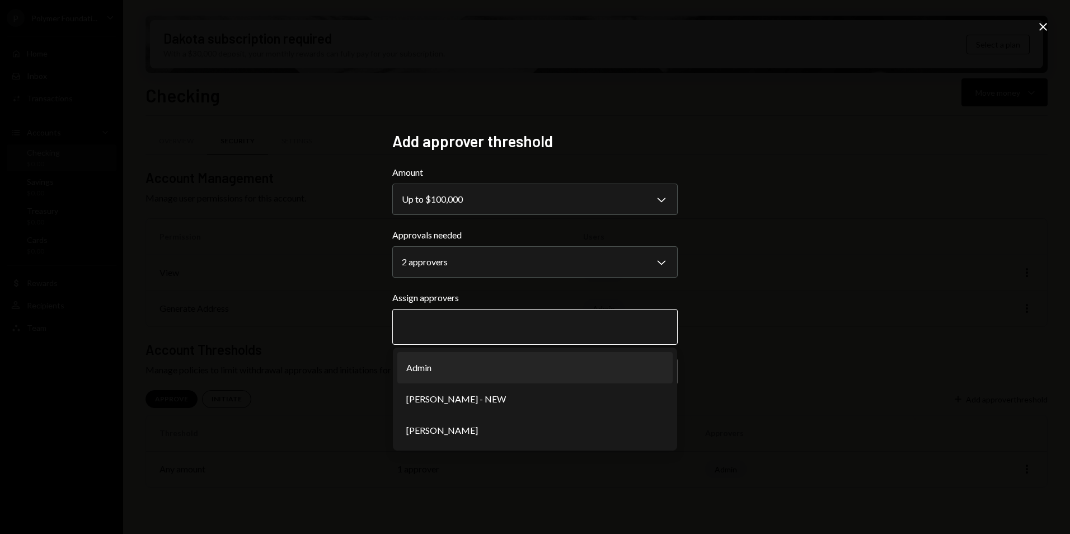
drag, startPoint x: 423, startPoint y: 363, endPoint x: 425, endPoint y: 335, distance: 28.0
click at [424, 361] on li "Admin" at bounding box center [534, 367] width 275 height 31
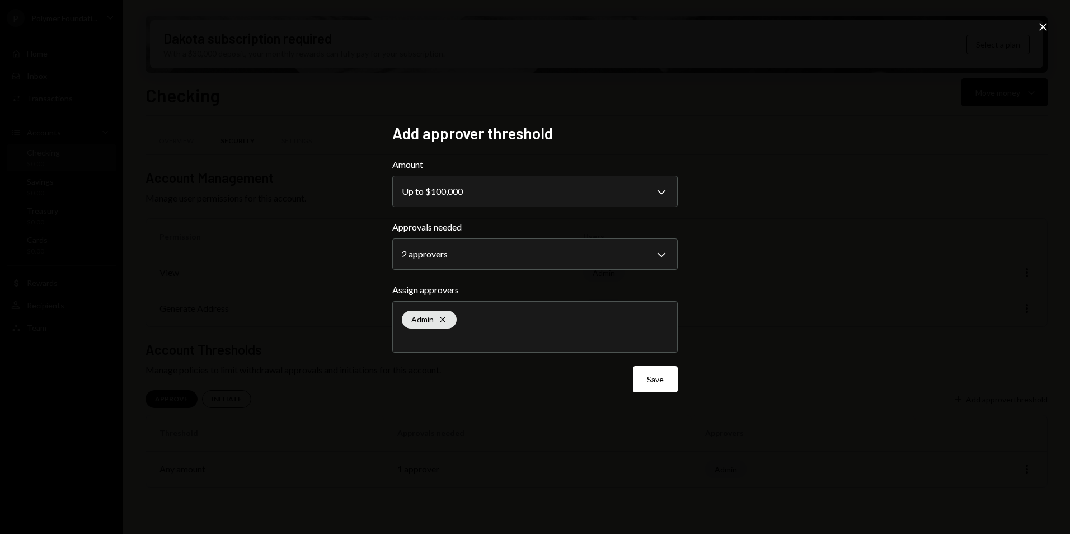
click at [1035, 27] on div "**********" at bounding box center [535, 267] width 1070 height 534
click at [1040, 24] on icon at bounding box center [1043, 27] width 8 height 8
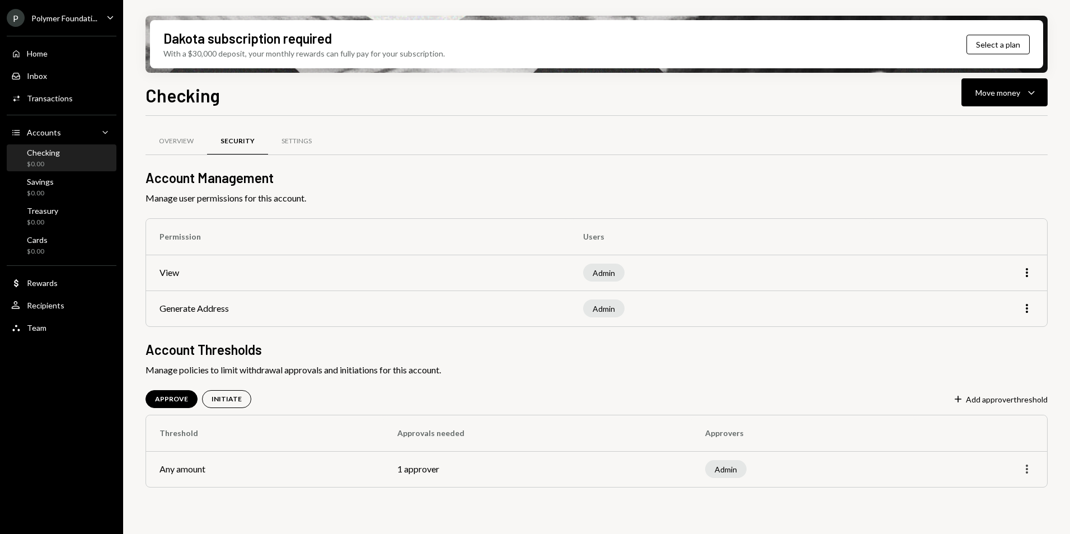
click at [1026, 468] on icon "More" at bounding box center [1026, 468] width 13 height 13
click at [992, 495] on div "Edit" at bounding box center [1001, 493] width 56 height 20
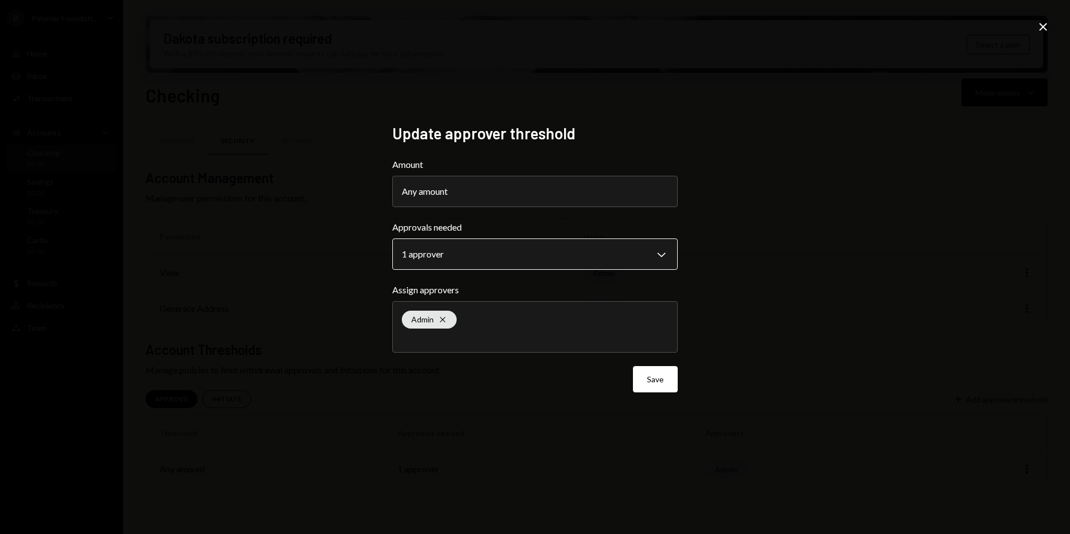
click at [501, 251] on body "**********" at bounding box center [535, 267] width 1070 height 534
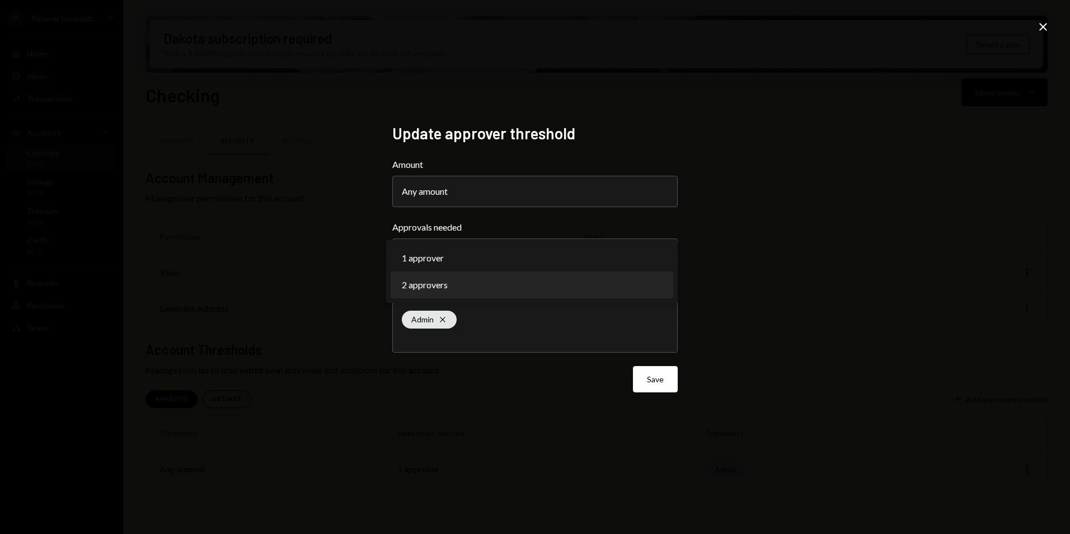
select select "*"
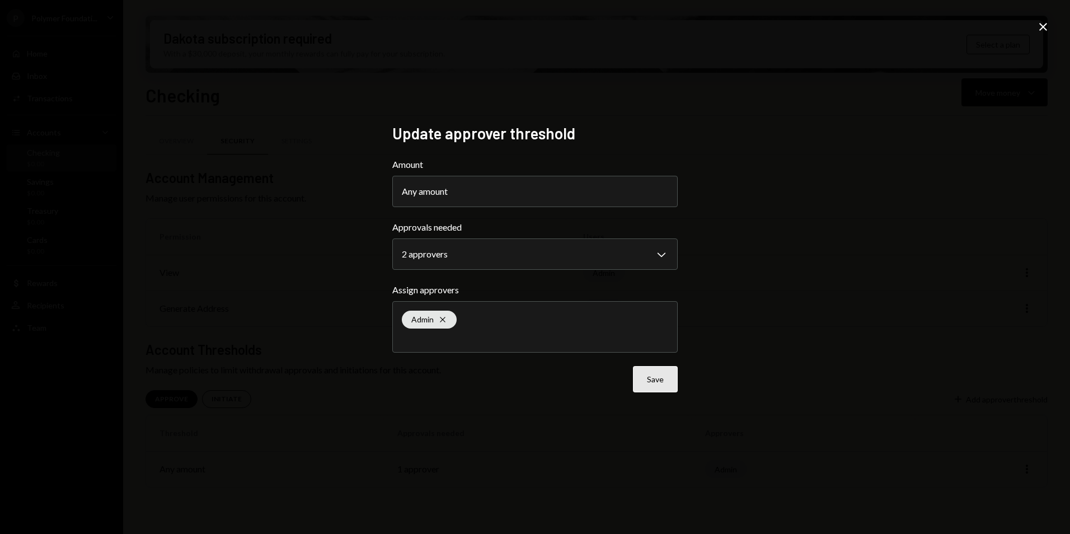
click at [669, 386] on button "Save" at bounding box center [655, 379] width 45 height 26
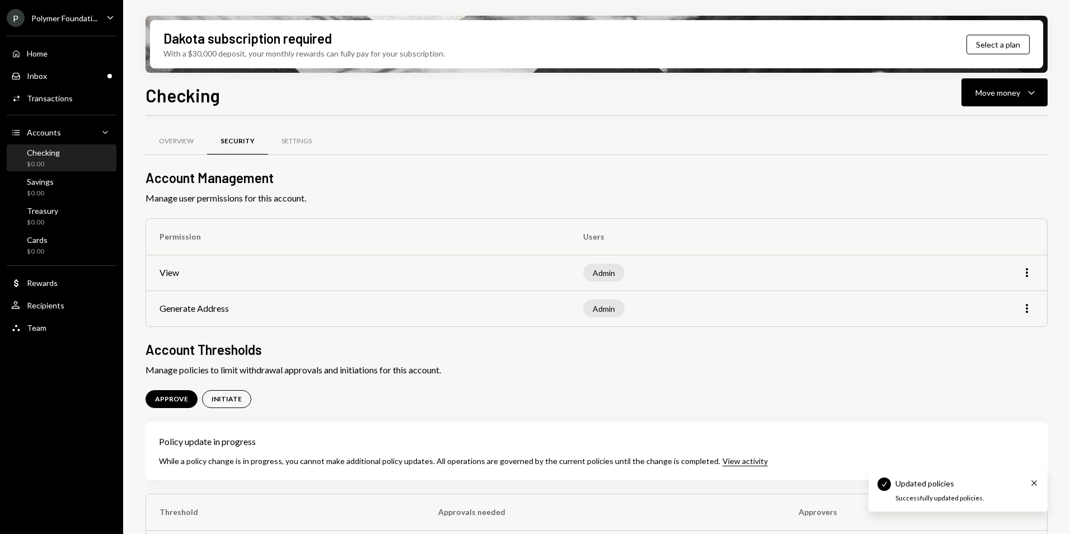
scroll to position [42, 0]
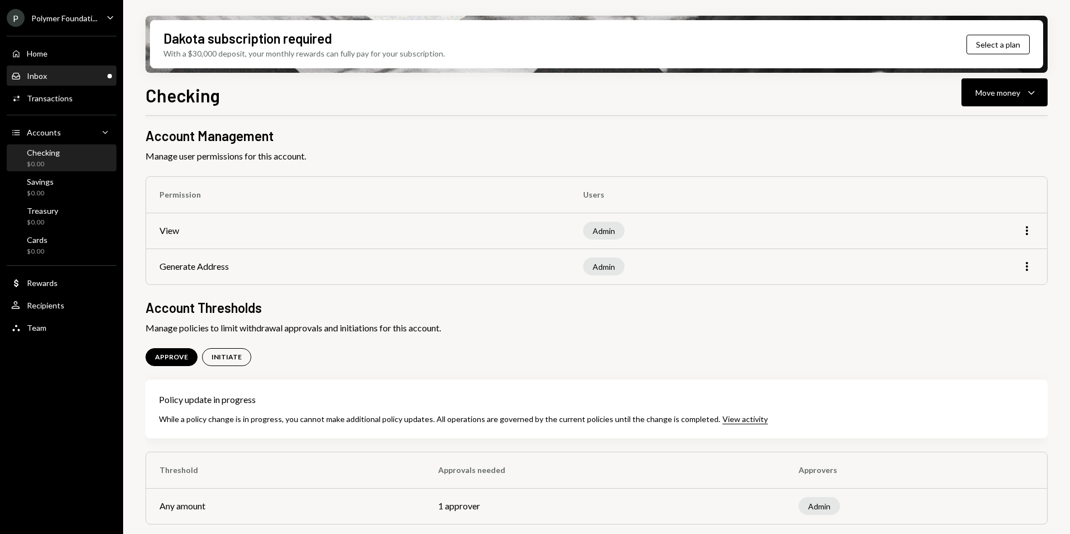
click at [95, 77] on div "Inbox Inbox" at bounding box center [61, 76] width 101 height 10
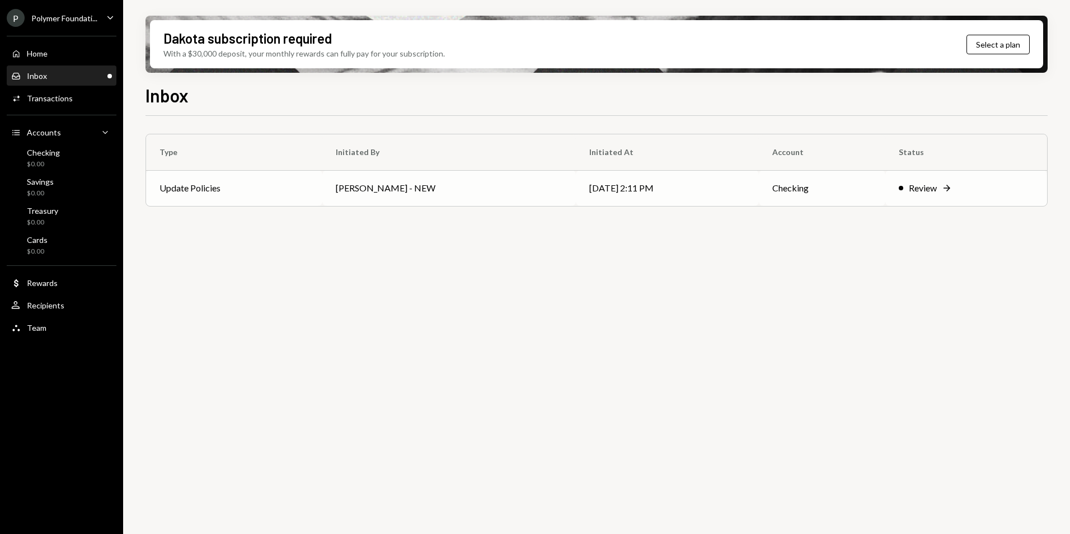
click at [945, 191] on icon "Right Arrow" at bounding box center [946, 187] width 11 height 11
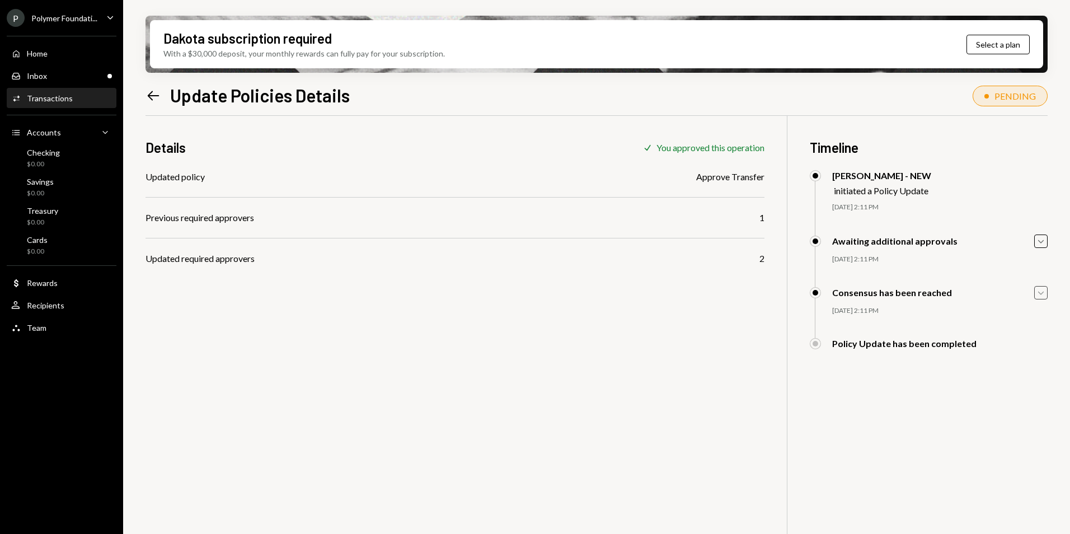
click at [1038, 291] on icon "Caret Down" at bounding box center [1041, 293] width 12 height 12
click at [1038, 293] on icon "Caret Up" at bounding box center [1041, 293] width 12 height 12
click at [77, 76] on div "Inbox Inbox" at bounding box center [61, 76] width 101 height 10
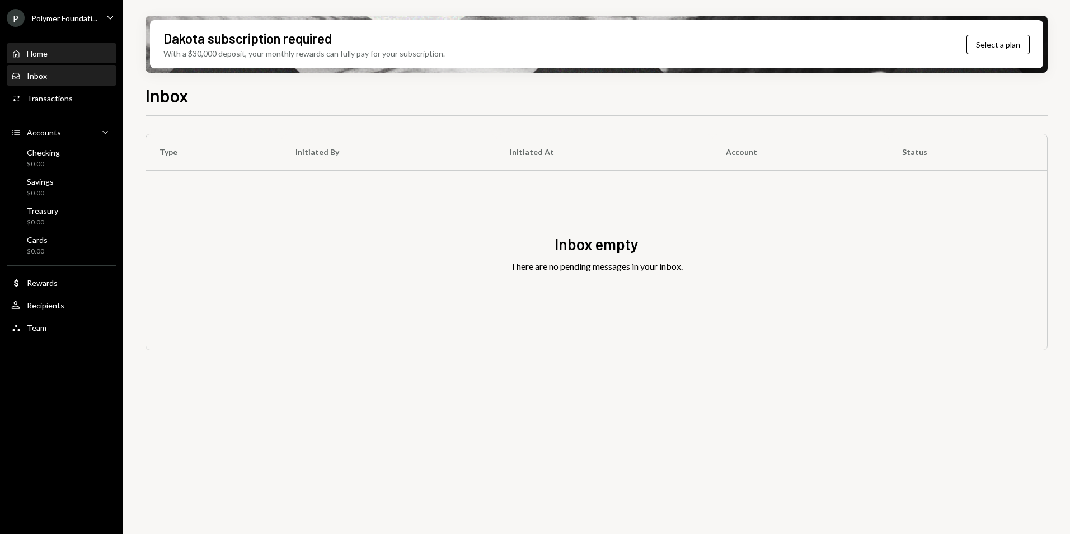
click at [79, 60] on div "Home Home" at bounding box center [61, 53] width 101 height 19
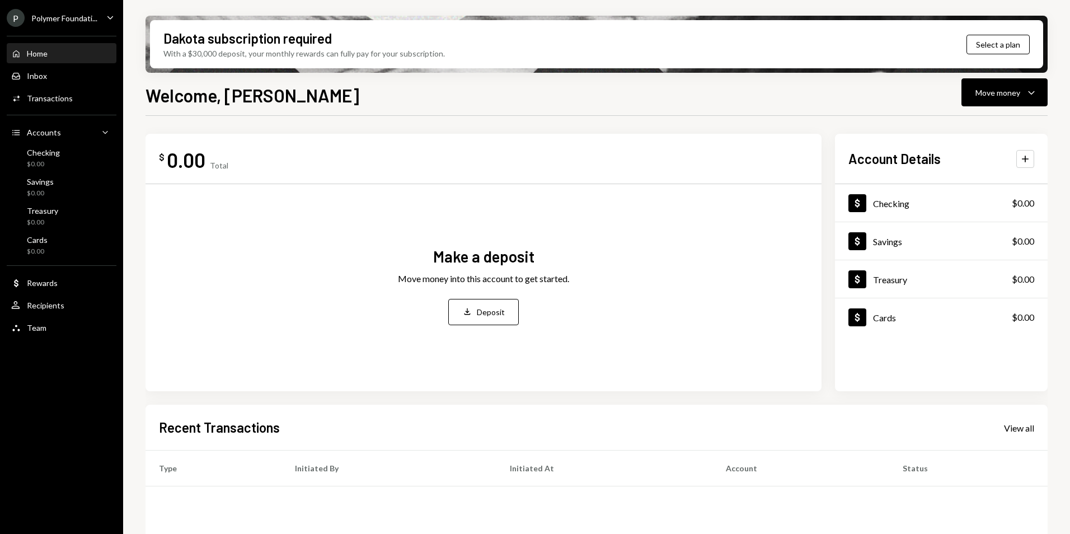
click at [50, 55] on div "Home Home" at bounding box center [61, 54] width 101 height 10
click at [45, 79] on div "Inbox" at bounding box center [37, 76] width 20 height 10
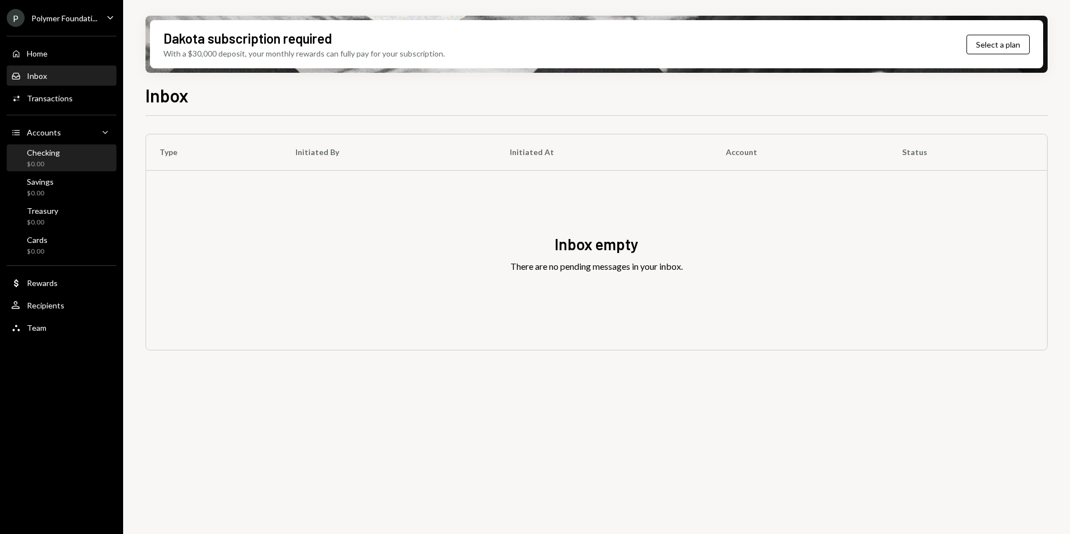
click at [35, 151] on div "Checking" at bounding box center [43, 153] width 33 height 10
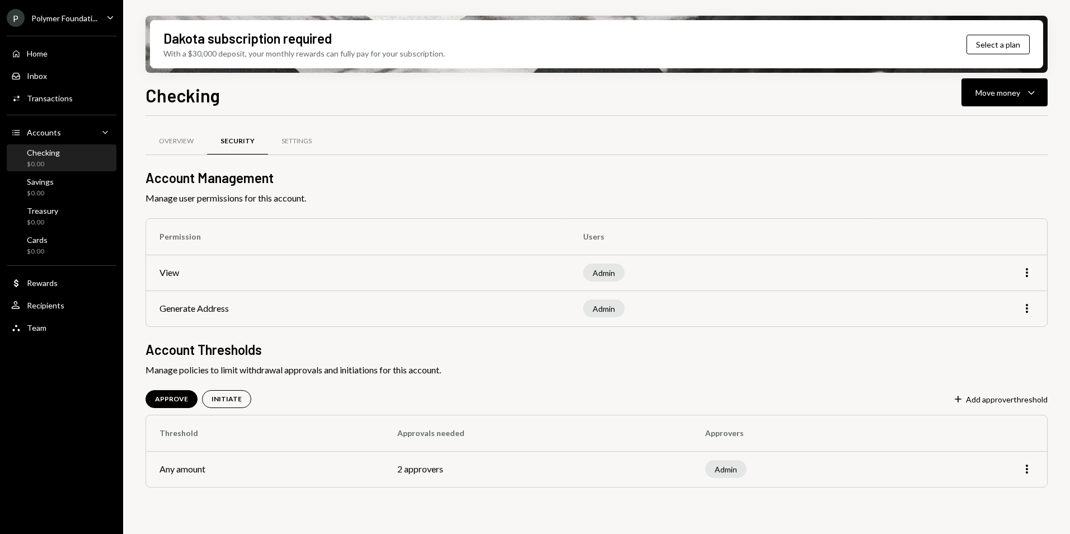
click at [85, 21] on div "Polymer Foundati..." at bounding box center [64, 18] width 66 height 10
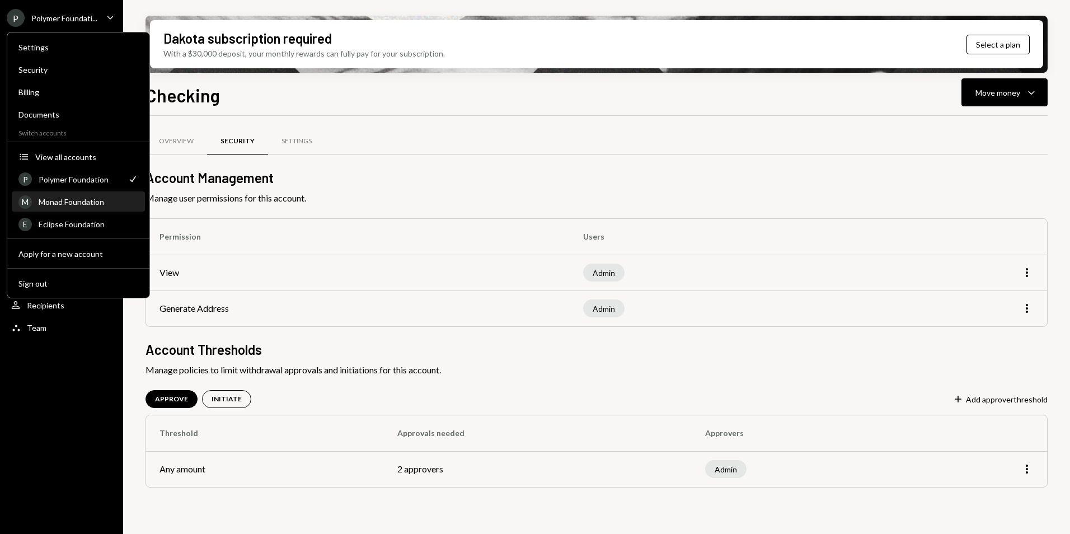
click at [72, 202] on div "Monad Foundation" at bounding box center [89, 202] width 100 height 10
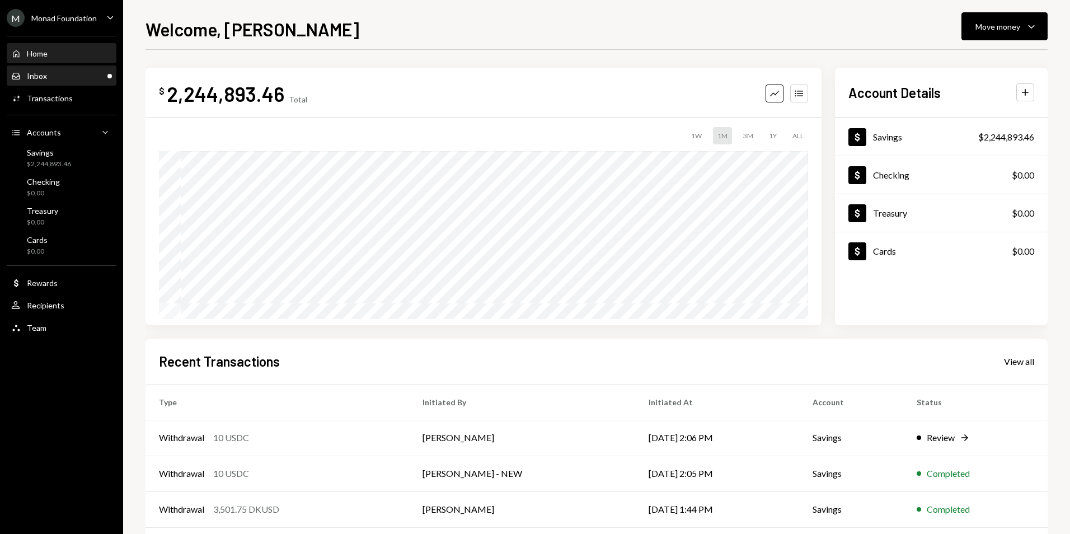
click at [59, 73] on div "Inbox Inbox" at bounding box center [61, 76] width 101 height 10
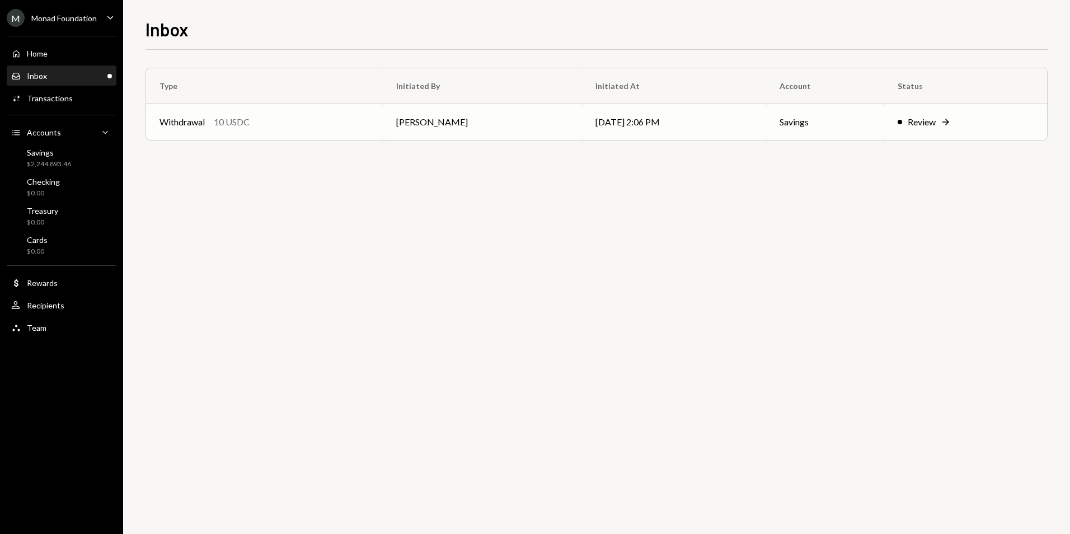
click at [304, 116] on div "Withdrawal 10 USDC" at bounding box center [265, 121] width 210 height 13
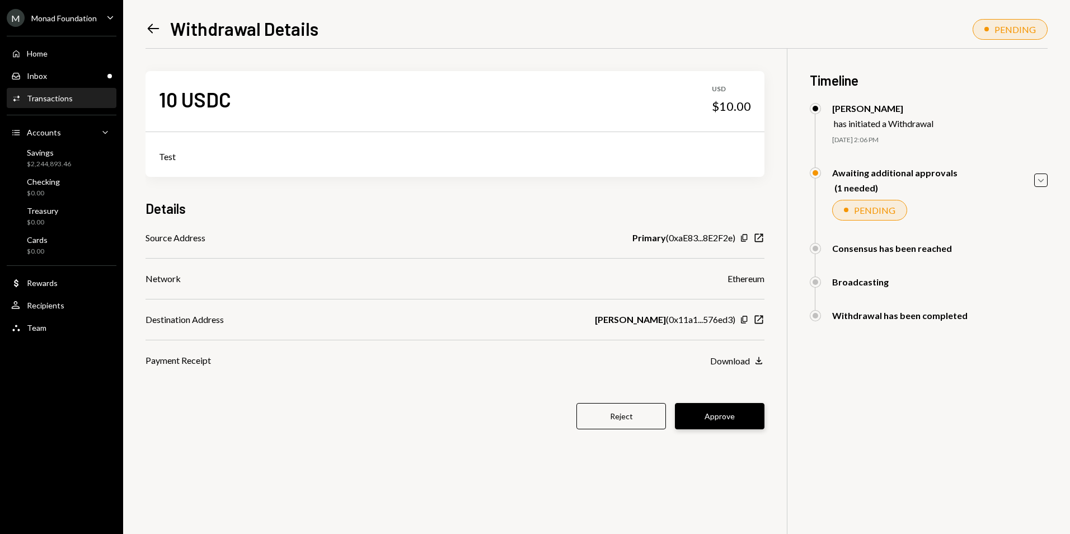
click at [720, 422] on button "Approve" at bounding box center [720, 416] width 90 height 26
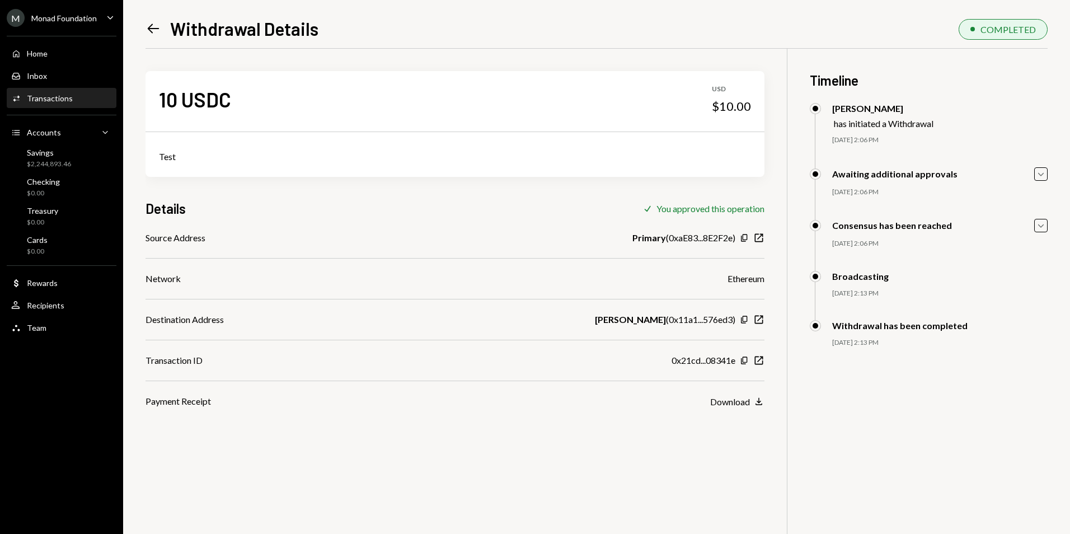
click at [155, 27] on icon "Left Arrow" at bounding box center [154, 29] width 16 height 16
